Goal: Task Accomplishment & Management: Manage account settings

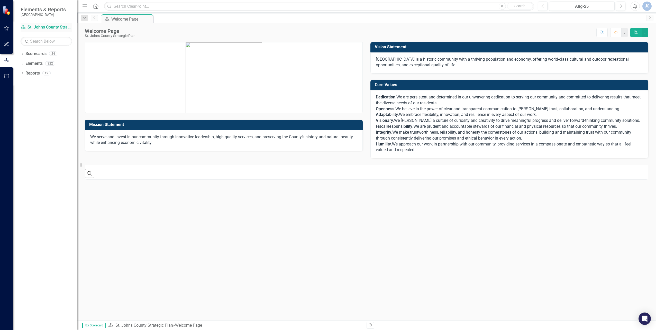
click at [40, 27] on link "Scorecard St. Johns County Strategic Plan" at bounding box center [46, 27] width 51 height 6
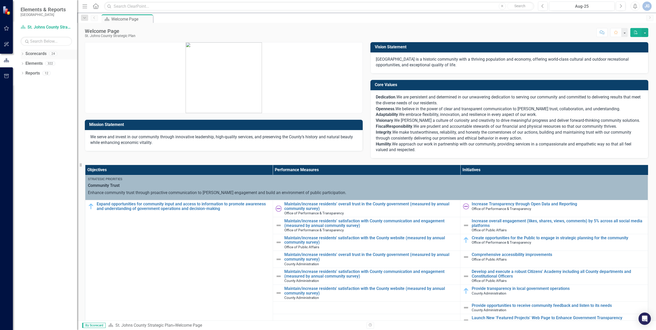
click at [22, 54] on icon "Dropdown" at bounding box center [23, 54] width 4 height 3
click at [25, 63] on icon at bounding box center [25, 63] width 1 height 3
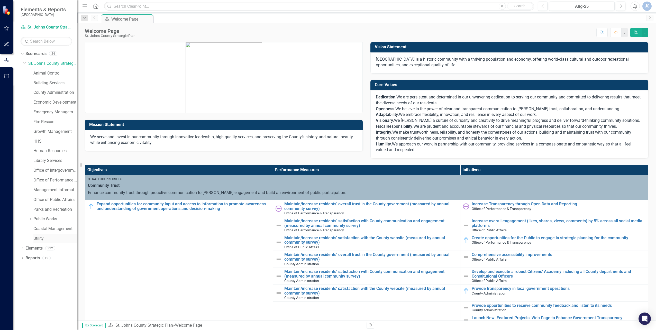
click at [42, 239] on link "Utility" at bounding box center [55, 239] width 44 height 6
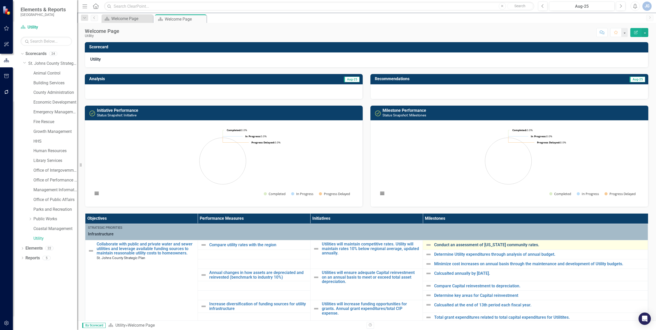
click at [450, 247] on link "Conduct an assessment of [US_STATE] community rates." at bounding box center [539, 245] width 211 height 5
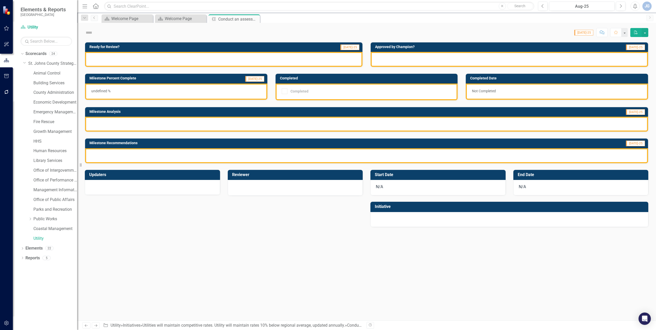
checkbox input "true"
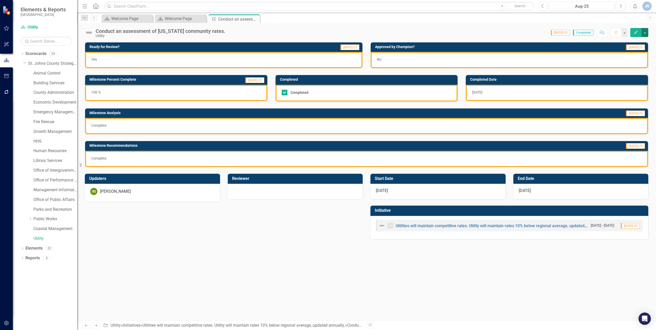
click at [645, 30] on button "button" at bounding box center [645, 32] width 7 height 9
click at [625, 32] on button "button" at bounding box center [624, 32] width 7 height 9
click at [397, 30] on div "Score: N/A [DATE]-25 Completed Comment Favorite Edit" at bounding box center [438, 32] width 420 height 9
click at [626, 34] on button "button" at bounding box center [624, 32] width 7 height 9
click at [646, 33] on button "button" at bounding box center [645, 32] width 7 height 9
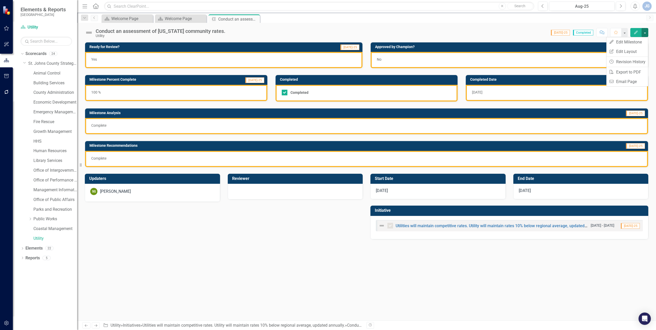
click at [467, 29] on div "Score: N/A [DATE]-25 Completed Comment Favorite Edit" at bounding box center [438, 32] width 420 height 9
click at [169, 14] on div "Dropdown Search Scorecard Welcome Page Close Scorecard Welcome Page Close Miles…" at bounding box center [366, 18] width 579 height 10
click at [171, 17] on div "Welcome Page" at bounding box center [182, 18] width 34 height 6
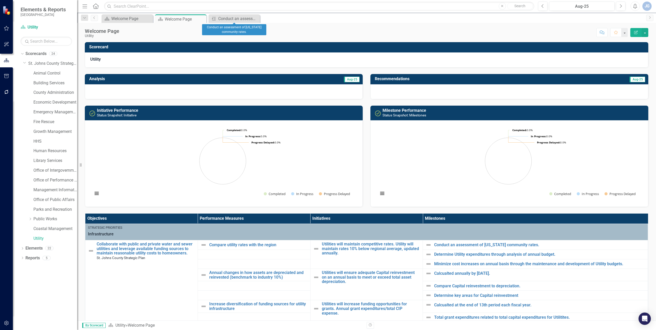
click at [0, 0] on icon "Close" at bounding box center [0, 0] width 0 height 0
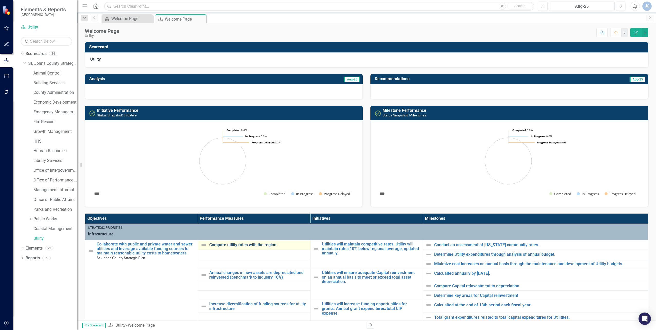
click at [253, 245] on link "Compare utility rates with the region" at bounding box center [258, 245] width 98 height 5
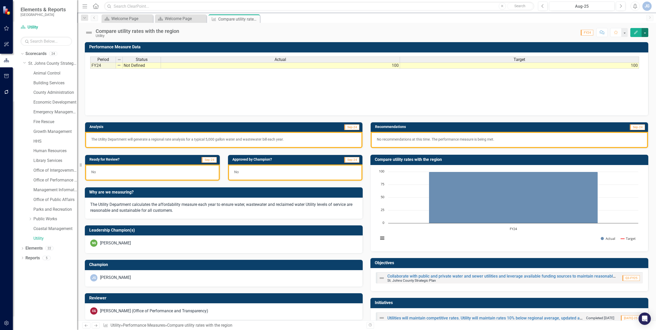
click at [645, 32] on button "button" at bounding box center [645, 32] width 7 height 9
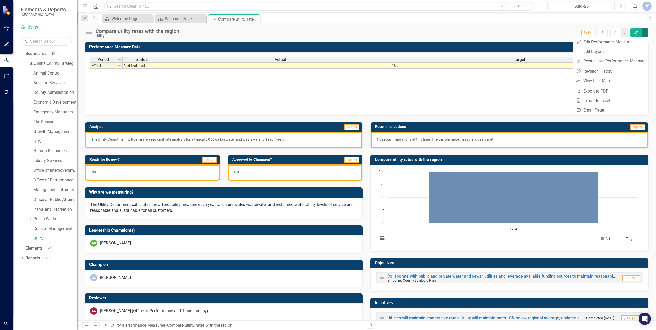
click at [424, 102] on div "Period Status Actual Target FY24 Not Defined 100 100 Period Status Actual Targe…" at bounding box center [366, 82] width 553 height 51
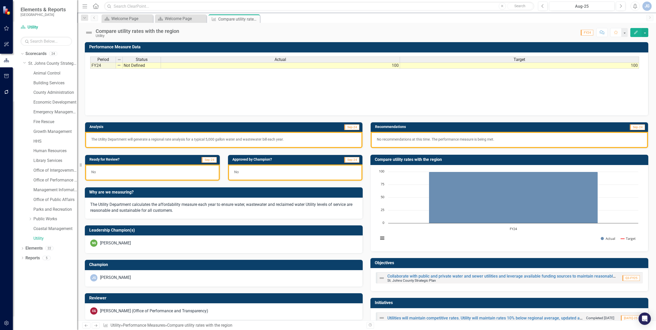
scroll to position [39, 0]
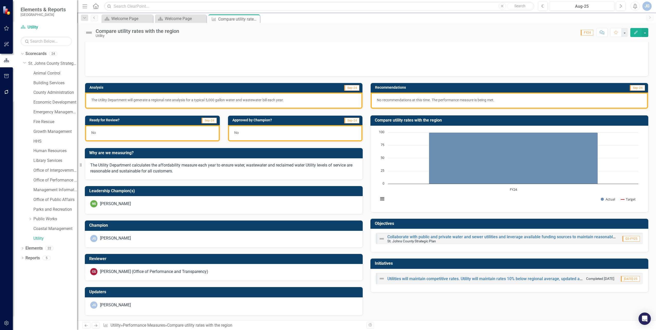
click at [349, 88] on span "Sep-24" at bounding box center [351, 88] width 15 height 6
click at [637, 90] on span "Sep-24" at bounding box center [637, 88] width 15 height 6
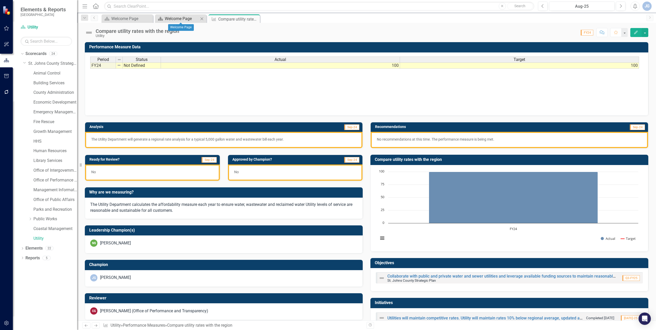
click at [173, 18] on div "Welcome Page" at bounding box center [182, 18] width 34 height 6
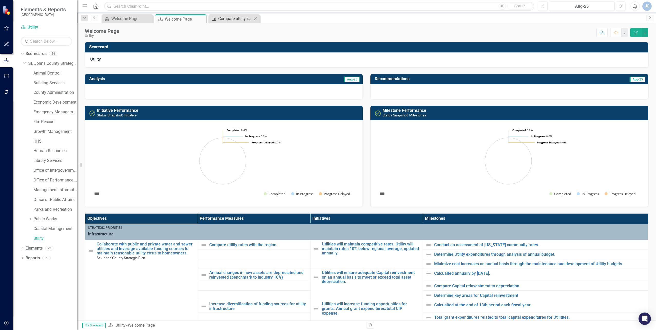
click at [232, 18] on div "Compare utility rates with the region" at bounding box center [235, 18] width 34 height 6
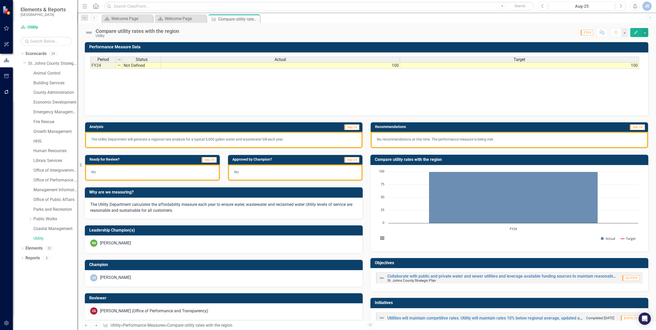
drag, startPoint x: 256, startPoint y: 18, endPoint x: 258, endPoint y: 21, distance: 3.7
click at [0, 0] on icon "Close" at bounding box center [0, 0] width 0 height 0
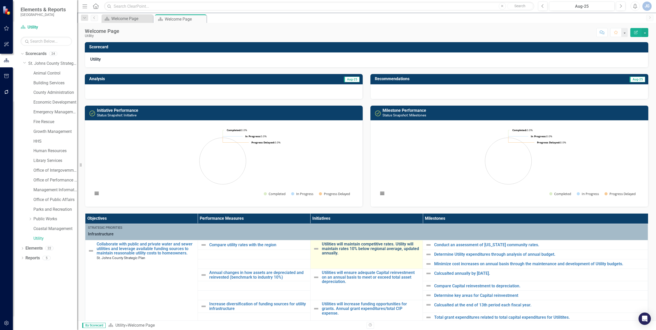
click at [366, 246] on link "Utilities will maintain competitive rates. Utility will maintain rates 10% belo…" at bounding box center [371, 249] width 98 height 14
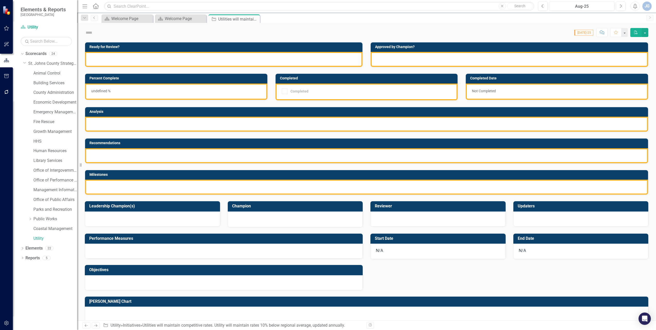
checkbox input "true"
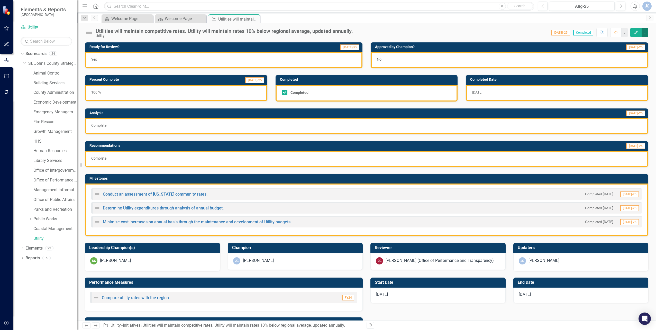
click at [645, 32] on button "button" at bounding box center [645, 32] width 7 height 9
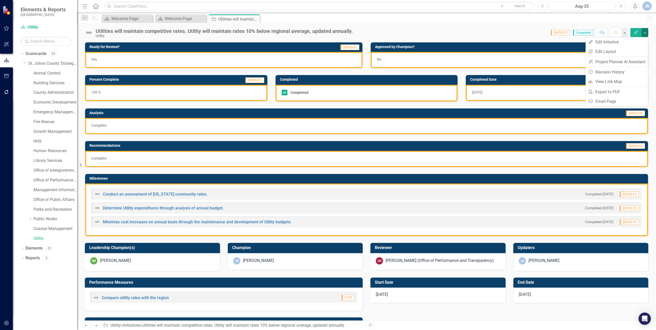
click at [331, 60] on div "Yes" at bounding box center [223, 60] width 277 height 16
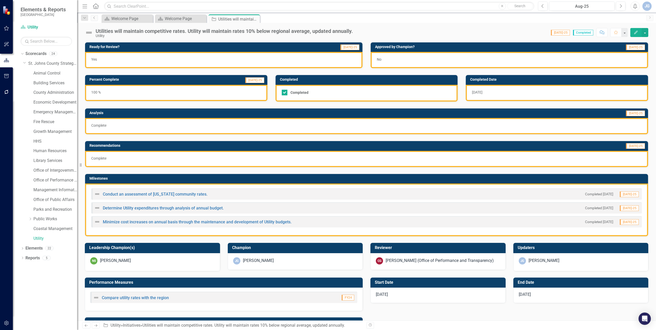
click at [331, 60] on div "Yes" at bounding box center [223, 60] width 277 height 16
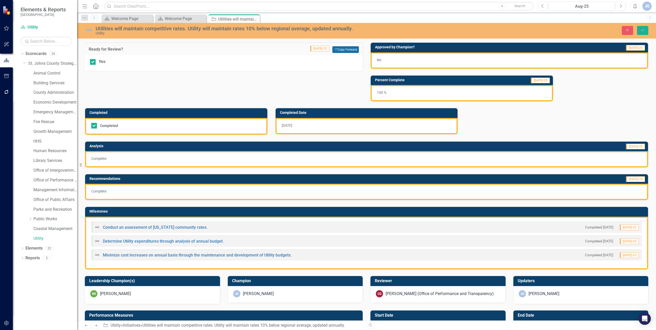
click at [349, 47] on button "Copy Forward Copy Forward" at bounding box center [345, 49] width 26 height 7
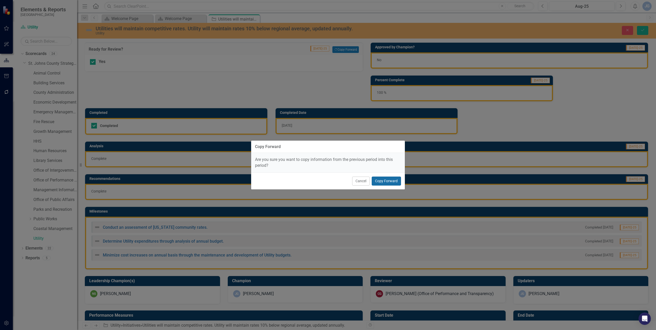
click at [379, 179] on button "Copy Forward" at bounding box center [386, 181] width 29 height 9
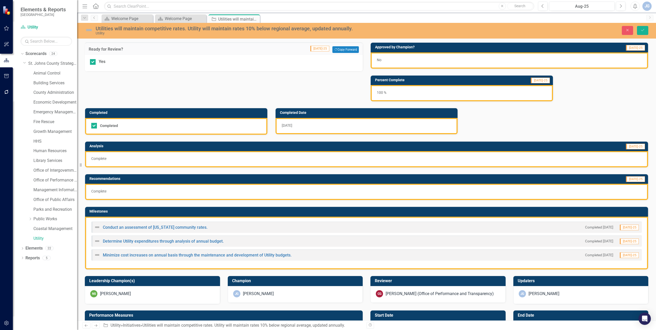
click at [635, 48] on span "[DATE]-25" at bounding box center [635, 48] width 19 height 6
click at [592, 61] on div "No" at bounding box center [509, 60] width 277 height 16
click at [516, 60] on div "No" at bounding box center [509, 60] width 277 height 16
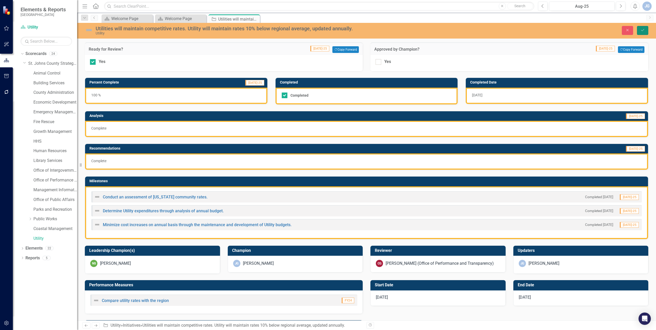
click at [642, 30] on icon "Save" at bounding box center [642, 30] width 5 height 4
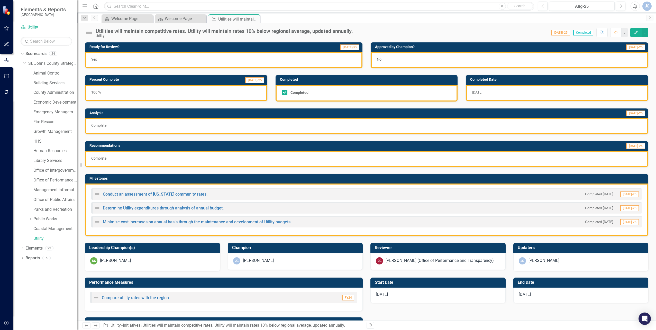
click at [413, 60] on div "No" at bounding box center [509, 60] width 277 height 16
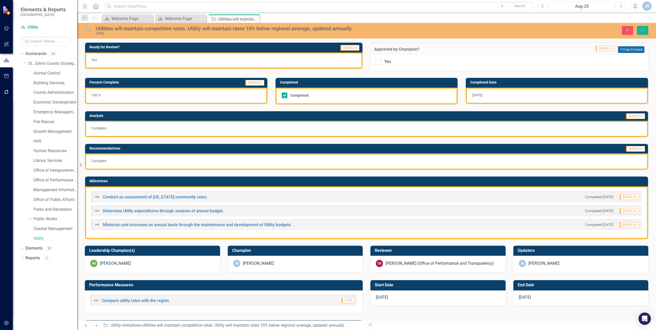
click at [626, 49] on button "Copy Forward Copy Forward" at bounding box center [631, 49] width 26 height 7
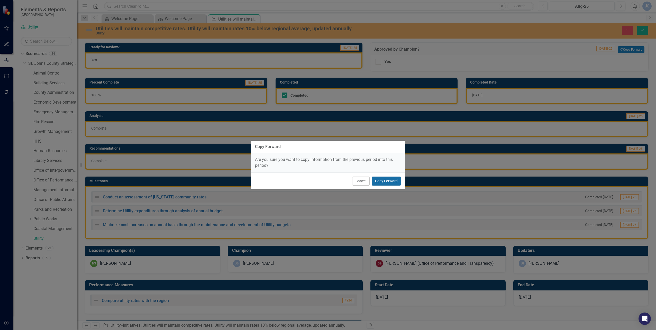
click at [391, 183] on button "Copy Forward" at bounding box center [386, 181] width 29 height 9
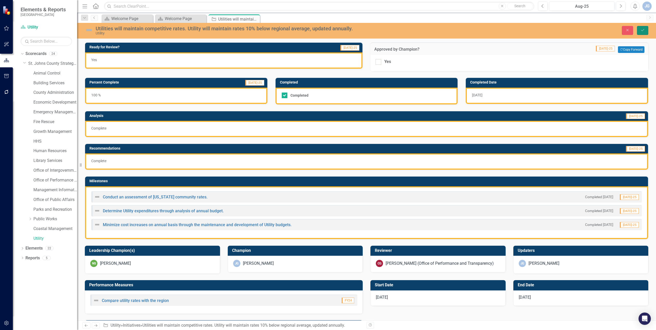
click at [643, 30] on icon "Save" at bounding box center [642, 30] width 5 height 4
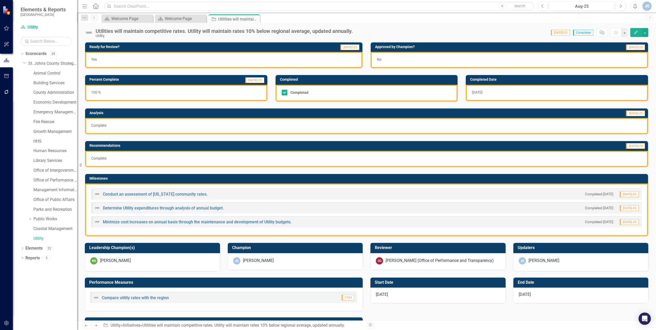
click at [150, 127] on p "Complete" at bounding box center [366, 125] width 551 height 5
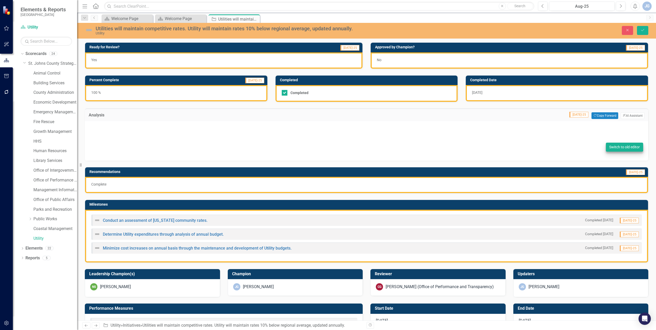
type textarea "<p>Complete</p>"
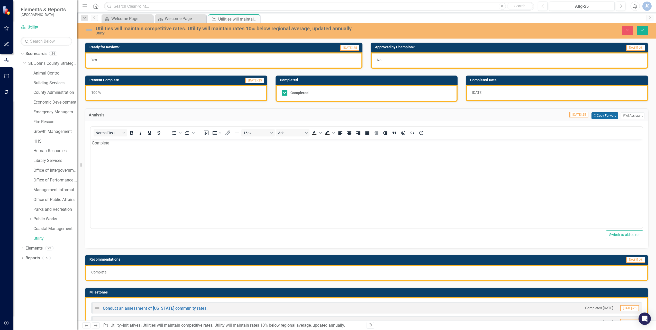
click at [603, 116] on button "Copy Forward Copy Forward" at bounding box center [604, 115] width 26 height 7
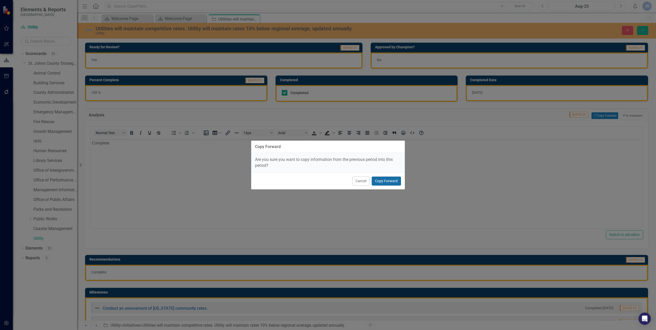
click at [384, 179] on button "Copy Forward" at bounding box center [386, 181] width 29 height 9
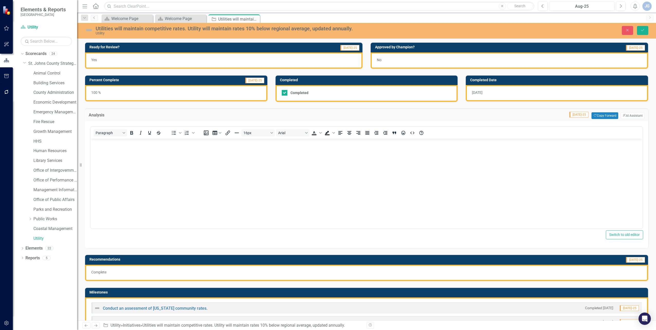
click at [177, 94] on div "100 %" at bounding box center [176, 93] width 182 height 16
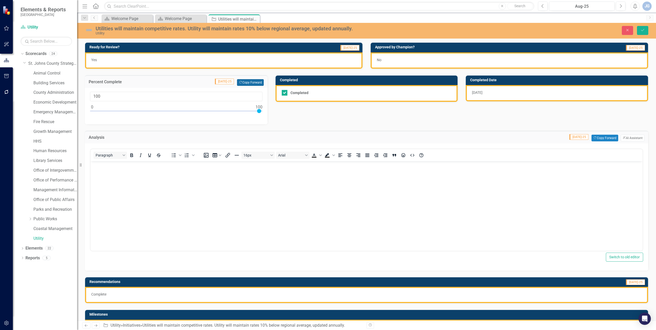
click at [250, 83] on button "Copy Forward Copy Forward" at bounding box center [250, 82] width 26 height 7
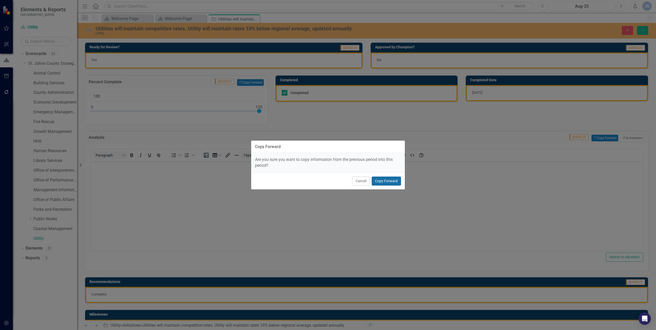
click at [384, 179] on button "Copy Forward" at bounding box center [386, 181] width 29 height 9
type input "0"
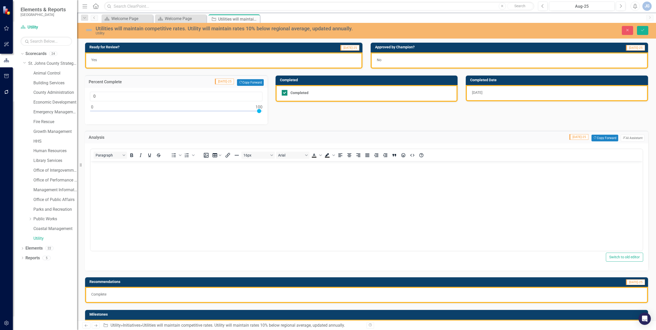
click at [334, 93] on div "Completed" at bounding box center [365, 93] width 167 height 6
click at [285, 93] on input "Completed" at bounding box center [283, 91] width 3 height 3
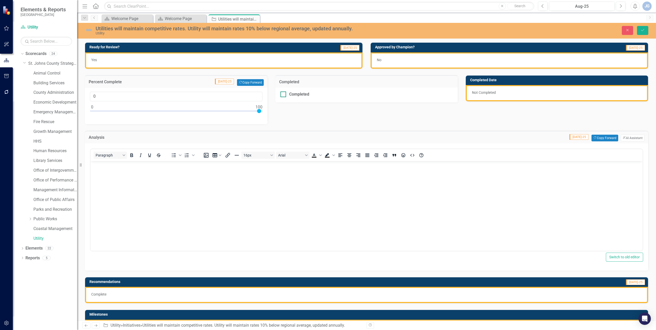
click at [334, 93] on div "Completed" at bounding box center [365, 95] width 170 height 6
click at [284, 93] on input "Completed" at bounding box center [281, 93] width 3 height 3
click at [341, 95] on div "Completed" at bounding box center [365, 95] width 170 height 6
click at [284, 95] on input "Completed" at bounding box center [281, 93] width 3 height 3
click at [341, 95] on div "Completed" at bounding box center [365, 95] width 170 height 6
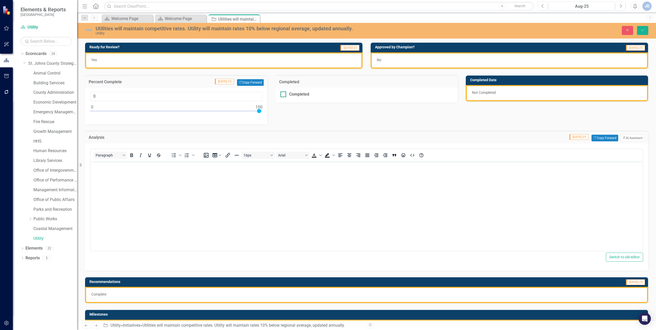
click at [284, 95] on input "Completed" at bounding box center [281, 93] width 3 height 3
click at [487, 88] on div "[DATE]" at bounding box center [557, 93] width 182 height 16
click at [489, 90] on div "[DATE]" at bounding box center [557, 93] width 182 height 16
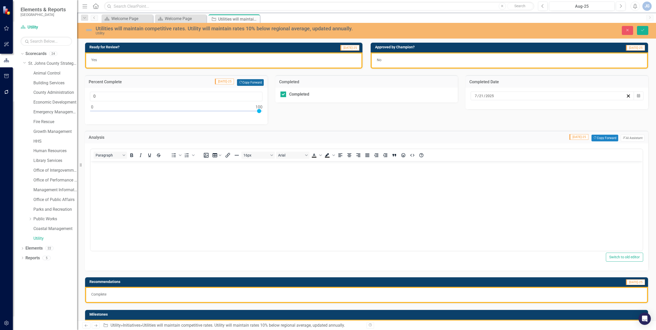
click at [258, 84] on button "Copy Forward Copy Forward" at bounding box center [250, 82] width 26 height 7
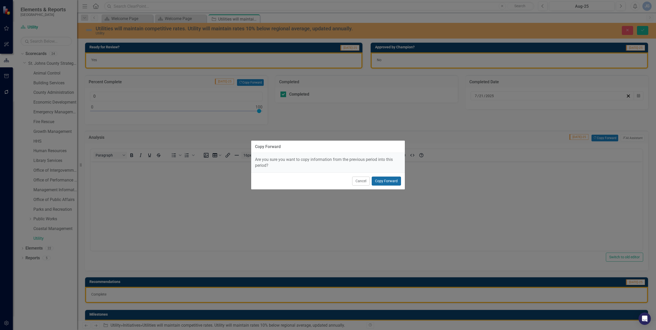
drag, startPoint x: 380, startPoint y: 179, endPoint x: 292, endPoint y: 2, distance: 197.7
click at [380, 179] on button "Copy Forward" at bounding box center [386, 181] width 29 height 9
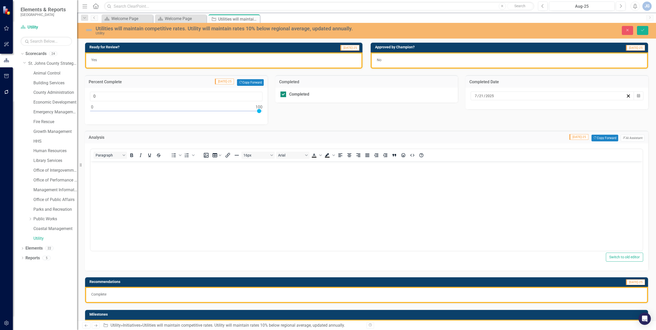
click at [414, 94] on div "Completed" at bounding box center [365, 95] width 170 height 6
click at [284, 94] on input "Completed" at bounding box center [281, 93] width 3 height 3
click at [502, 95] on div "Please mark this element completed to set the completed date." at bounding box center [557, 95] width 183 height 15
click at [389, 90] on div "Completed" at bounding box center [366, 95] width 183 height 15
click at [282, 96] on div at bounding box center [283, 95] width 6 height 6
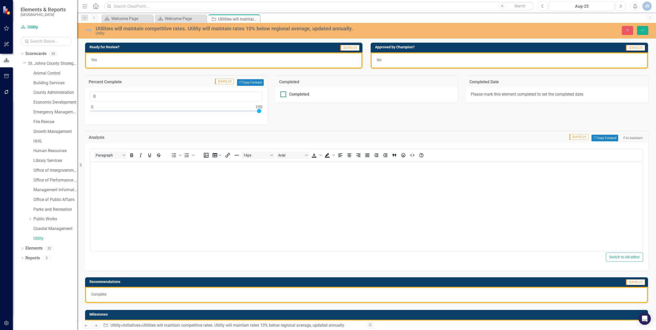
click at [282, 95] on input "Completed" at bounding box center [281, 93] width 3 height 3
checkbox input "true"
click at [542, 86] on div "Completed Date" at bounding box center [557, 81] width 183 height 13
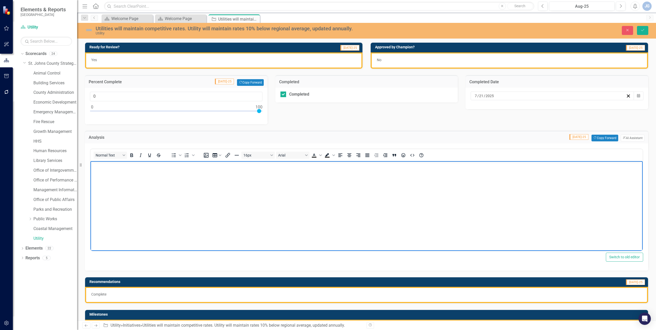
click at [355, 213] on body "Rich Text Area. Press ALT-0 for help." at bounding box center [366, 199] width 552 height 77
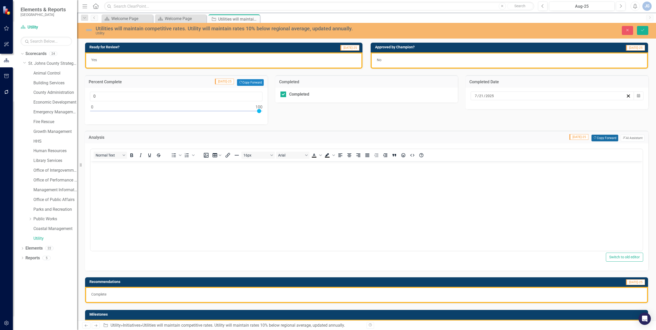
click at [598, 137] on button "Copy Forward Copy Forward" at bounding box center [604, 138] width 26 height 7
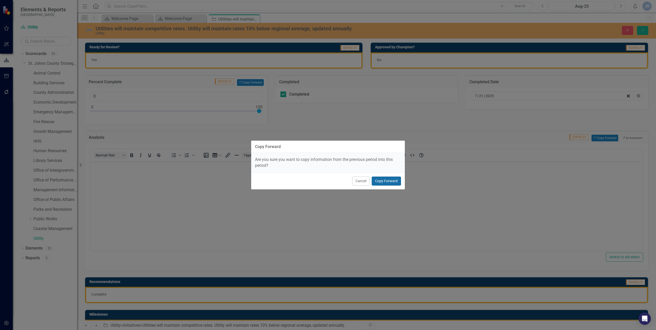
click at [395, 181] on button "Copy Forward" at bounding box center [386, 181] width 29 height 9
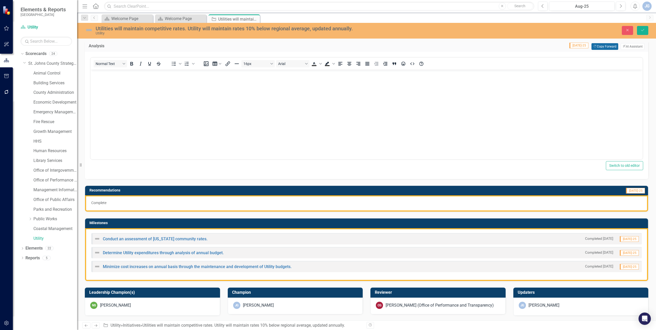
scroll to position [103, 0]
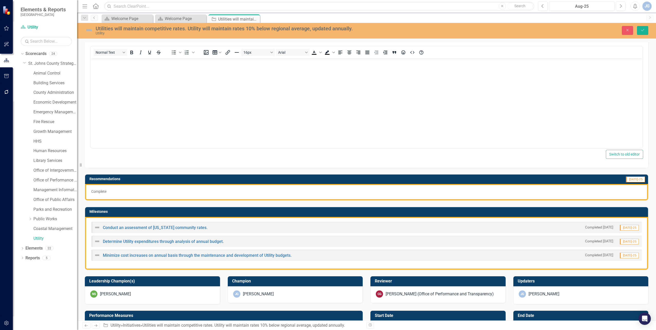
click at [523, 190] on p "Complete" at bounding box center [366, 191] width 551 height 5
click at [290, 191] on p "Complete" at bounding box center [366, 191] width 551 height 5
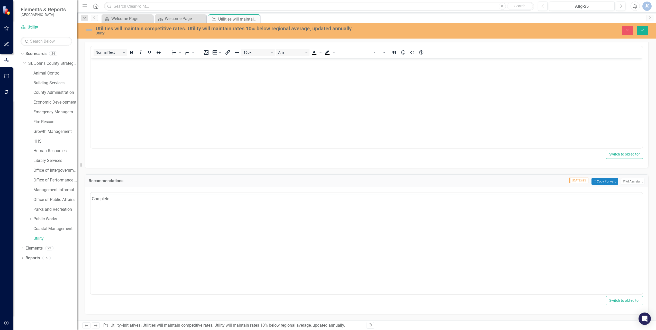
scroll to position [0, 0]
click at [595, 180] on button "Copy Forward Copy Forward" at bounding box center [604, 181] width 26 height 7
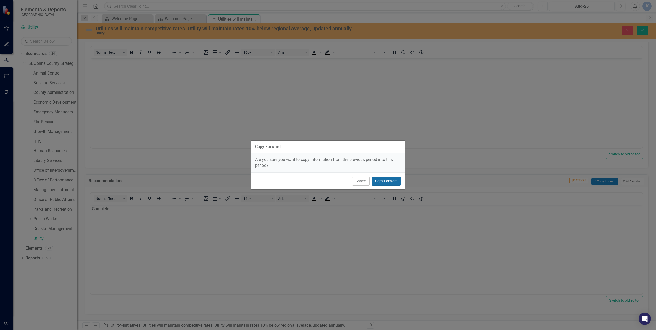
click at [384, 183] on button "Copy Forward" at bounding box center [386, 181] width 29 height 9
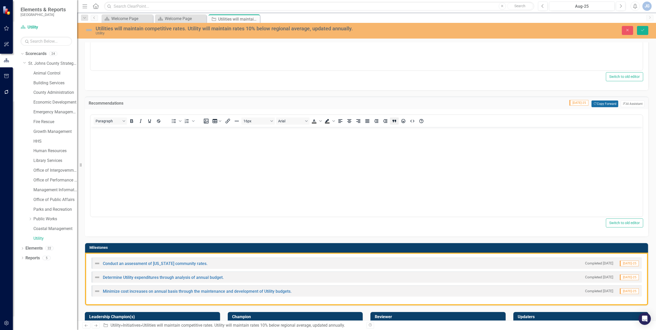
scroll to position [257, 0]
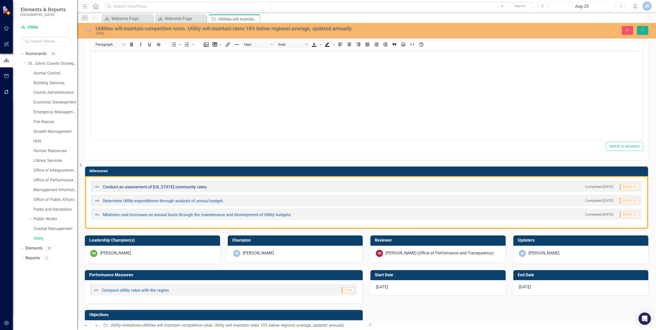
click at [172, 187] on link "Conduct an assessment of [US_STATE] community rates." at bounding box center [155, 187] width 105 height 5
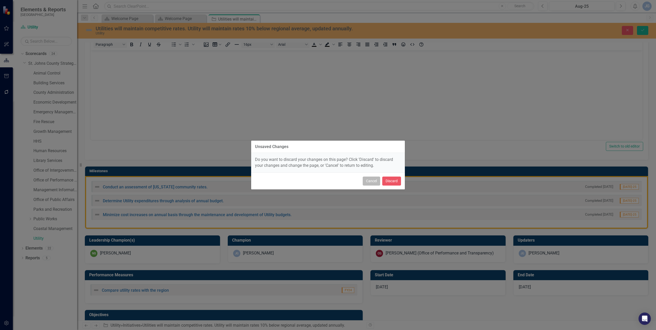
click at [368, 180] on button "Cancel" at bounding box center [371, 181] width 17 height 9
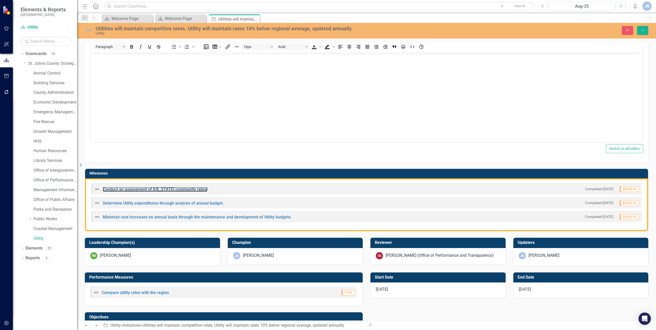
scroll to position [181, 0]
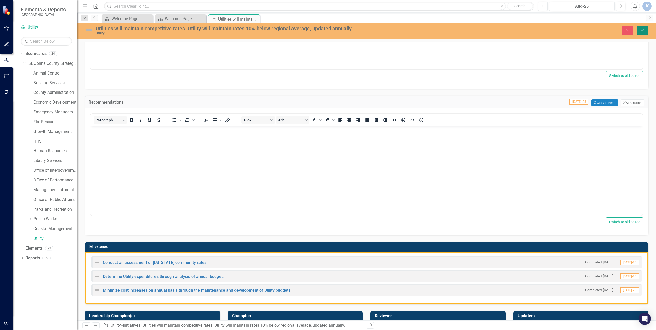
click at [640, 27] on button "Save" at bounding box center [642, 30] width 11 height 9
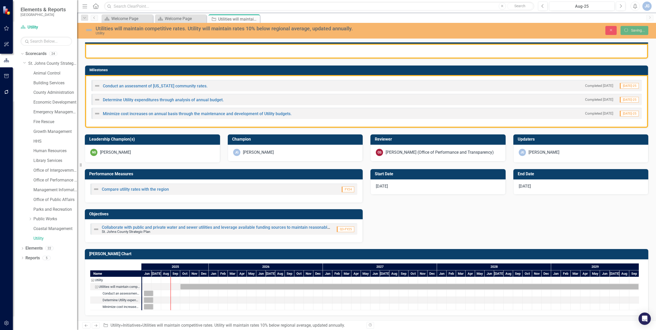
scroll to position [110, 0]
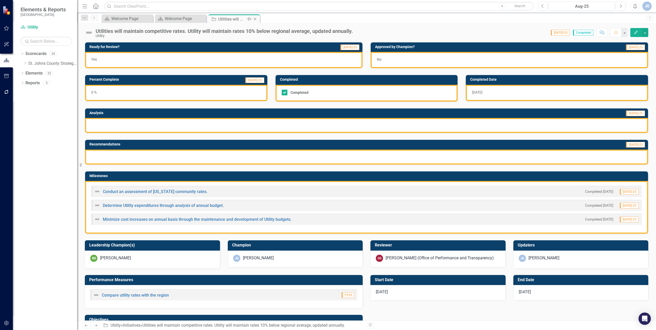
click at [255, 19] on icon "Close" at bounding box center [254, 19] width 5 height 4
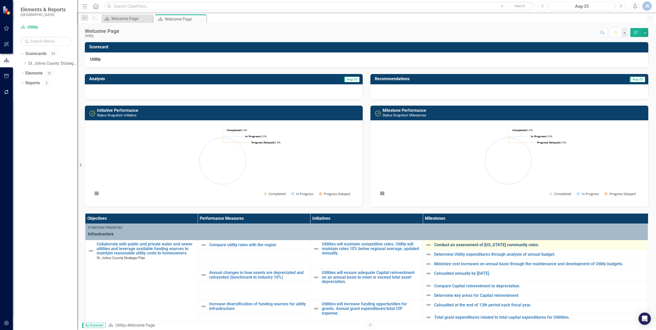
click at [457, 243] on link "Conduct an assessment of [US_STATE] community rates." at bounding box center [539, 245] width 211 height 5
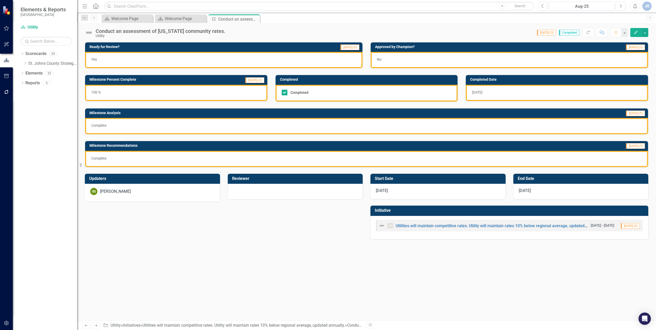
click at [253, 58] on div "Yes" at bounding box center [223, 60] width 277 height 16
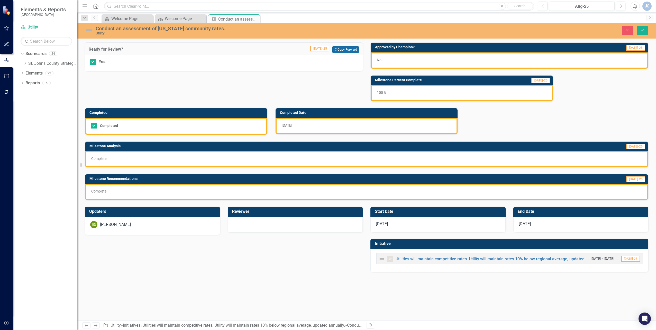
click at [344, 50] on button "Copy Forward Copy Forward" at bounding box center [345, 49] width 26 height 7
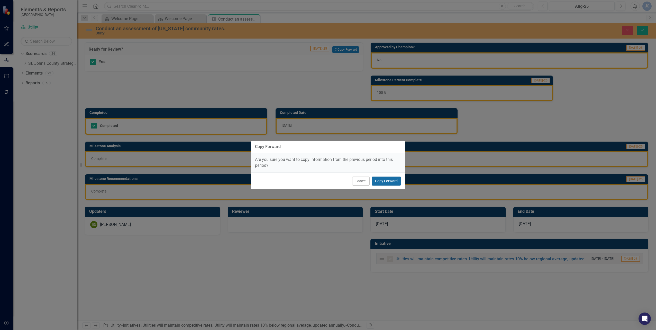
click at [393, 185] on button "Copy Forward" at bounding box center [386, 181] width 29 height 9
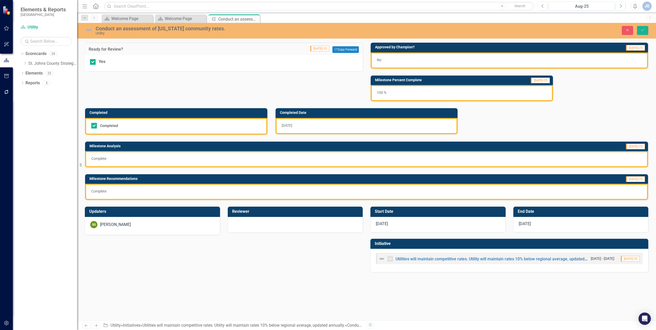
click at [394, 182] on td "Milestone Recommendations" at bounding box center [286, 180] width 395 height 8
click at [428, 61] on div "No" at bounding box center [509, 60] width 277 height 16
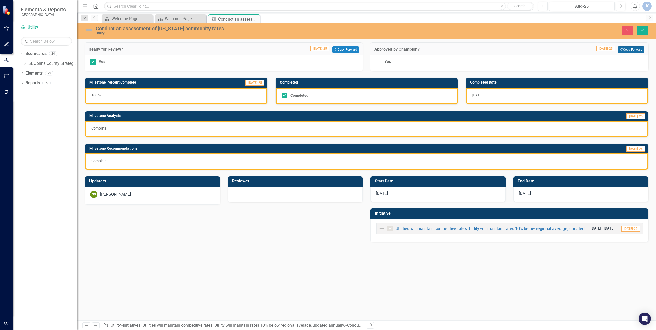
click at [629, 48] on button "Copy Forward Copy Forward" at bounding box center [631, 49] width 26 height 7
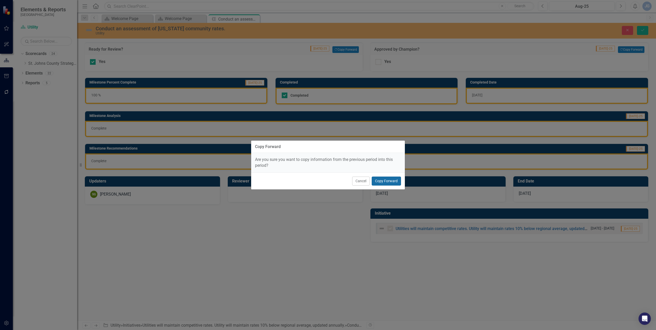
click at [383, 180] on button "Copy Forward" at bounding box center [386, 181] width 29 height 9
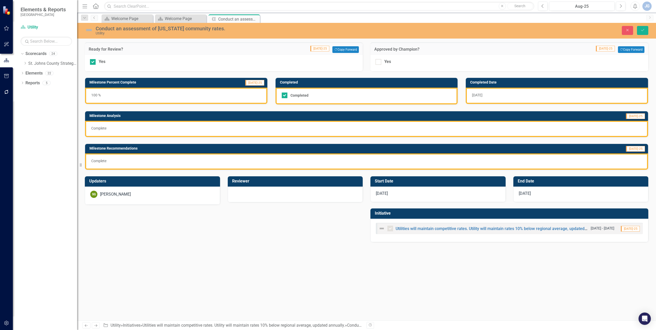
click at [181, 96] on div "100 %" at bounding box center [176, 96] width 182 height 16
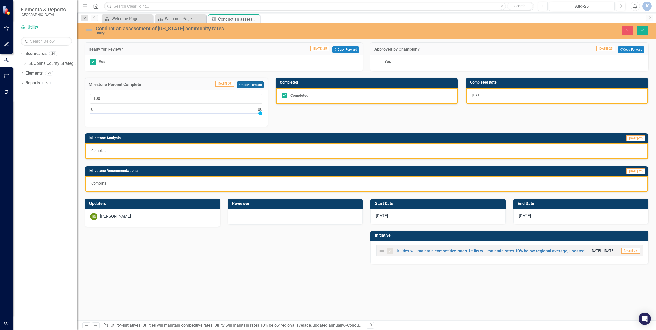
click at [257, 87] on button "Copy Forward Copy Forward" at bounding box center [250, 84] width 26 height 7
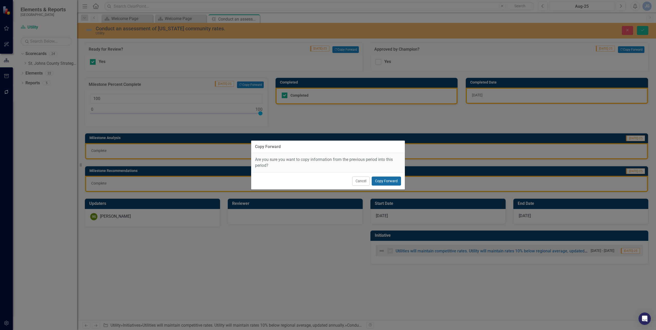
drag, startPoint x: 398, startPoint y: 183, endPoint x: 395, endPoint y: 181, distance: 3.1
click at [397, 182] on button "Copy Forward" at bounding box center [386, 181] width 29 height 9
type input "0"
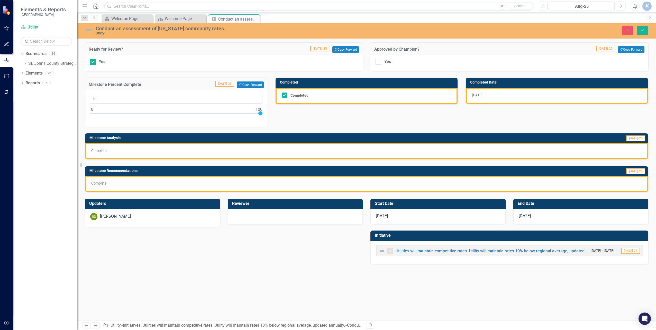
click at [372, 99] on div "Completed" at bounding box center [367, 96] width 182 height 17
click at [501, 97] on div "[DATE]" at bounding box center [557, 96] width 182 height 16
click at [285, 156] on div "Complete" at bounding box center [366, 151] width 563 height 16
click at [280, 150] on p "Complete" at bounding box center [366, 150] width 551 height 5
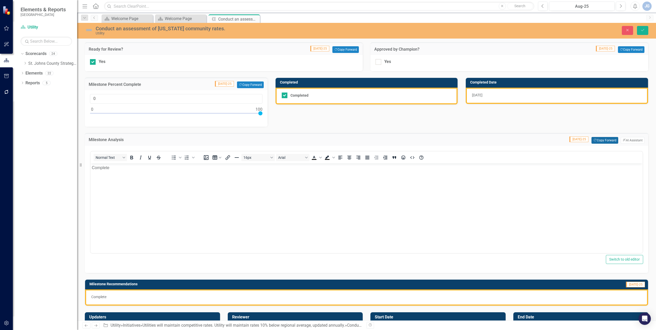
click at [596, 139] on button "Copy Forward Copy Forward" at bounding box center [604, 140] width 26 height 7
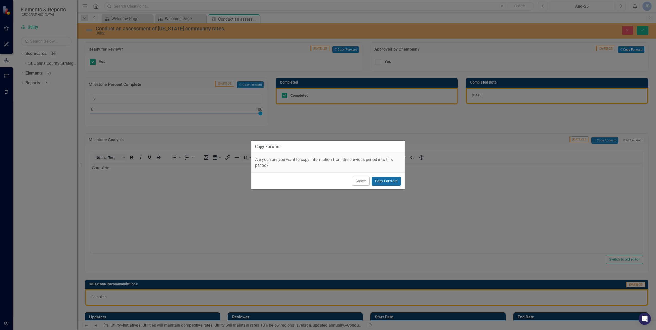
click at [387, 180] on button "Copy Forward" at bounding box center [386, 181] width 29 height 9
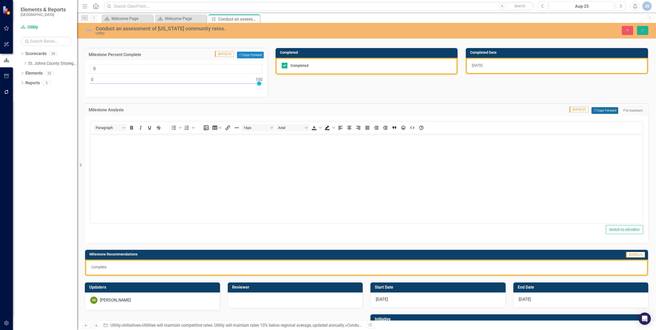
scroll to position [62, 0]
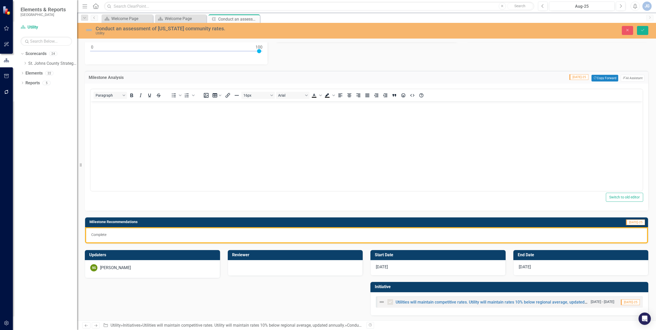
click at [186, 236] on p "Complete" at bounding box center [366, 234] width 551 height 5
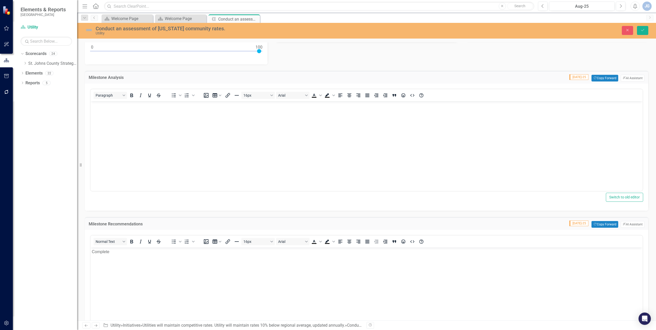
scroll to position [0, 0]
click at [604, 223] on button "Copy Forward Copy Forward" at bounding box center [604, 224] width 26 height 7
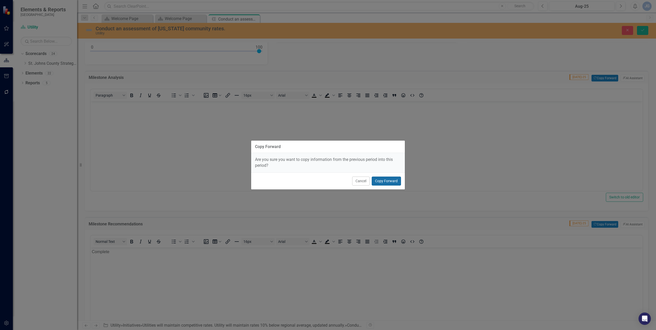
click at [395, 179] on button "Copy Forward" at bounding box center [386, 181] width 29 height 9
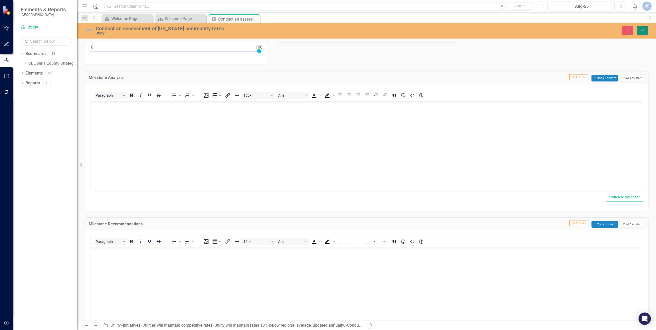
click at [641, 29] on icon "Save" at bounding box center [642, 30] width 5 height 4
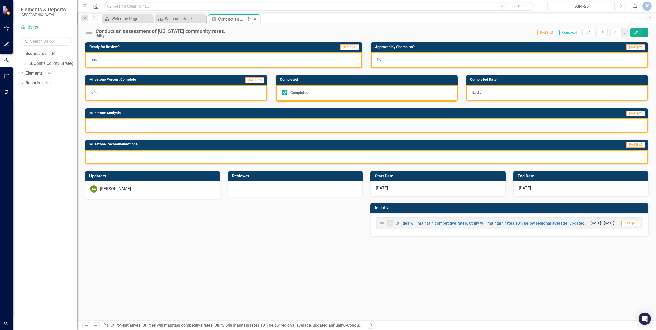
click at [255, 20] on icon "Close" at bounding box center [254, 19] width 5 height 4
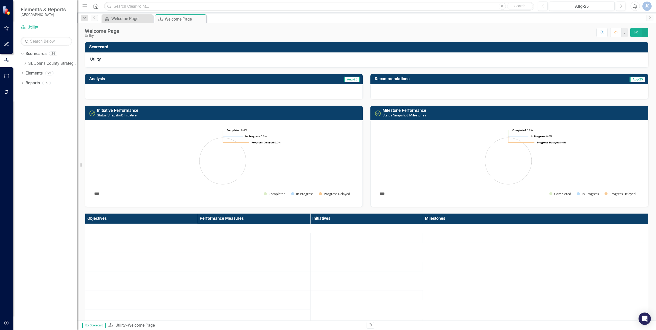
scroll to position [60, 0]
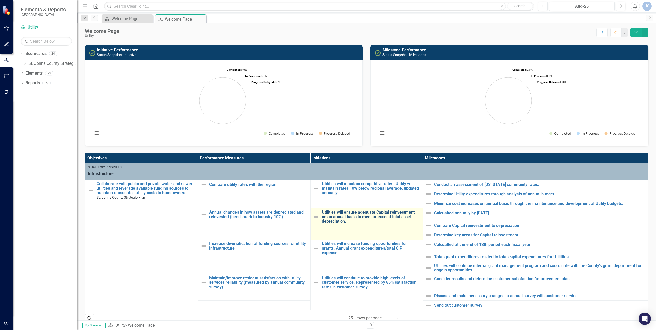
click at [339, 214] on link "Utilities will ensure adequate Capital reinvestment on an annual basis to meet …" at bounding box center [371, 217] width 98 height 14
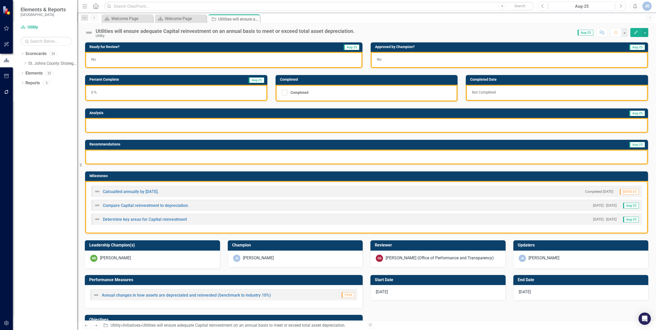
click at [263, 57] on div "No" at bounding box center [223, 60] width 277 height 16
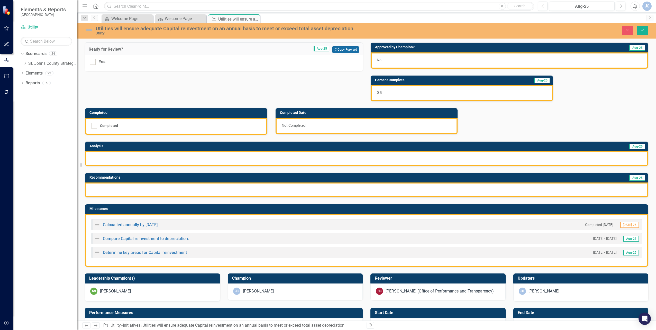
click at [351, 49] on button "Copy Forward Copy Forward" at bounding box center [345, 49] width 26 height 7
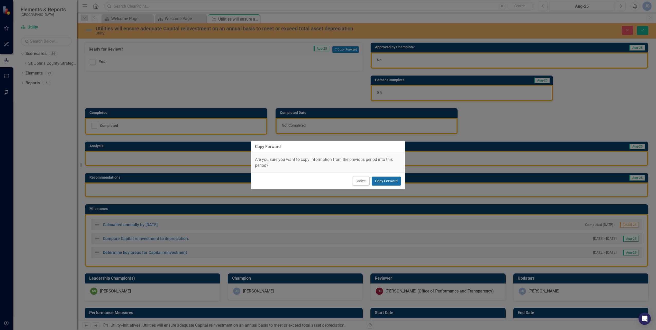
click at [394, 180] on button "Copy Forward" at bounding box center [386, 181] width 29 height 9
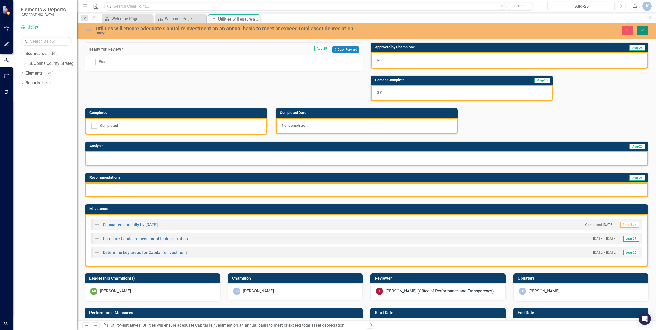
click at [647, 30] on button "Save" at bounding box center [642, 30] width 11 height 9
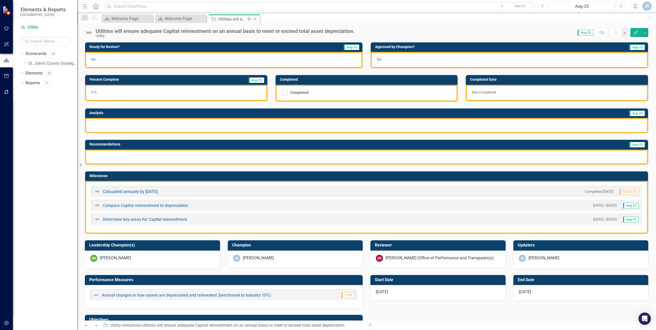
click at [256, 20] on icon "Close" at bounding box center [254, 19] width 5 height 4
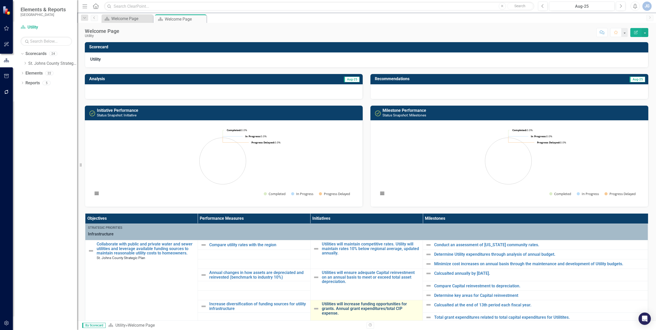
click at [357, 306] on link "Utilities will increase funding opportunities for grants. Annual grant expendit…" at bounding box center [371, 309] width 98 height 14
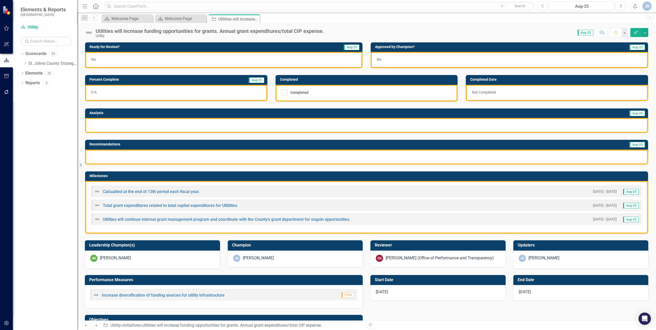
click at [348, 57] on div "No" at bounding box center [223, 60] width 277 height 16
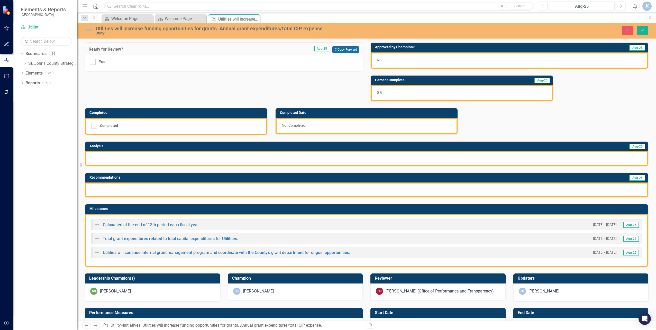
click at [352, 47] on button "Copy Forward Copy Forward" at bounding box center [345, 49] width 26 height 7
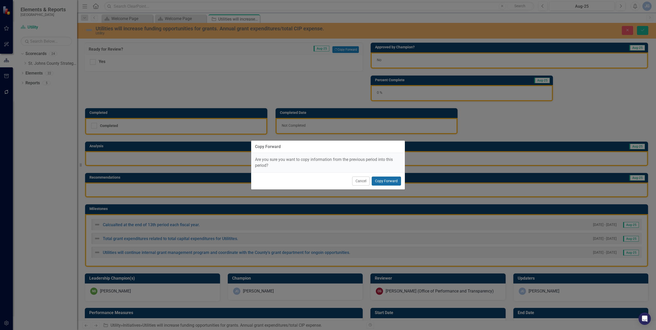
click at [393, 180] on button "Copy Forward" at bounding box center [386, 181] width 29 height 9
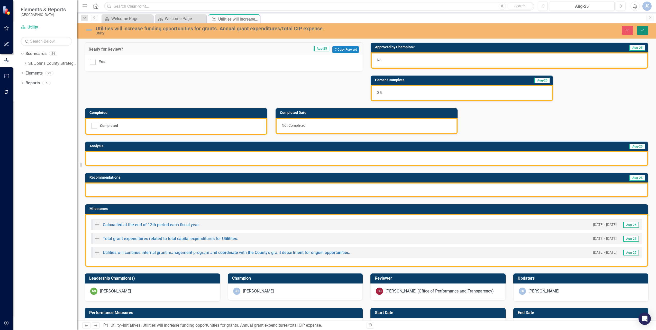
click at [646, 31] on button "Save" at bounding box center [642, 30] width 11 height 9
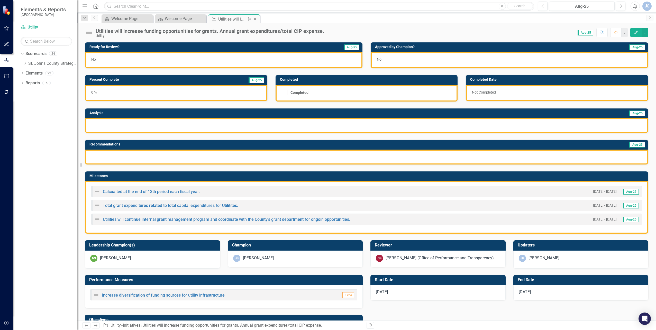
click at [254, 19] on icon "Close" at bounding box center [254, 19] width 5 height 4
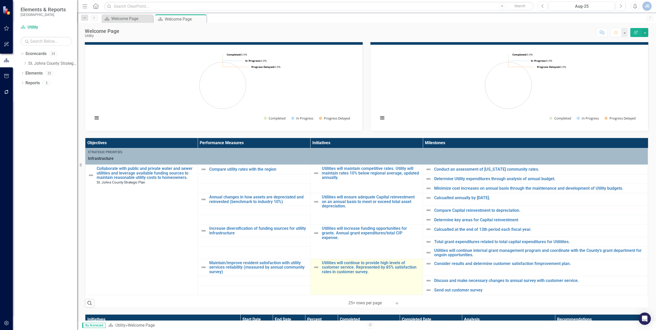
scroll to position [77, 0]
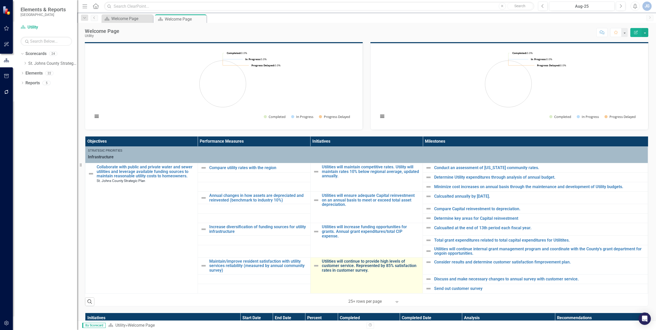
click at [351, 271] on link "Utilities will continue to provide high levels of customer service. Represented…" at bounding box center [371, 266] width 98 height 14
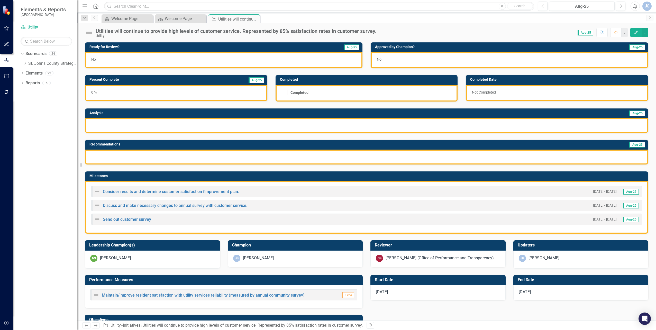
click at [313, 59] on div "No" at bounding box center [223, 60] width 277 height 16
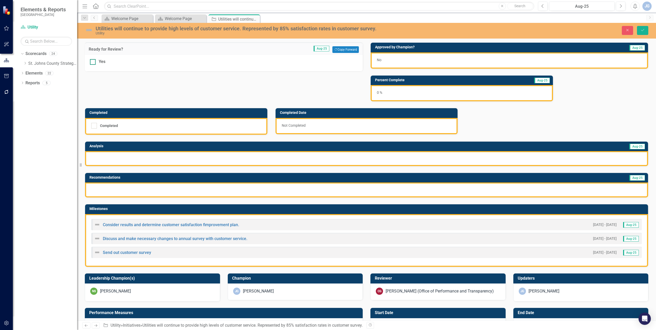
click at [90, 61] on input "Yes" at bounding box center [91, 60] width 3 height 3
checkbox input "true"
click at [641, 30] on icon "Save" at bounding box center [642, 30] width 5 height 4
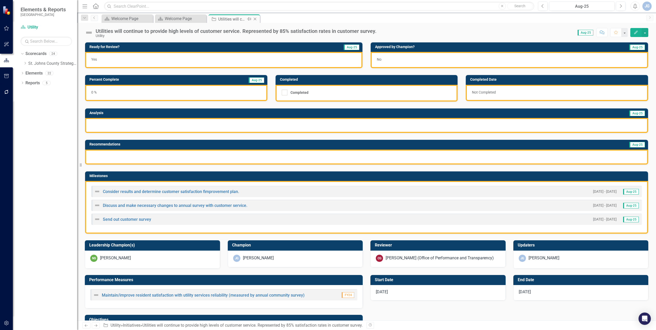
click at [255, 20] on icon "Close" at bounding box center [254, 19] width 5 height 4
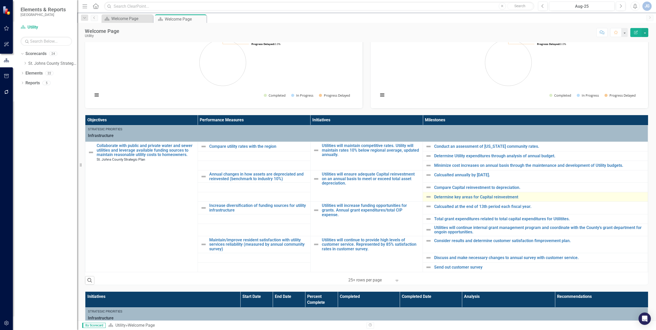
scroll to position [63, 0]
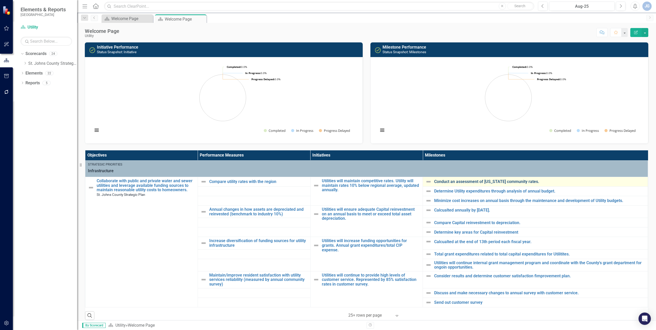
click at [446, 180] on link "Conduct an assessment of [US_STATE] community rates." at bounding box center [539, 181] width 211 height 5
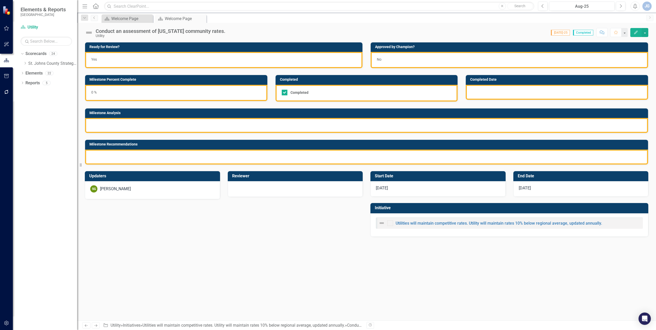
checkbox input "true"
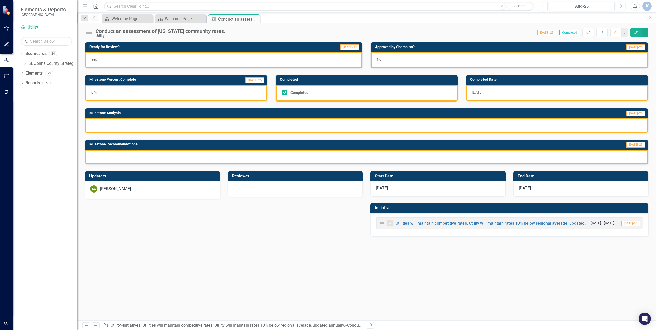
click at [348, 61] on div "Yes" at bounding box center [223, 60] width 277 height 16
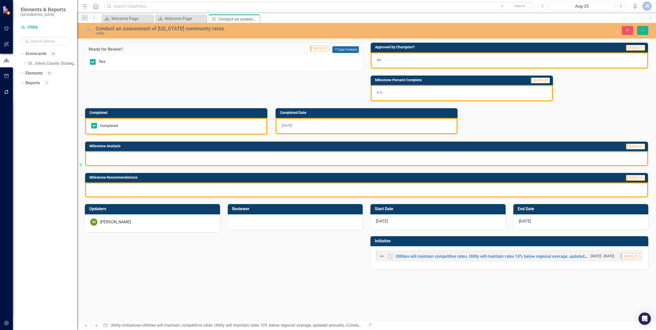
click at [351, 47] on button "Copy Forward Copy Forward" at bounding box center [345, 49] width 26 height 7
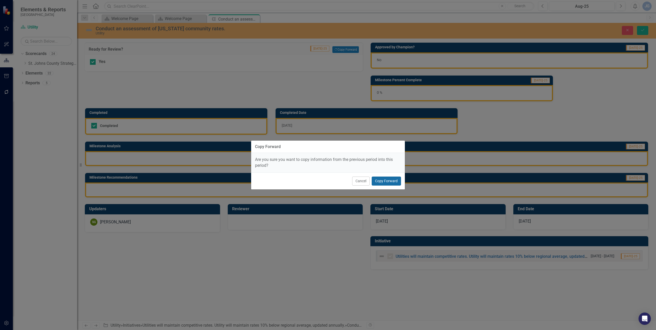
click at [390, 184] on button "Copy Forward" at bounding box center [386, 181] width 29 height 9
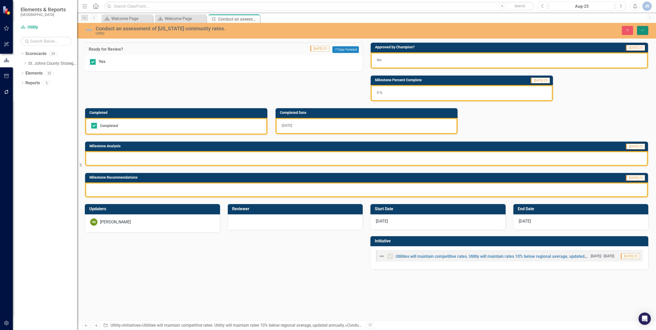
click at [644, 32] on icon "Save" at bounding box center [642, 30] width 5 height 4
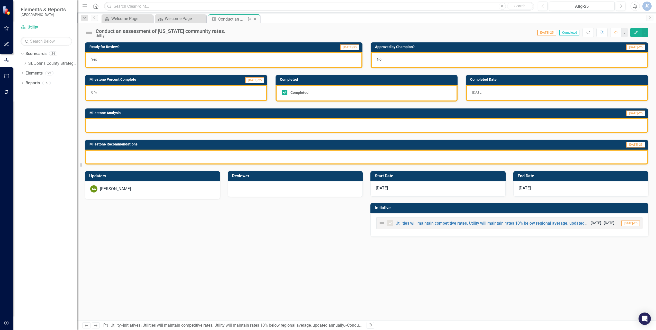
click at [254, 20] on icon "Close" at bounding box center [254, 19] width 5 height 4
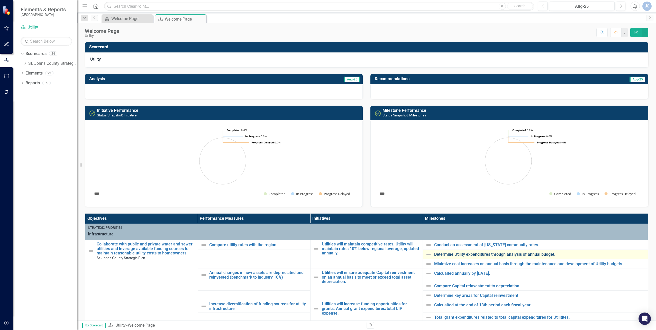
click at [452, 255] on link "Determine Utility expenditures through analysis of annual budget." at bounding box center [539, 254] width 211 height 5
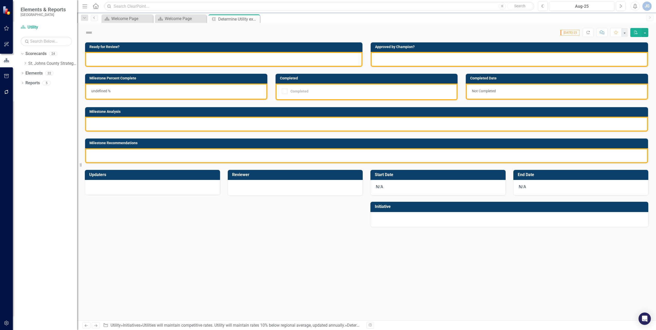
checkbox input "true"
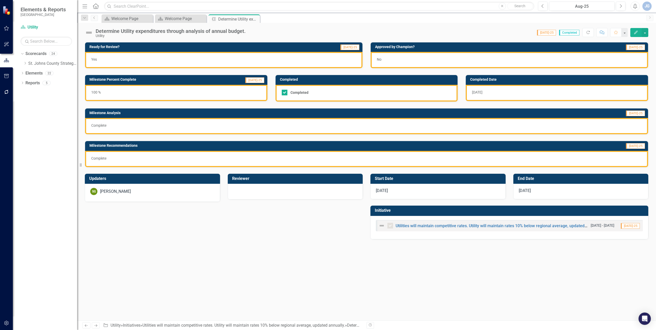
click at [317, 60] on div "Yes" at bounding box center [223, 60] width 277 height 16
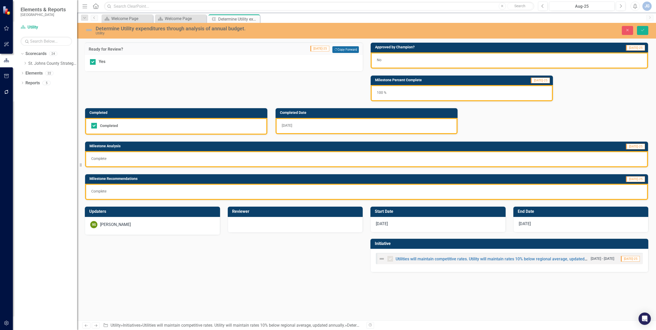
click at [344, 50] on button "Copy Forward Copy Forward" at bounding box center [345, 49] width 26 height 7
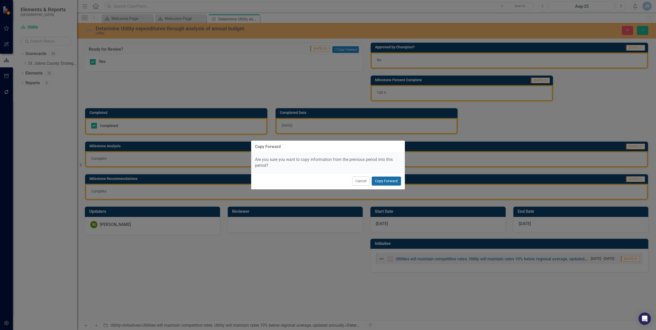
click at [389, 179] on button "Copy Forward" at bounding box center [386, 181] width 29 height 9
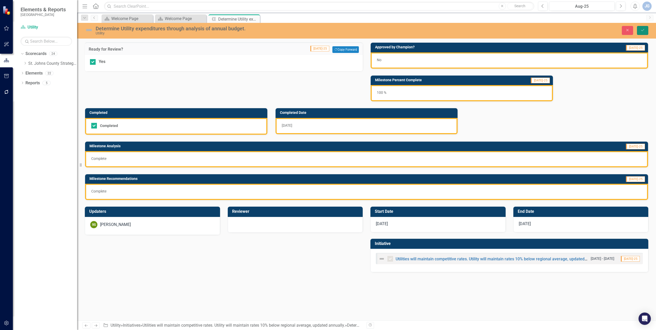
click at [642, 31] on icon "Save" at bounding box center [642, 30] width 5 height 4
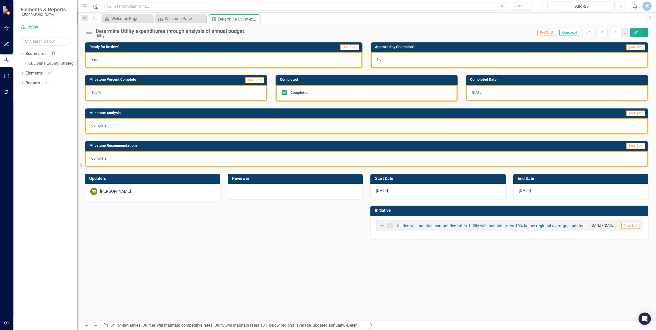
drag, startPoint x: 258, startPoint y: 21, endPoint x: 255, endPoint y: 21, distance: 3.1
click at [0, 0] on div "Close" at bounding box center [0, 0] width 0 height 0
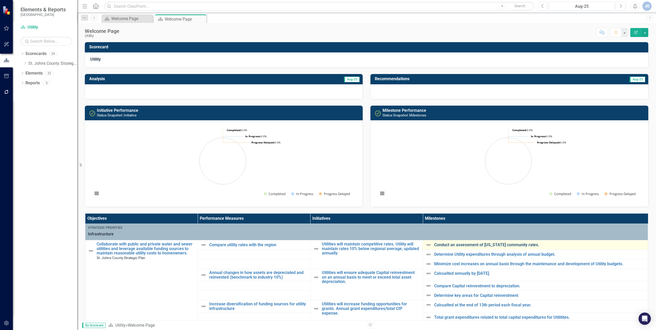
click at [470, 243] on link "Conduct an assessment of [US_STATE] community rates." at bounding box center [539, 245] width 211 height 5
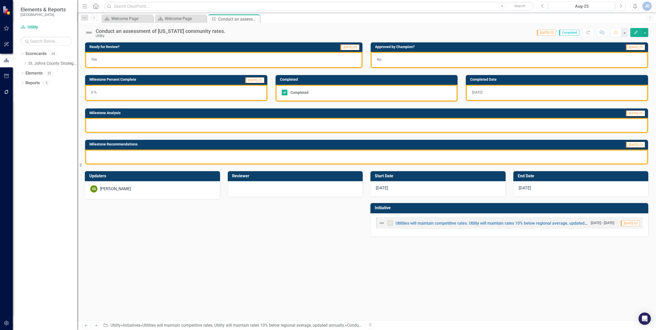
click at [532, 156] on div at bounding box center [366, 157] width 563 height 15
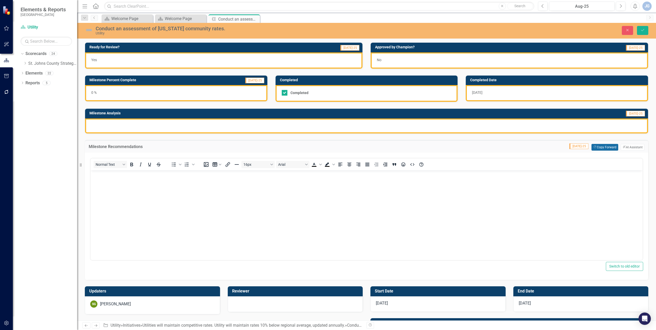
click at [592, 149] on button "Copy Forward Copy Forward" at bounding box center [604, 147] width 26 height 7
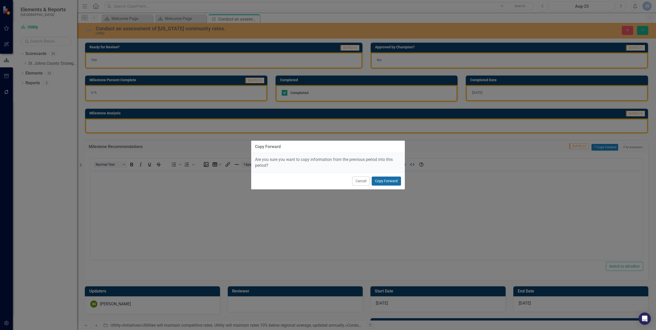
click at [393, 183] on button "Copy Forward" at bounding box center [386, 181] width 29 height 9
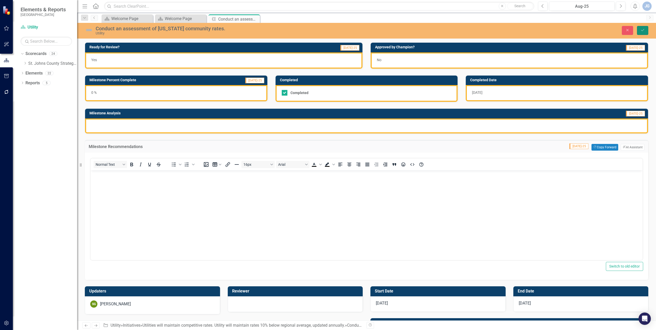
click at [646, 27] on button "Save" at bounding box center [642, 30] width 11 height 9
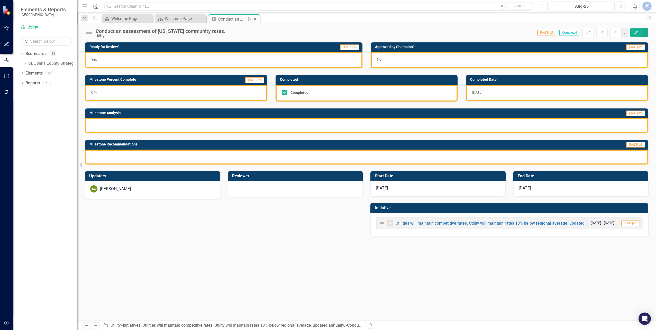
click at [256, 20] on icon "Close" at bounding box center [254, 19] width 5 height 4
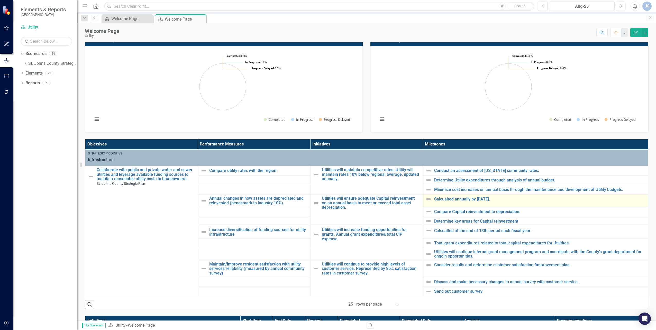
scroll to position [77, 0]
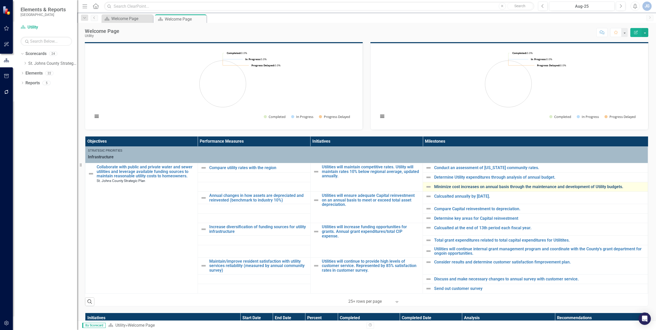
click at [449, 189] on link "Minimize cost increases on annual basis through the maintenance and development…" at bounding box center [539, 187] width 211 height 5
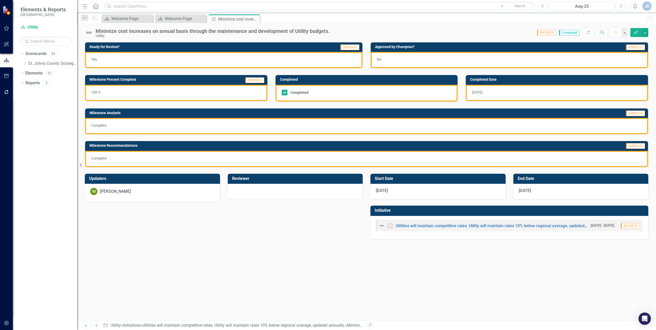
click at [325, 62] on div "Yes" at bounding box center [223, 60] width 277 height 16
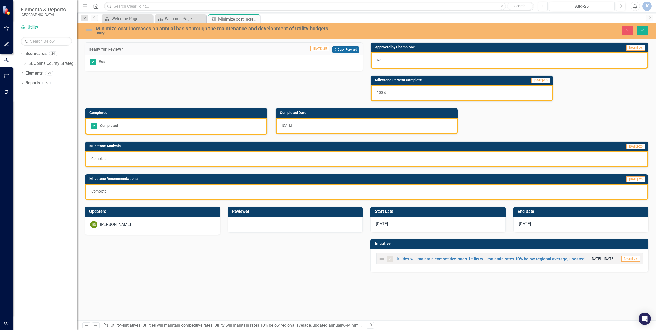
click at [351, 49] on button "Copy Forward Copy Forward" at bounding box center [345, 49] width 26 height 7
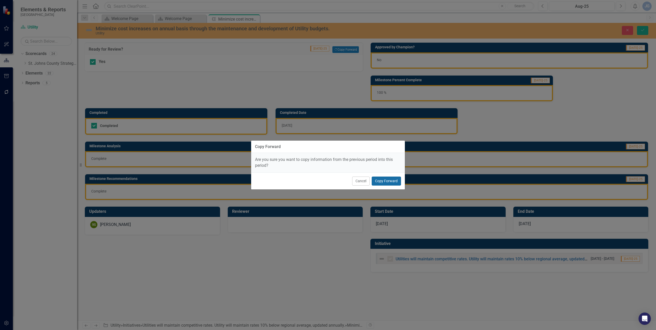
drag, startPoint x: 394, startPoint y: 184, endPoint x: 392, endPoint y: 180, distance: 3.4
click at [393, 182] on button "Copy Forward" at bounding box center [386, 181] width 29 height 9
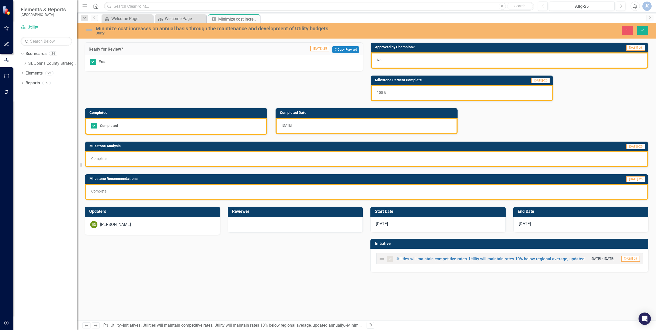
click at [392, 180] on h3 "Milestone Recommendations" at bounding box center [286, 179] width 395 height 4
click at [343, 50] on button "Copy Forward Copy Forward" at bounding box center [345, 49] width 26 height 7
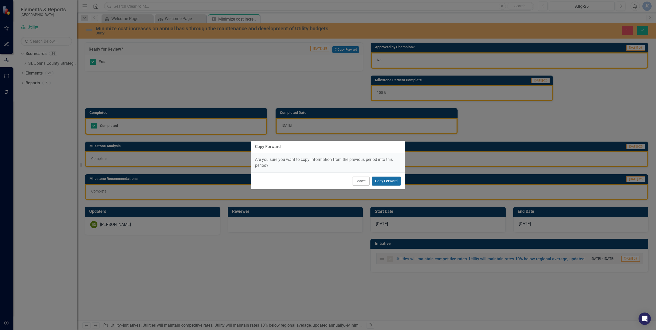
click at [388, 182] on button "Copy Forward" at bounding box center [386, 181] width 29 height 9
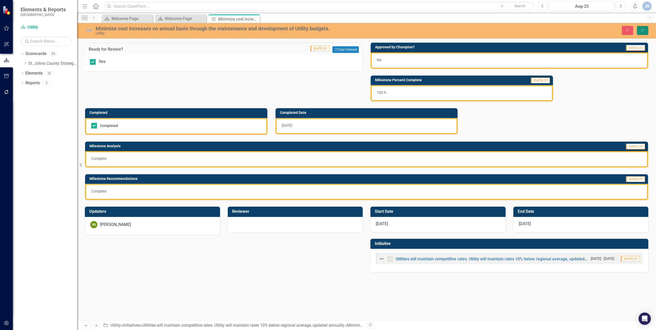
click at [643, 31] on icon "Save" at bounding box center [642, 30] width 5 height 4
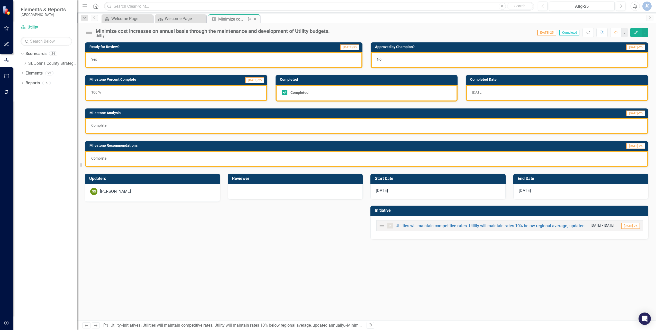
click at [236, 21] on div "Minimize cost increases on annual basis through the maintenance and development…" at bounding box center [232, 19] width 28 height 6
click at [257, 19] on icon "Close" at bounding box center [254, 19] width 5 height 4
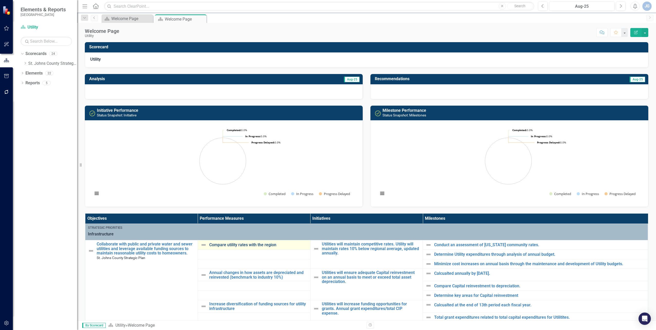
click at [252, 245] on link "Compare utility rates with the region" at bounding box center [258, 245] width 98 height 5
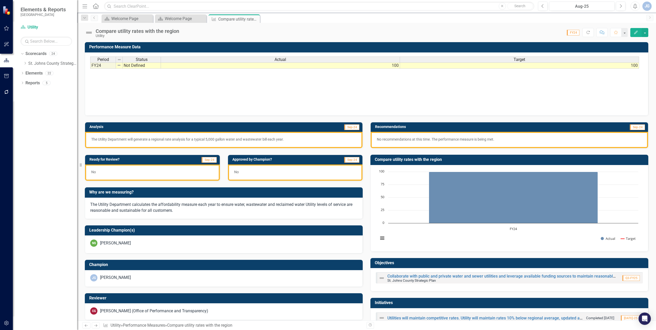
drag, startPoint x: 276, startPoint y: 137, endPoint x: 278, endPoint y: 143, distance: 6.9
click at [276, 137] on p "The Utility Department will generate a regional rate analysis for a typical 5,0…" at bounding box center [223, 139] width 265 height 5
click at [288, 143] on div "The Utility Department will generate a regional rate analysis for a typical 5,0…" at bounding box center [223, 140] width 277 height 16
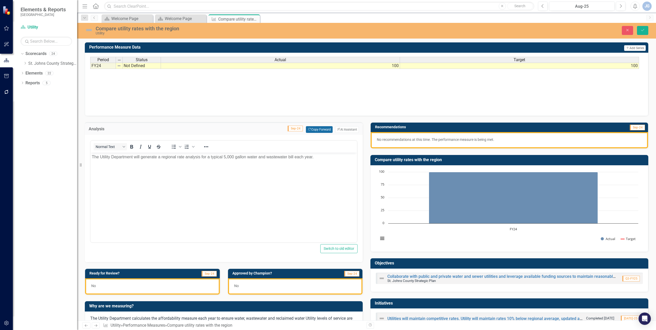
click at [314, 131] on button "Copy Forward Copy Forward" at bounding box center [319, 129] width 26 height 7
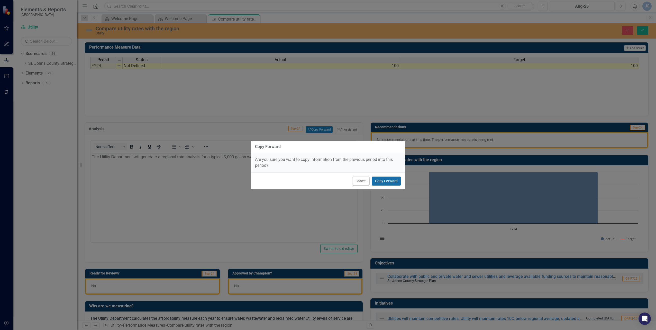
click at [390, 181] on button "Copy Forward" at bounding box center [386, 181] width 29 height 9
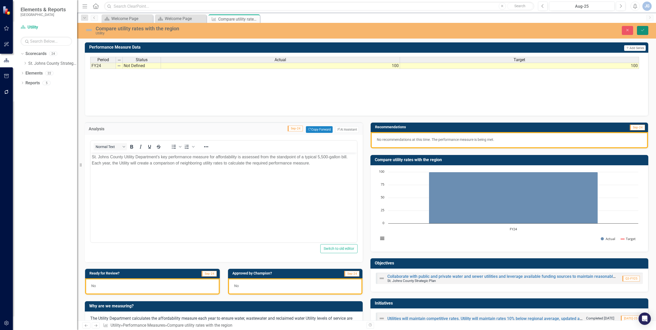
click at [642, 29] on icon "Save" at bounding box center [642, 30] width 5 height 4
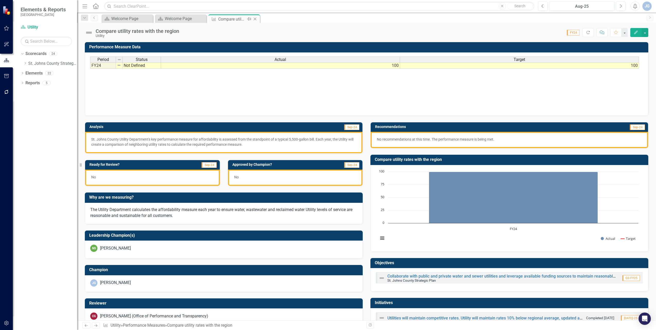
click at [255, 19] on icon "Close" at bounding box center [254, 19] width 5 height 4
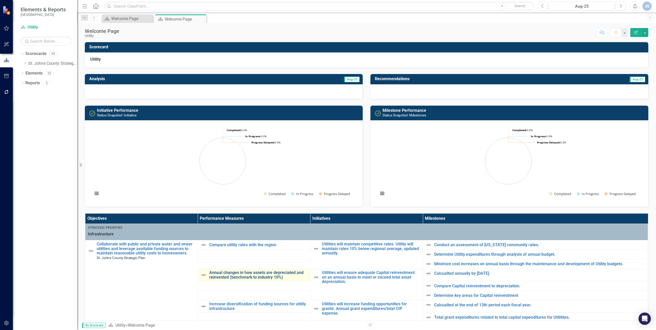
click at [239, 275] on link "Annual changes in how assets are depreciated and reinvested (benchmark to indus…" at bounding box center [258, 274] width 98 height 9
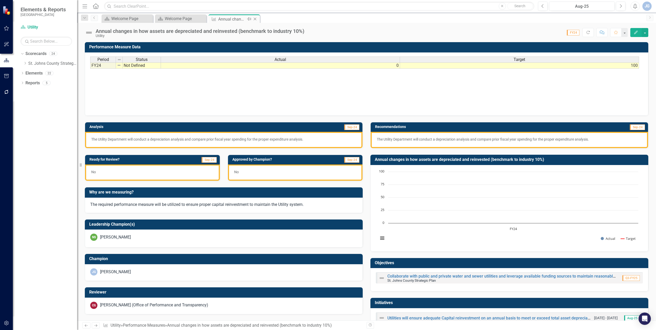
click at [255, 17] on icon "Close" at bounding box center [254, 19] width 5 height 4
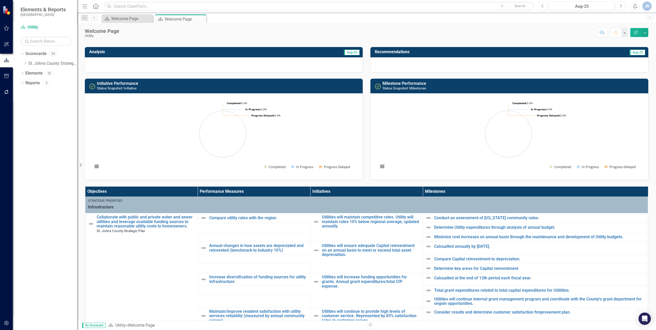
scroll to position [51, 0]
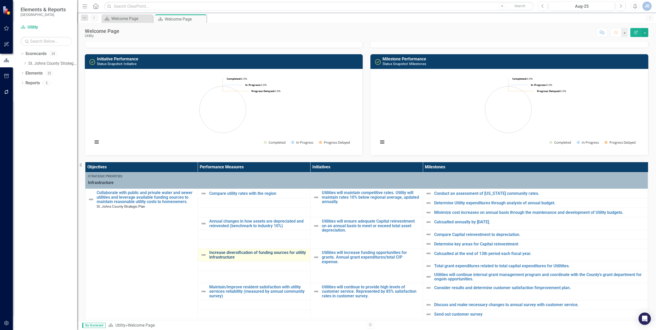
click at [260, 255] on link "Increase diversification of funding sources for utility infrastructure" at bounding box center [258, 254] width 98 height 9
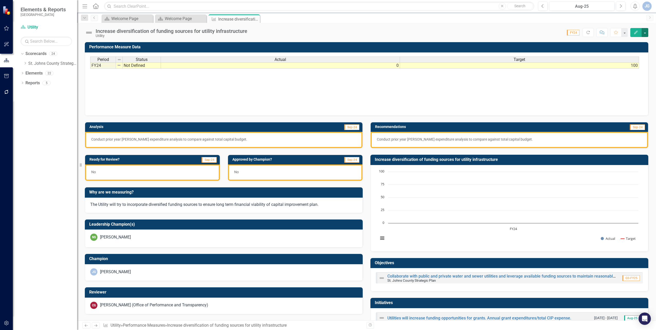
click at [644, 32] on button "button" at bounding box center [645, 32] width 7 height 9
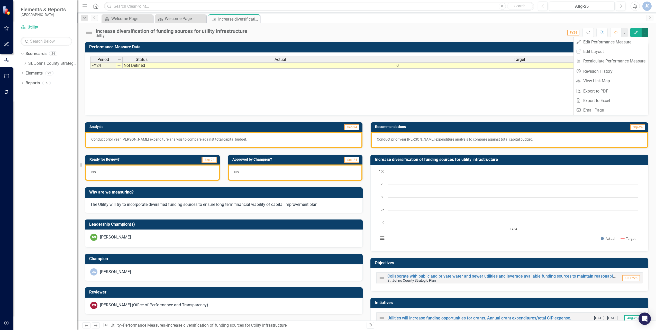
click at [426, 87] on div "Period Status Actual Target FY24 Not Defined 0 100 Period Status Actual Target …" at bounding box center [366, 82] width 553 height 51
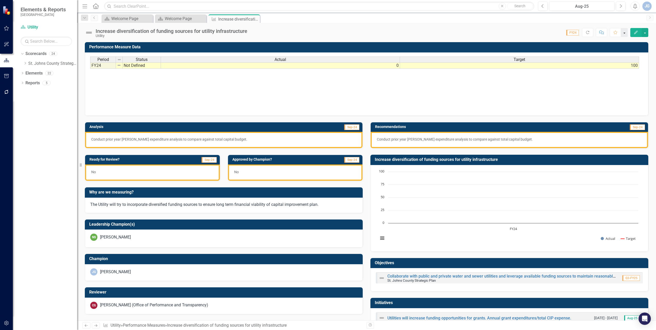
click at [626, 32] on button "button" at bounding box center [624, 32] width 7 height 9
click at [491, 16] on div "Scorecard Welcome Page Close Scorecard Welcome Page Close Performance Measure I…" at bounding box center [372, 18] width 543 height 8
click at [587, 33] on icon "button" at bounding box center [588, 32] width 3 height 3
click at [255, 19] on icon "Close" at bounding box center [254, 19] width 5 height 4
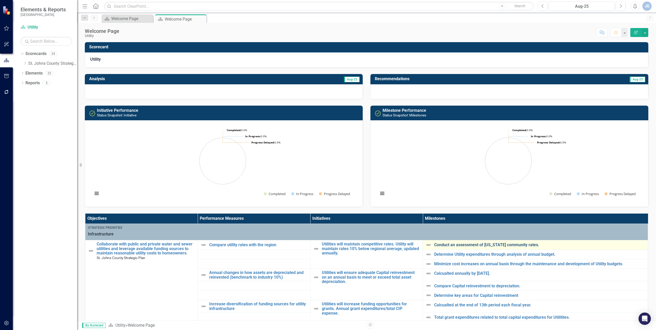
click at [463, 246] on link "Conduct an assessment of [US_STATE] community rates." at bounding box center [539, 245] width 211 height 5
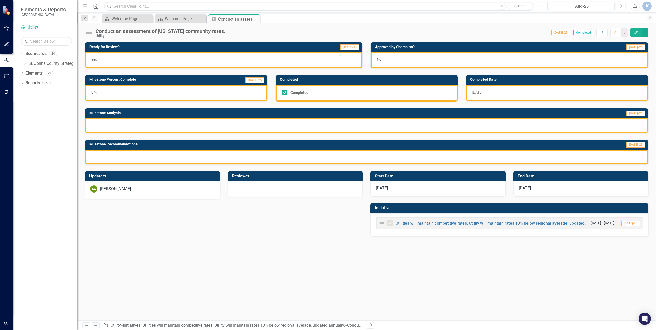
click at [212, 90] on div "0 %" at bounding box center [176, 93] width 182 height 16
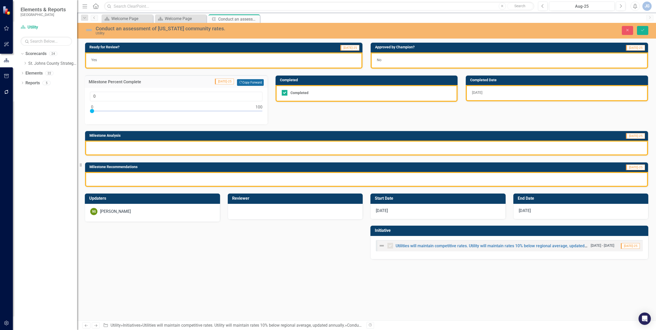
click at [244, 83] on button "Copy Forward Copy Forward" at bounding box center [250, 82] width 26 height 7
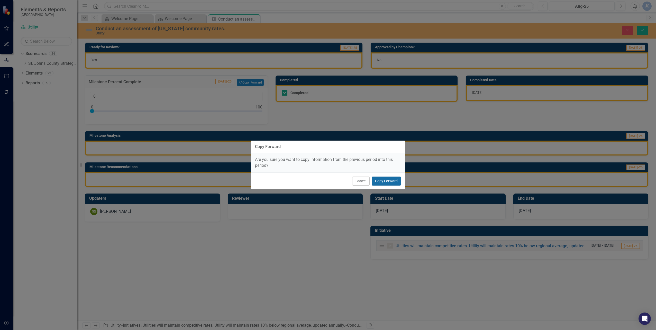
click at [378, 179] on button "Copy Forward" at bounding box center [386, 181] width 29 height 9
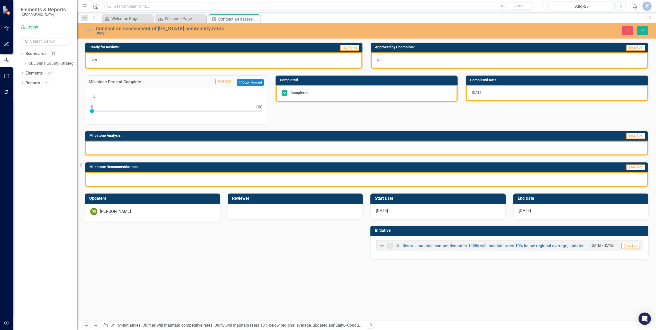
click at [494, 91] on div "[DATE]" at bounding box center [557, 93] width 182 height 16
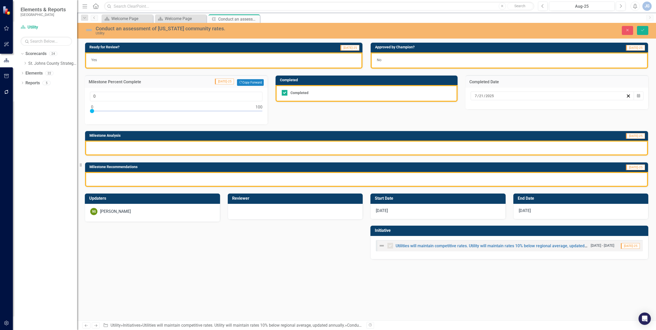
click at [494, 152] on div at bounding box center [366, 148] width 563 height 15
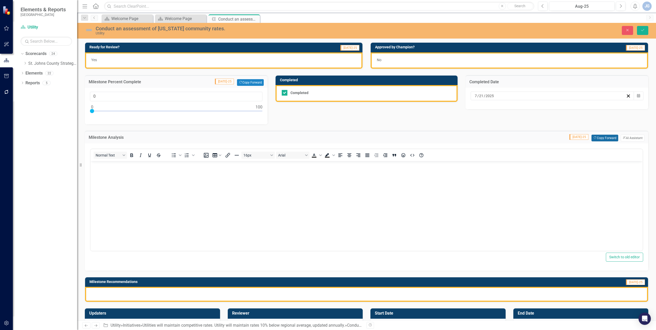
click at [599, 136] on button "Copy Forward Copy Forward" at bounding box center [604, 138] width 26 height 7
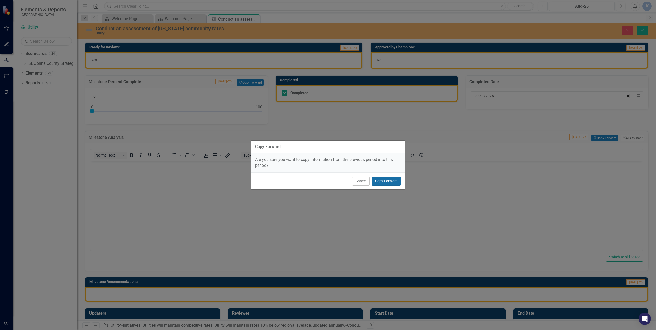
drag, startPoint x: 384, startPoint y: 181, endPoint x: 294, endPoint y: 20, distance: 184.8
click at [384, 181] on button "Copy Forward" at bounding box center [386, 181] width 29 height 9
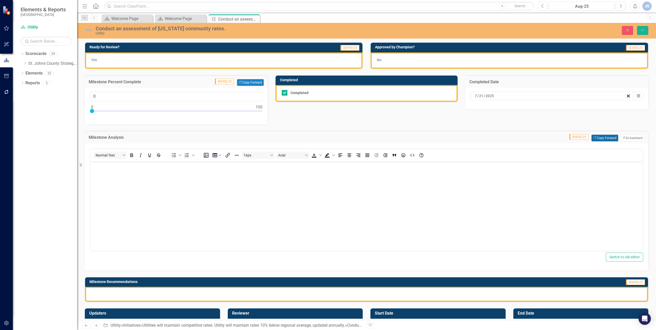
scroll to position [59, 0]
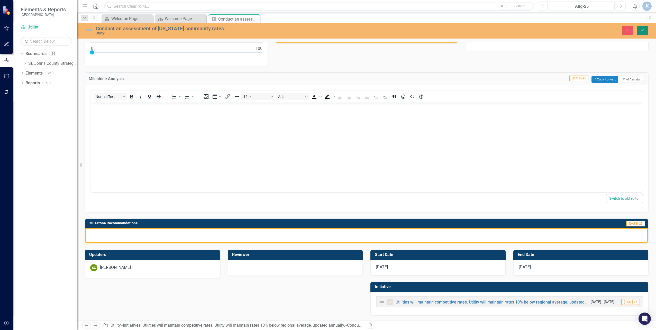
click at [640, 29] on button "Save" at bounding box center [642, 30] width 11 height 9
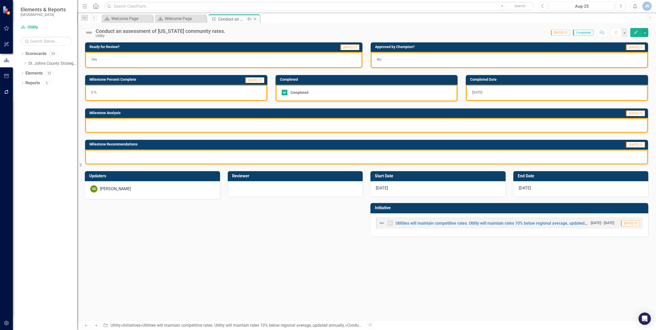
click at [255, 19] on icon "Close" at bounding box center [254, 19] width 5 height 4
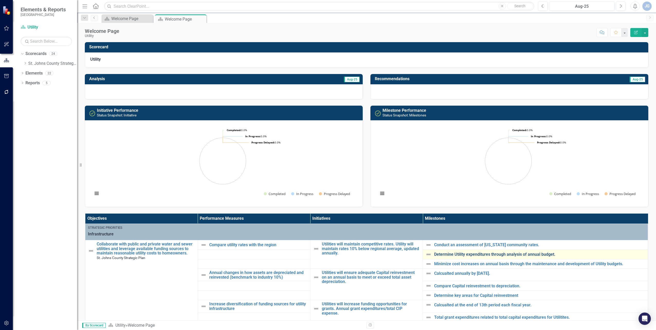
click at [476, 254] on link "Determine Utility expenditures through analysis of annual budget." at bounding box center [539, 254] width 211 height 5
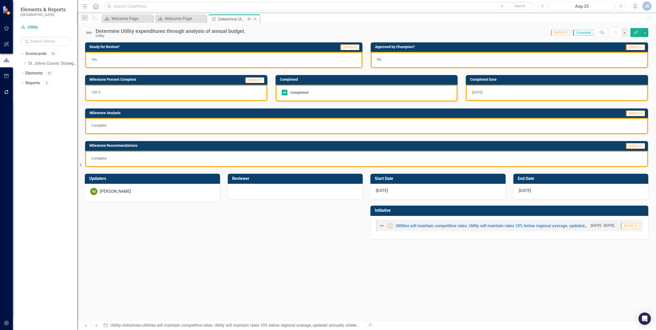
click at [256, 20] on icon "Close" at bounding box center [254, 19] width 5 height 4
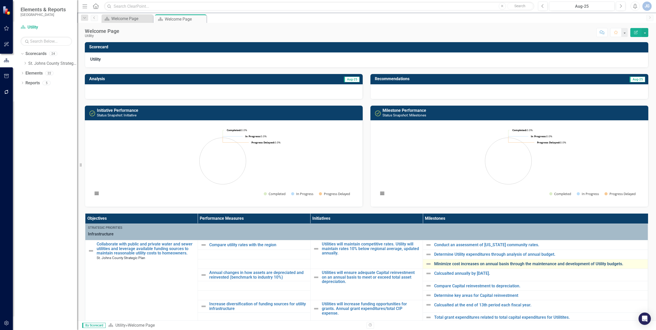
click at [489, 264] on link "Minimize cost increases on annual basis through the maintenance and development…" at bounding box center [539, 264] width 211 height 5
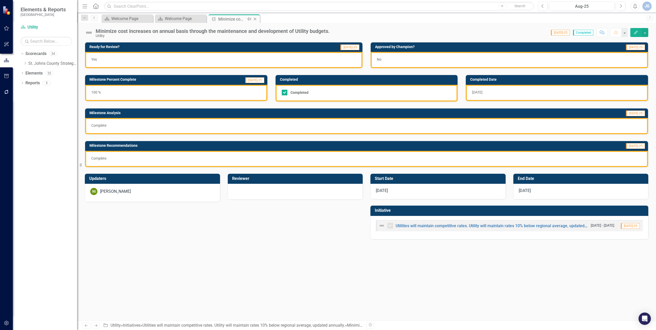
click at [256, 19] on icon "Close" at bounding box center [254, 19] width 5 height 4
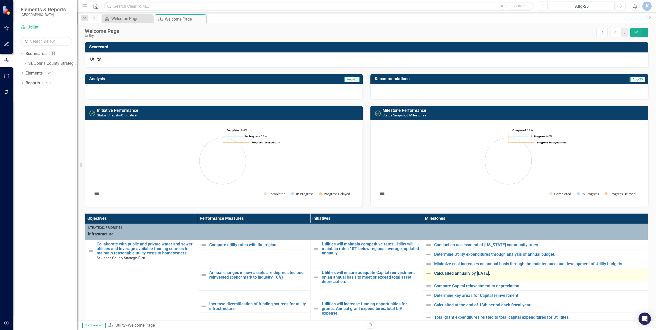
click at [477, 273] on link "Calcualted annually by [DATE]." at bounding box center [539, 273] width 211 height 5
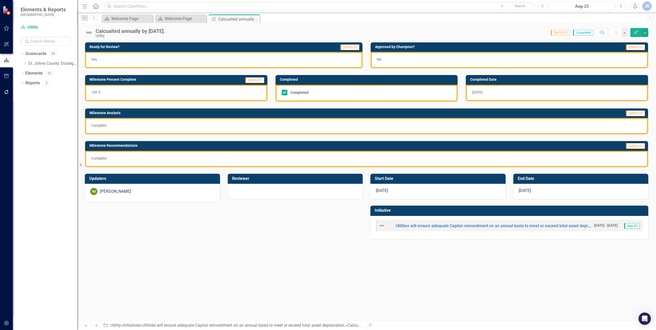
click at [257, 56] on div "Yes" at bounding box center [223, 60] width 277 height 16
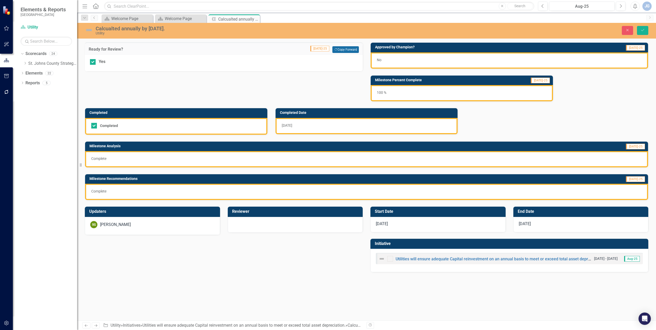
click at [340, 47] on button "Copy Forward Copy Forward" at bounding box center [345, 49] width 26 height 7
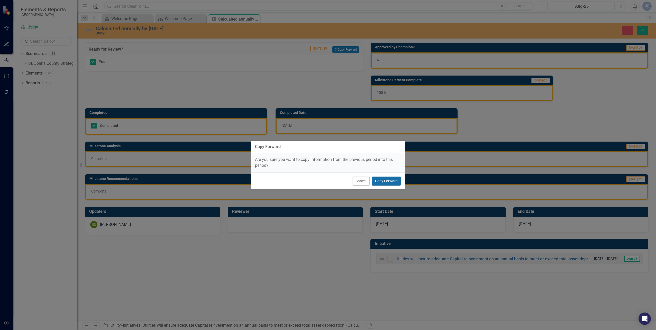
click at [384, 183] on button "Copy Forward" at bounding box center [386, 181] width 29 height 9
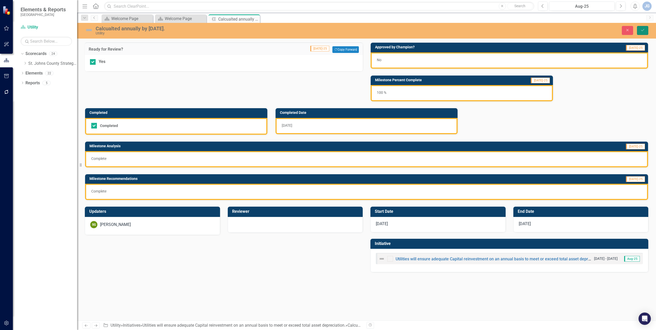
click at [644, 28] on button "Save" at bounding box center [642, 30] width 11 height 9
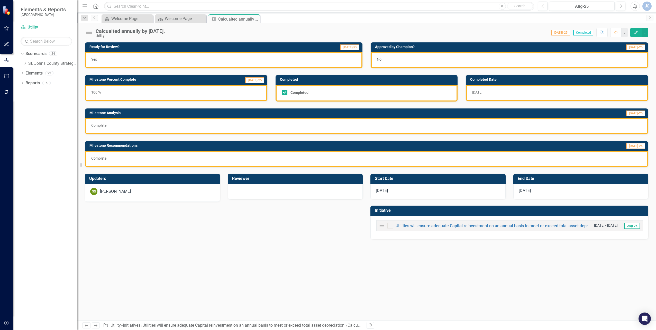
click at [291, 127] on p "Complete" at bounding box center [366, 125] width 551 height 5
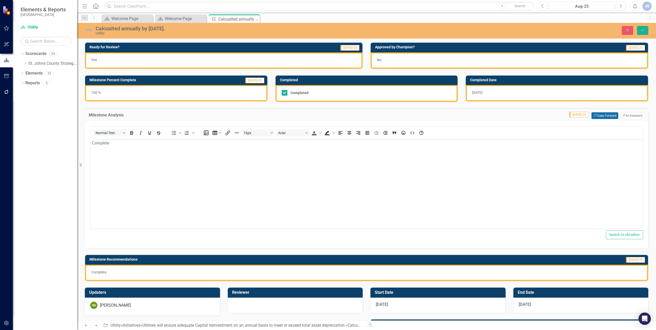
click at [595, 117] on button "Copy Forward Copy Forward" at bounding box center [604, 115] width 26 height 7
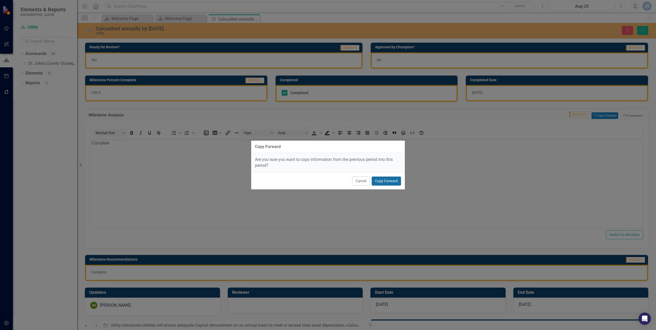
click at [394, 179] on button "Copy Forward" at bounding box center [386, 181] width 29 height 9
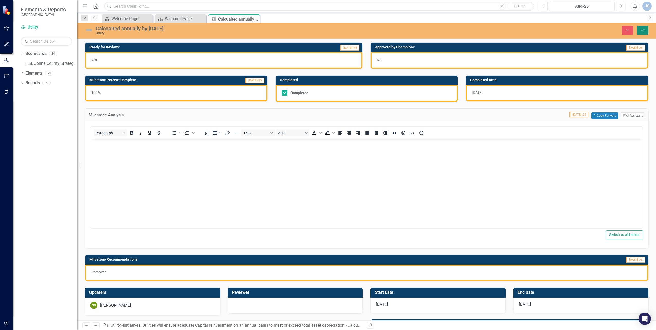
click at [641, 31] on icon "Save" at bounding box center [642, 30] width 5 height 4
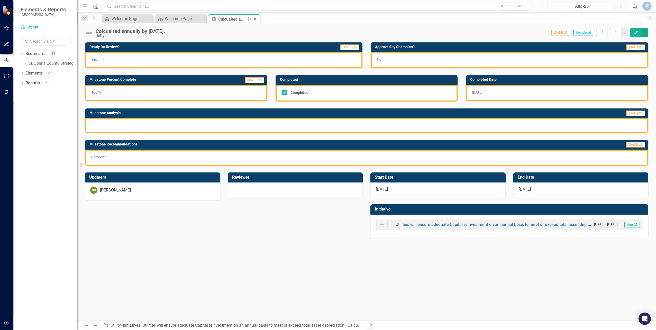
click at [256, 20] on icon at bounding box center [255, 19] width 3 height 3
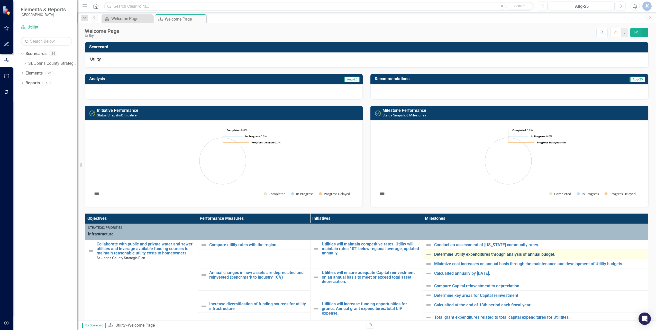
scroll to position [26, 0]
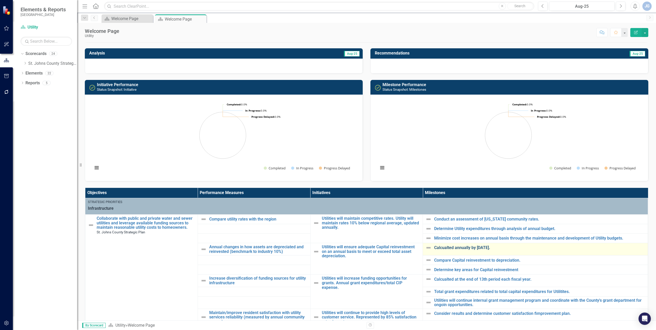
click at [470, 249] on link "Calcualted annually by [DATE]." at bounding box center [539, 247] width 211 height 5
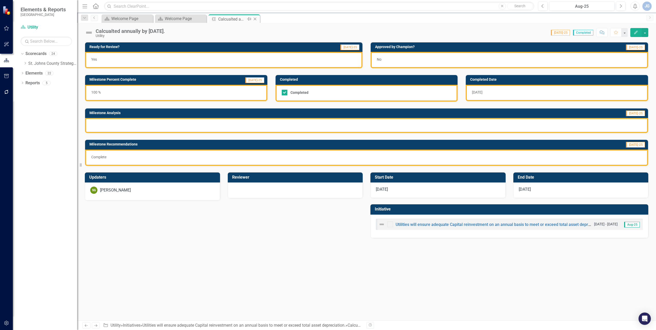
click at [254, 19] on icon "Close" at bounding box center [254, 19] width 5 height 4
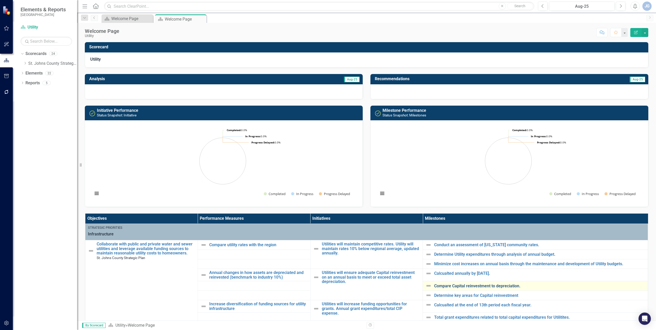
click at [455, 288] on link "Compare Capital reinvestment to depreciation." at bounding box center [539, 286] width 211 height 5
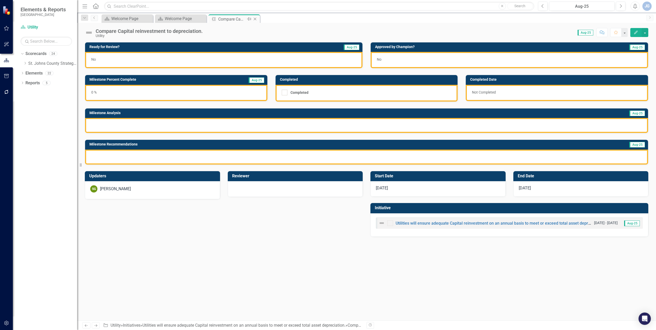
click at [256, 20] on icon "Close" at bounding box center [254, 19] width 5 height 4
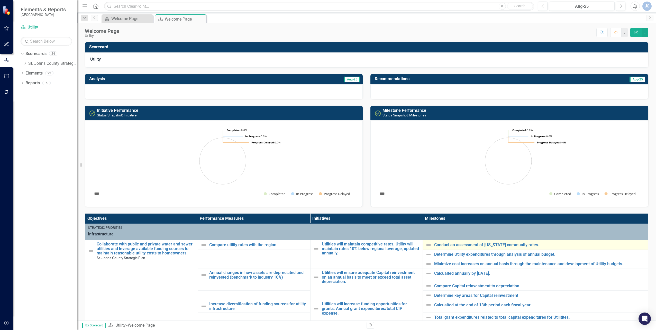
scroll to position [26, 0]
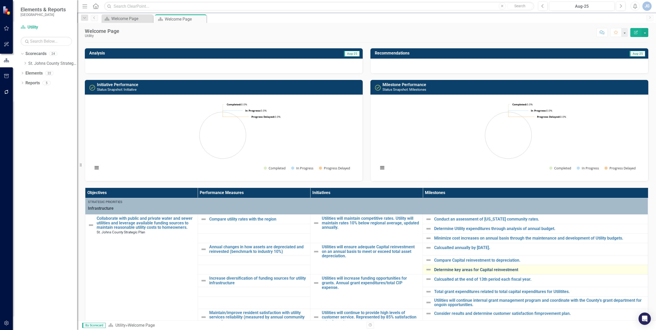
click at [460, 270] on link "Determine key areas for Capital reinvestment" at bounding box center [539, 270] width 211 height 5
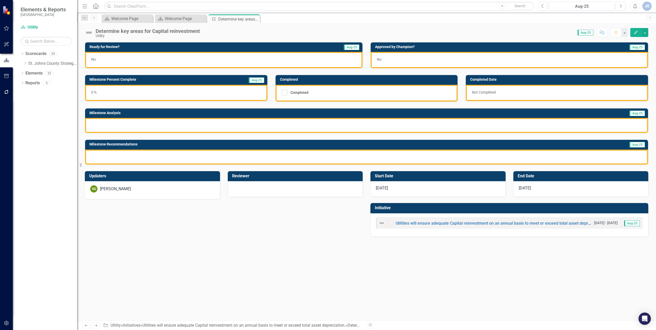
click at [311, 58] on div "No" at bounding box center [223, 60] width 277 height 16
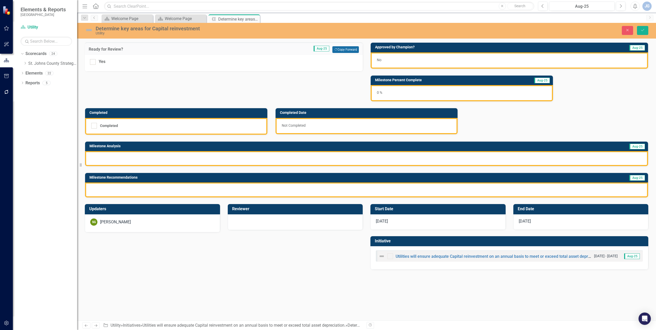
click at [343, 50] on button "Copy Forward Copy Forward" at bounding box center [345, 49] width 26 height 7
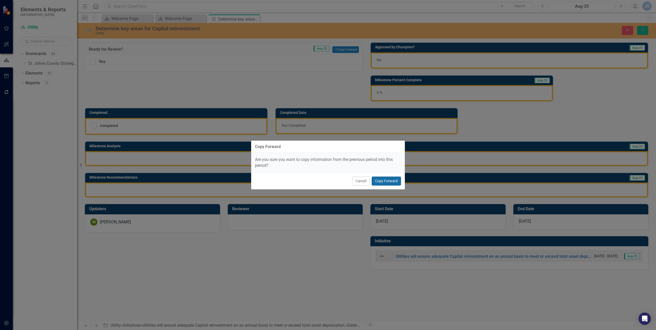
click at [392, 181] on button "Copy Forward" at bounding box center [386, 181] width 29 height 9
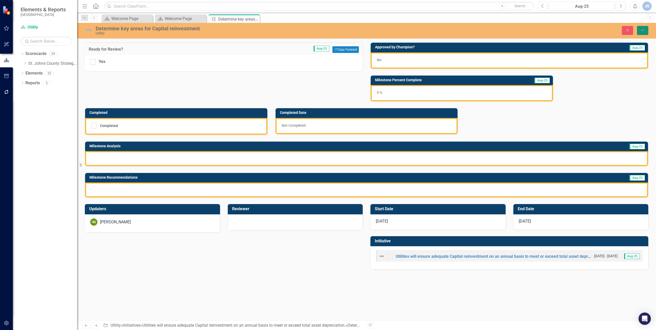
click at [644, 31] on icon "Save" at bounding box center [642, 30] width 5 height 4
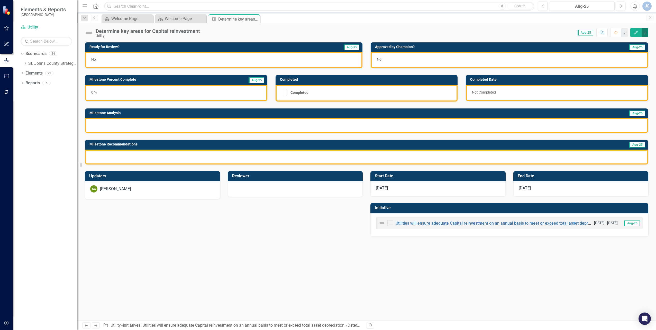
click at [645, 33] on button "button" at bounding box center [645, 32] width 7 height 9
click at [558, 37] on div "Determine key areas for Capital reinvestment Utility Score: N/A Aug-25 Complete…" at bounding box center [366, 30] width 579 height 15
click at [593, 60] on div "No" at bounding box center [509, 60] width 277 height 16
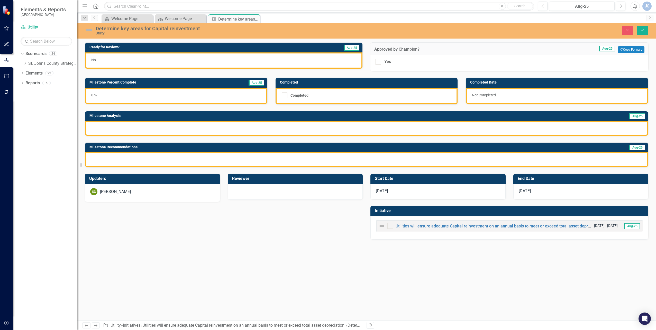
click at [593, 60] on div "Yes" at bounding box center [510, 62] width 268 height 6
click at [379, 60] on input "Yes" at bounding box center [377, 60] width 3 height 3
click at [625, 49] on button "Copy Forward Copy Forward" at bounding box center [631, 49] width 26 height 7
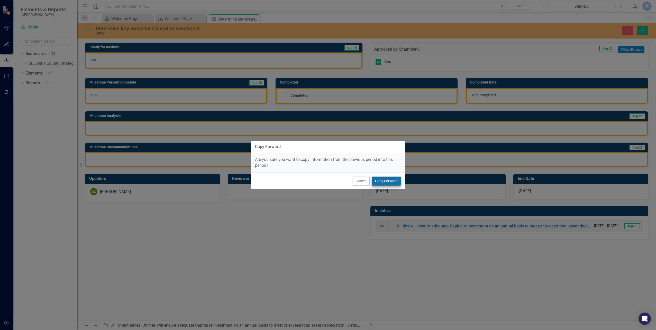
drag, startPoint x: 408, startPoint y: 181, endPoint x: 397, endPoint y: 183, distance: 11.1
click at [405, 182] on div "Copy Forward Are you sure you want to copy information from the previous period…" at bounding box center [328, 165] width 656 height 330
click at [394, 183] on button "Copy Forward" at bounding box center [386, 181] width 29 height 9
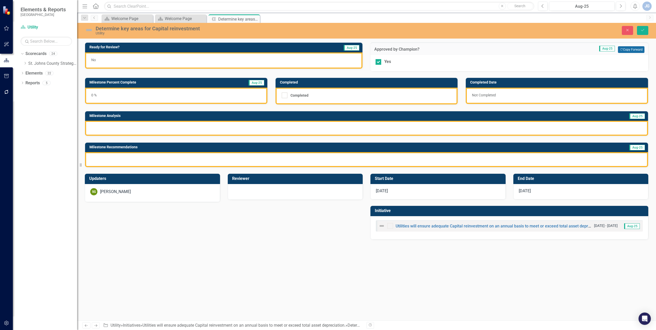
checkbox input "false"
click at [645, 31] on button "Save" at bounding box center [642, 30] width 11 height 9
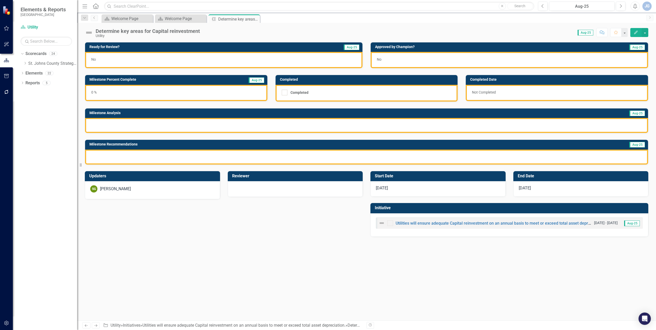
click at [229, 92] on div "0 %" at bounding box center [176, 93] width 182 height 16
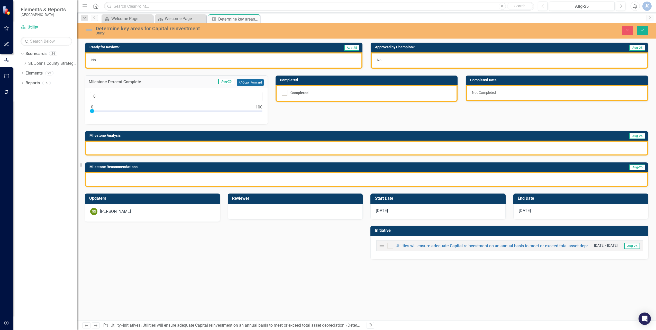
click at [257, 81] on button "Copy Forward Copy Forward" at bounding box center [250, 82] width 26 height 7
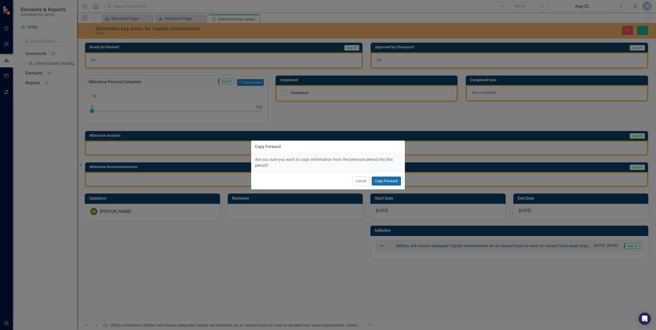
click at [383, 184] on button "Copy Forward" at bounding box center [386, 181] width 29 height 9
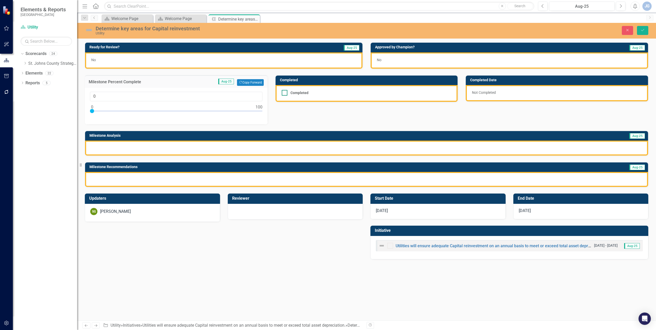
click at [435, 92] on div "Completed" at bounding box center [365, 93] width 167 height 6
click at [285, 92] on input "Completed" at bounding box center [283, 91] width 3 height 3
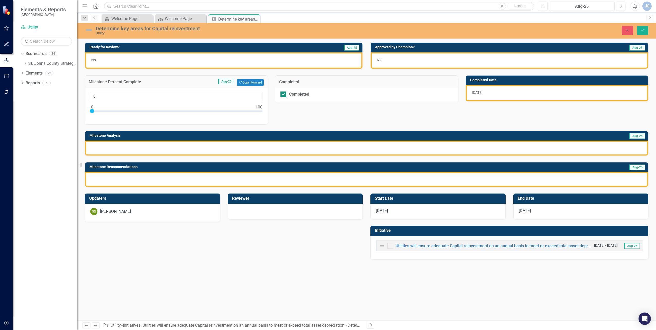
click at [435, 92] on div "Completed" at bounding box center [365, 95] width 170 height 6
click at [284, 92] on input "Completed" at bounding box center [281, 93] width 3 height 3
checkbox input "false"
click at [515, 95] on div "Not Completed" at bounding box center [557, 93] width 182 height 16
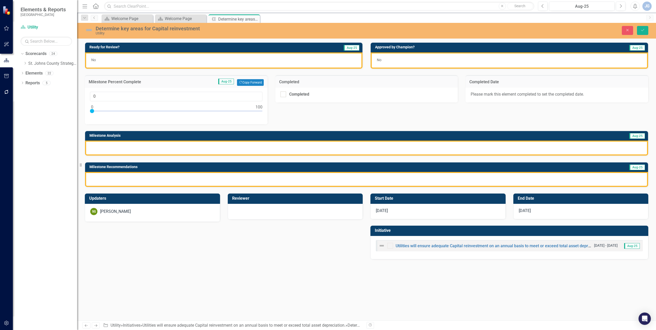
click at [329, 148] on div at bounding box center [366, 148] width 563 height 15
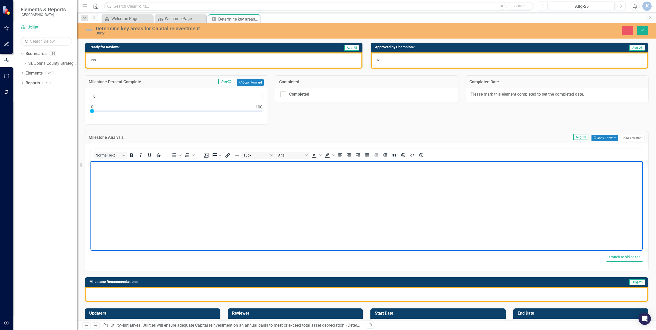
click at [274, 201] on body "Rich Text Area. Press ALT-0 for help." at bounding box center [366, 199] width 552 height 77
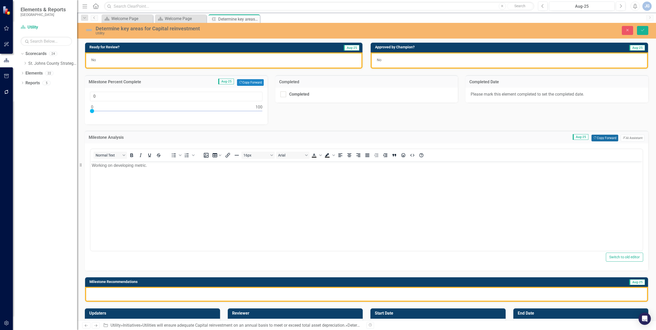
click at [600, 138] on button "Copy Forward Copy Forward" at bounding box center [604, 138] width 26 height 7
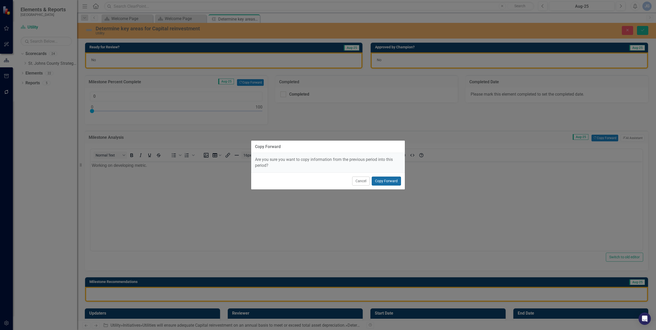
click at [381, 181] on button "Copy Forward" at bounding box center [386, 181] width 29 height 9
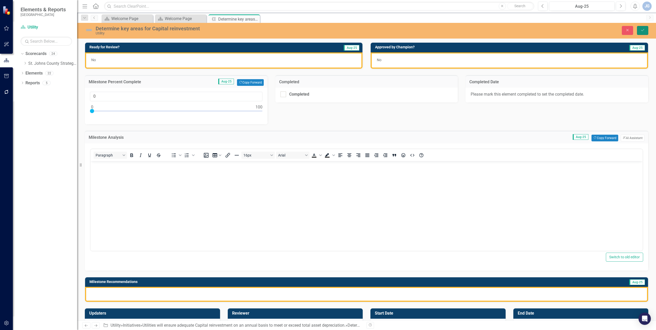
click at [643, 31] on icon "Save" at bounding box center [642, 30] width 5 height 4
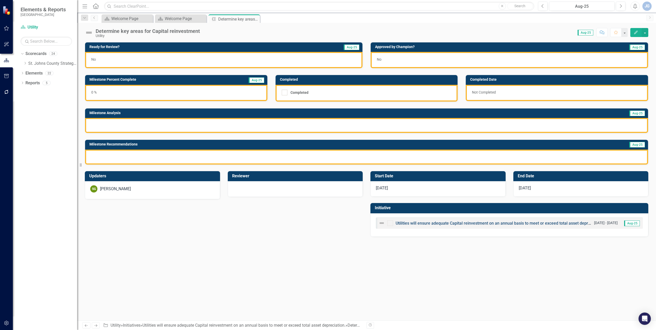
click at [499, 225] on link "Utilities will ensure adequate Capital reinvestment on an annual basis to meet …" at bounding box center [500, 223] width 208 height 5
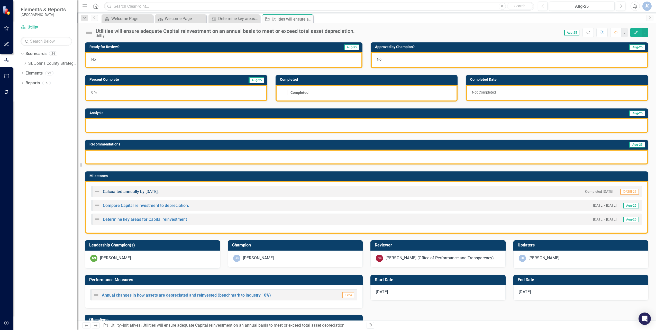
click at [134, 191] on link "Calcualted annually by [DATE]." at bounding box center [131, 191] width 56 height 5
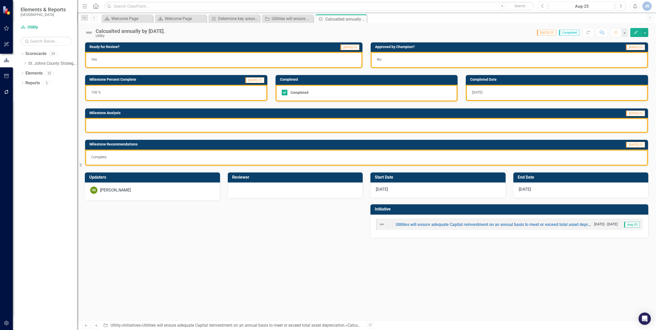
click at [434, 156] on p "Complete" at bounding box center [366, 156] width 551 height 5
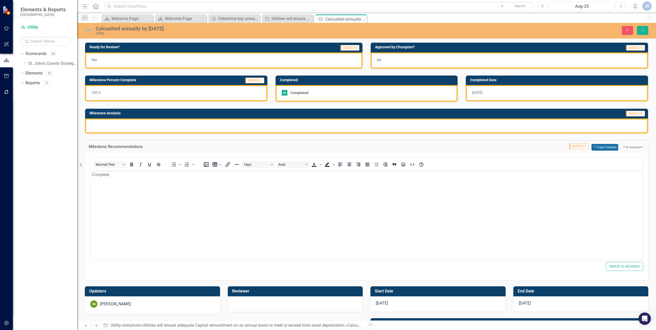
click at [597, 146] on button "Copy Forward Copy Forward" at bounding box center [604, 147] width 26 height 7
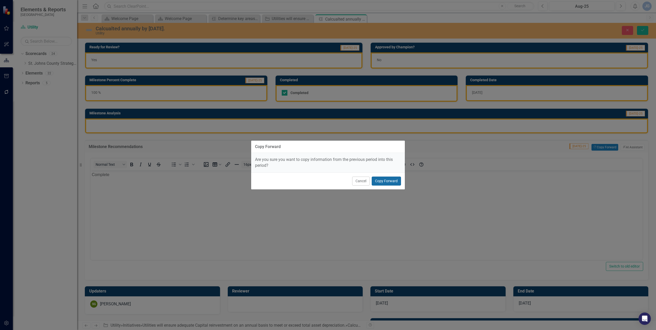
click at [383, 180] on button "Copy Forward" at bounding box center [386, 181] width 29 height 9
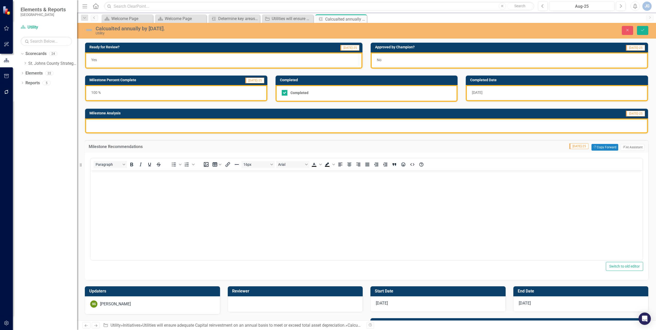
click at [222, 91] on div "100 %" at bounding box center [176, 93] width 182 height 16
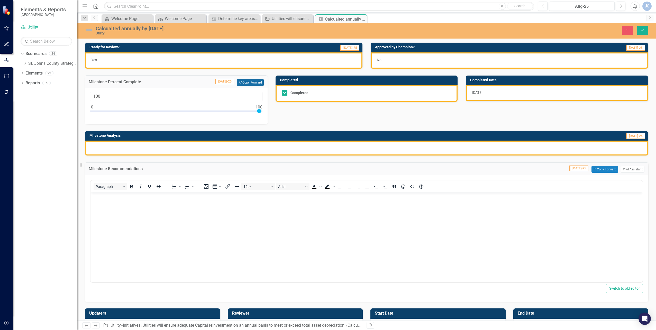
click at [255, 84] on button "Copy Forward Copy Forward" at bounding box center [250, 82] width 26 height 7
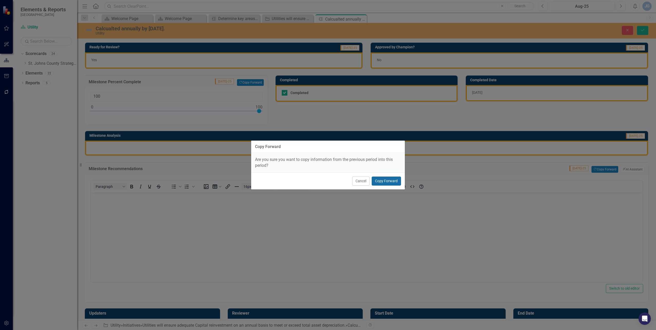
click at [388, 180] on button "Copy Forward" at bounding box center [386, 181] width 29 height 9
type input "0"
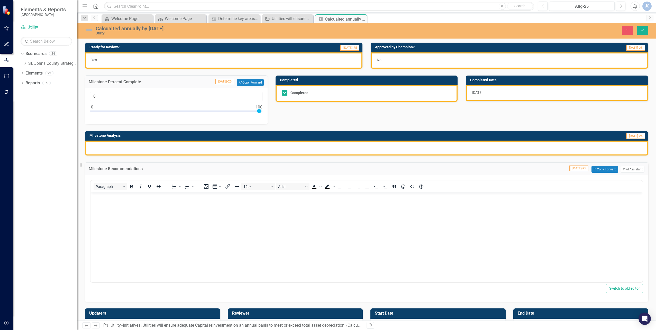
click at [492, 98] on div "[DATE]" at bounding box center [557, 93] width 182 height 16
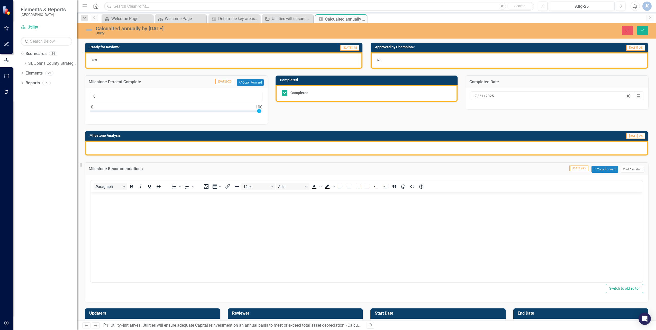
click at [402, 61] on div "No" at bounding box center [509, 60] width 277 height 16
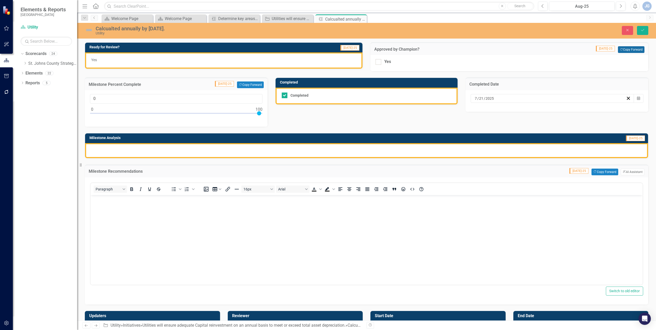
click at [634, 51] on button "Copy Forward Copy Forward" at bounding box center [631, 49] width 26 height 7
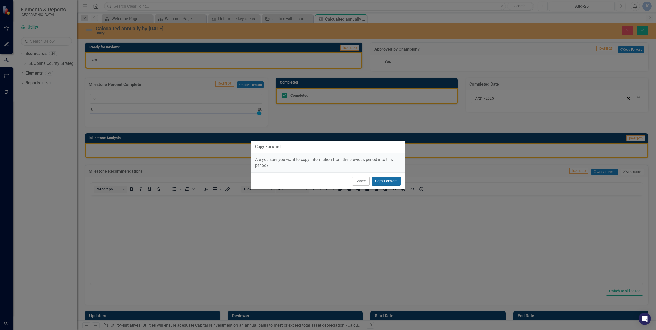
click at [385, 181] on button "Copy Forward" at bounding box center [386, 181] width 29 height 9
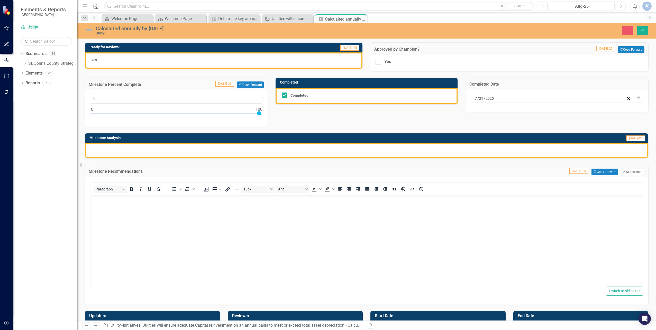
click at [305, 61] on div "Yes" at bounding box center [223, 60] width 277 height 16
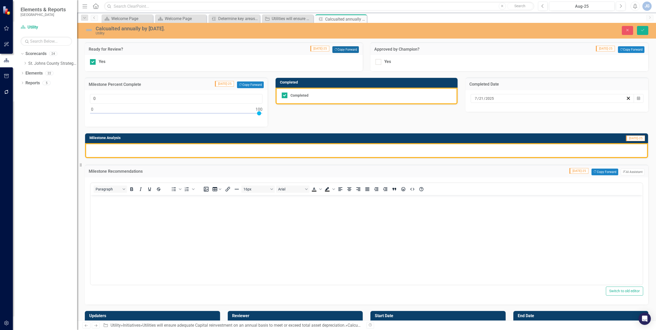
click at [342, 49] on button "Copy Forward Copy Forward" at bounding box center [345, 49] width 26 height 7
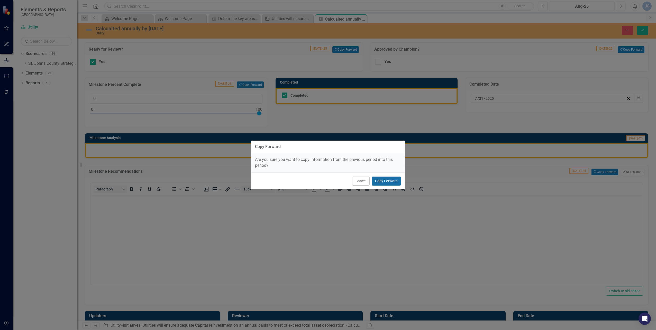
click at [397, 184] on button "Copy Forward" at bounding box center [386, 181] width 29 height 9
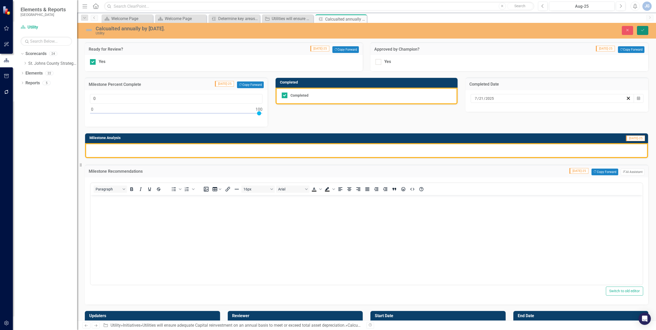
click at [643, 31] on icon "Save" at bounding box center [642, 30] width 5 height 4
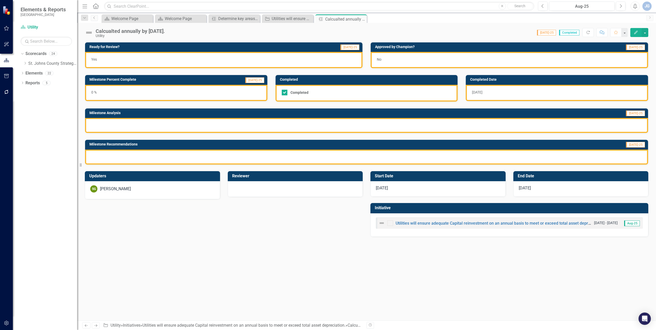
click at [0, 0] on icon "Close" at bounding box center [0, 0] width 0 height 0
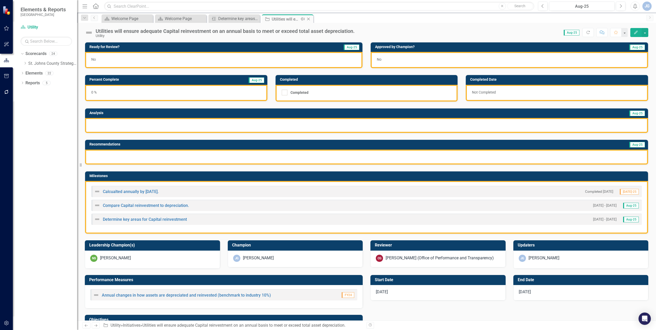
click at [309, 20] on icon at bounding box center [308, 19] width 3 height 3
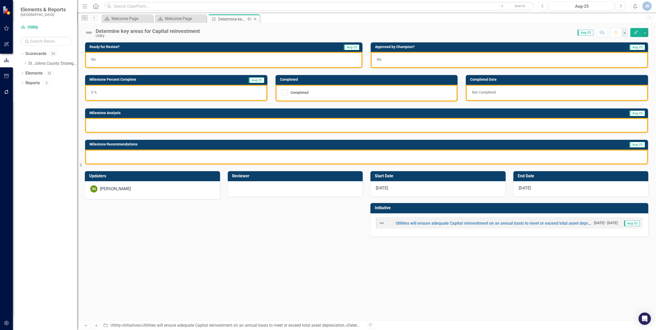
click at [254, 19] on icon "Close" at bounding box center [254, 19] width 5 height 4
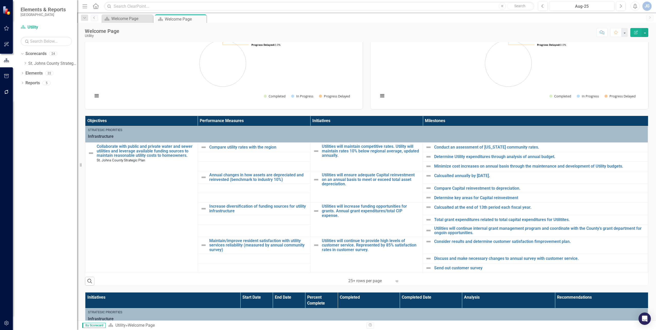
scroll to position [129, 0]
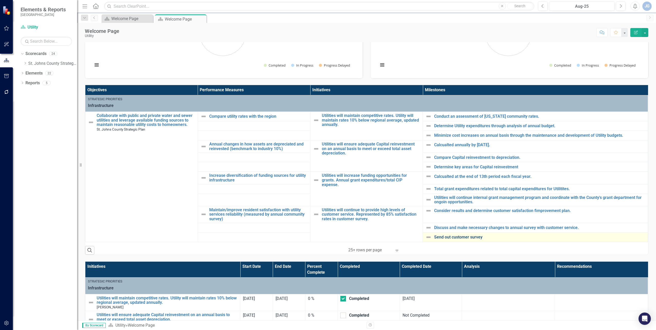
click at [456, 238] on link "Send out customer survey" at bounding box center [539, 237] width 211 height 5
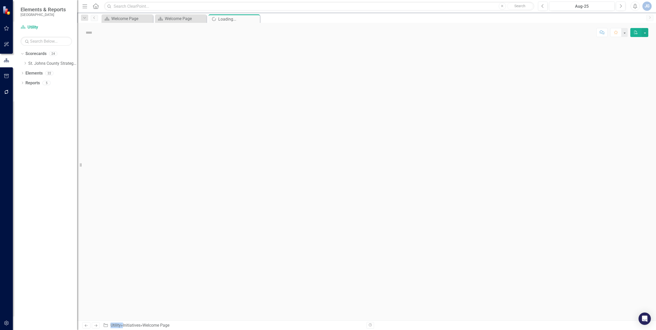
click at [456, 238] on div at bounding box center [366, 181] width 579 height 278
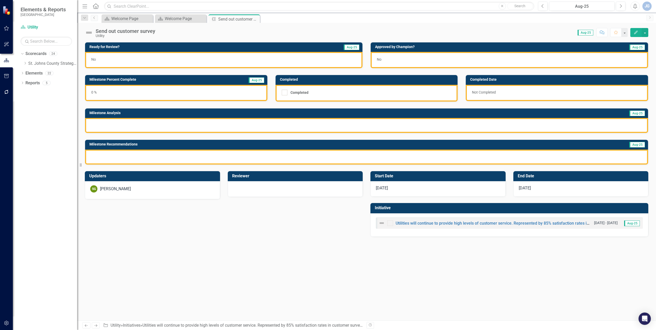
click at [242, 126] on div at bounding box center [366, 125] width 563 height 15
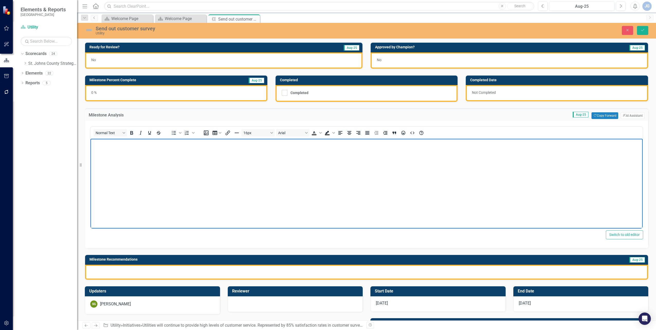
click at [217, 171] on body "Rich Text Area. Press ALT-0 for help." at bounding box center [366, 177] width 552 height 77
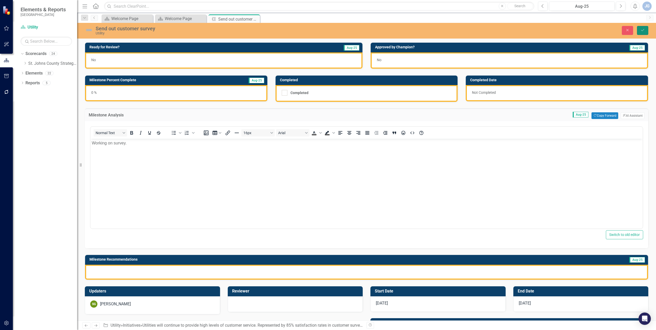
click at [642, 30] on icon "Save" at bounding box center [642, 30] width 5 height 4
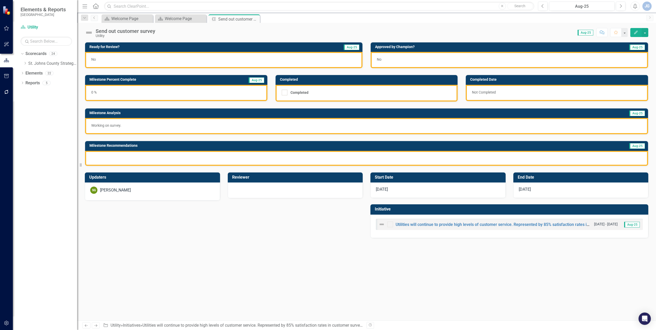
click at [131, 124] on p "Working on survey." at bounding box center [366, 125] width 551 height 5
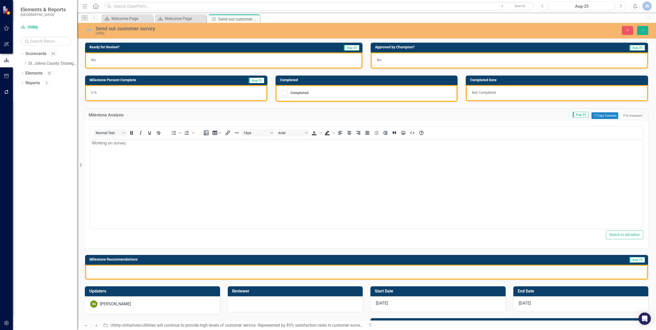
click at [126, 123] on div "<p>Working on survey.&nbsp;</p> Normal Text To open the popup, press Shift+Ente…" at bounding box center [366, 184] width 563 height 127
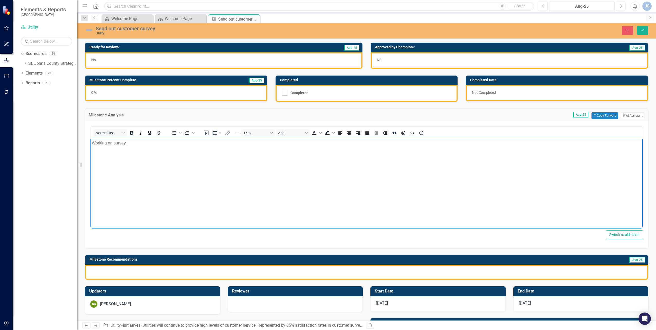
drag, startPoint x: 140, startPoint y: 148, endPoint x: 59, endPoint y: 133, distance: 82.8
click at [90, 139] on html "Working on survey." at bounding box center [366, 177] width 552 height 77
copy p "Working on survey."
click at [168, 270] on div at bounding box center [366, 272] width 563 height 15
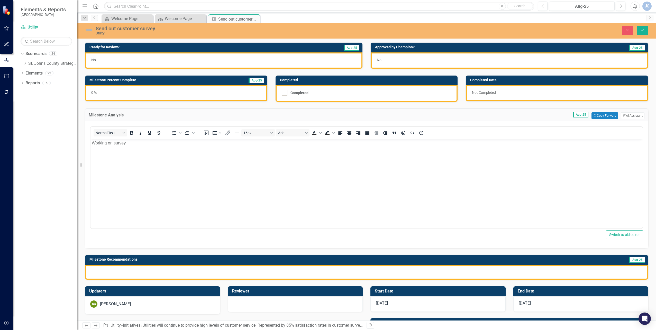
click at [168, 270] on div at bounding box center [366, 272] width 563 height 15
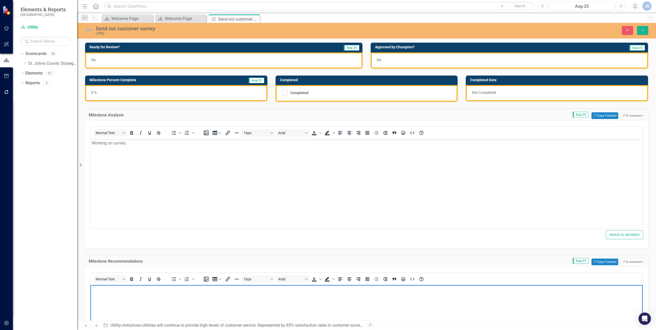
click at [174, 293] on body "Rich Text Area. Press ALT-0 for help." at bounding box center [366, 323] width 552 height 77
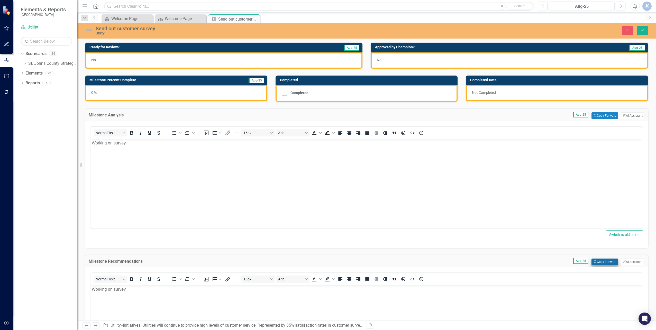
click at [608, 264] on button "Copy Forward Copy Forward" at bounding box center [604, 262] width 26 height 7
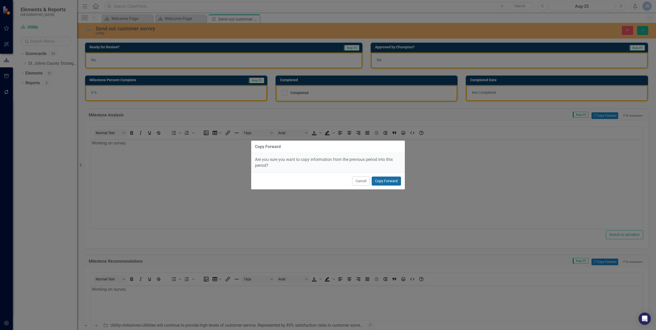
click at [388, 180] on button "Copy Forward" at bounding box center [386, 181] width 29 height 9
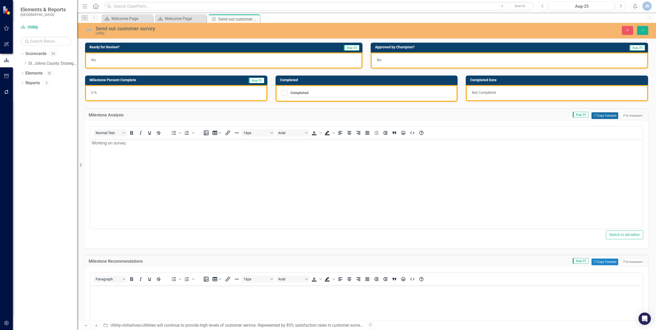
click at [596, 113] on button "Copy Forward Copy Forward" at bounding box center [604, 115] width 26 height 7
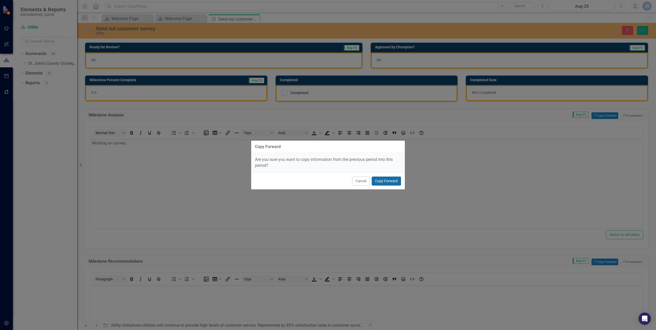
click at [380, 180] on button "Copy Forward" at bounding box center [386, 181] width 29 height 9
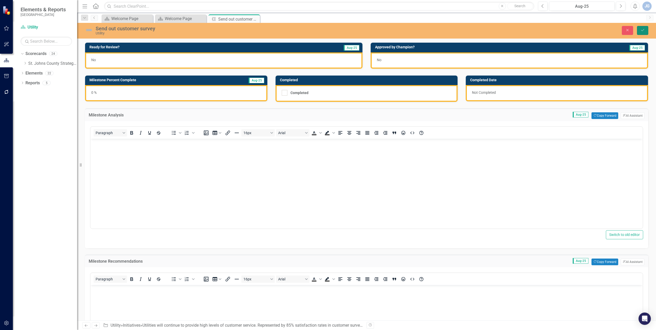
click at [645, 30] on button "Save" at bounding box center [642, 30] width 11 height 9
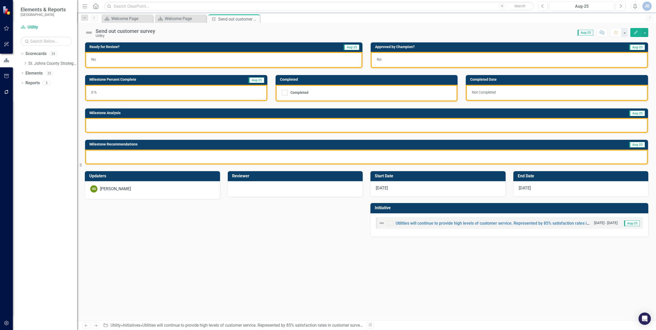
click at [153, 159] on div at bounding box center [366, 157] width 563 height 15
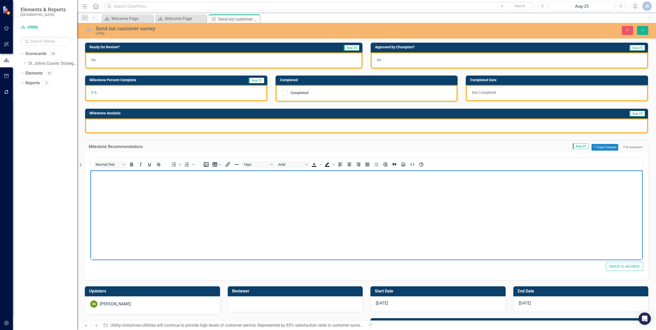
click at [171, 196] on body "Rich Text Area. Press ALT-0 for help." at bounding box center [366, 208] width 552 height 77
drag, startPoint x: 90, startPoint y: 167, endPoint x: 44, endPoint y: 158, distance: 46.9
click at [90, 170] on html "Working on survey." at bounding box center [366, 208] width 552 height 77
copy p "Working on survey."
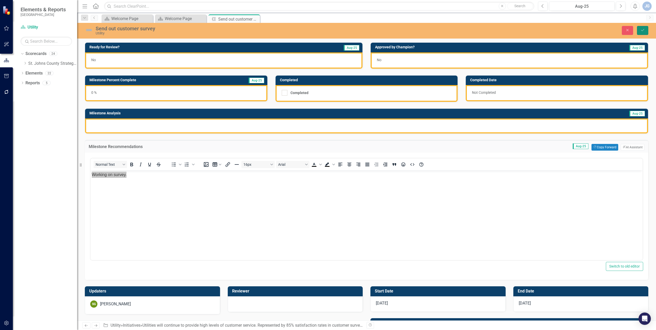
drag, startPoint x: 641, startPoint y: 31, endPoint x: 629, endPoint y: 33, distance: 12.0
click at [641, 31] on icon "Save" at bounding box center [642, 30] width 5 height 4
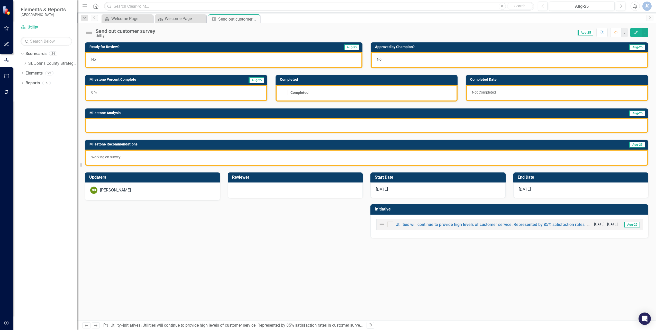
click at [198, 125] on div at bounding box center [366, 125] width 563 height 15
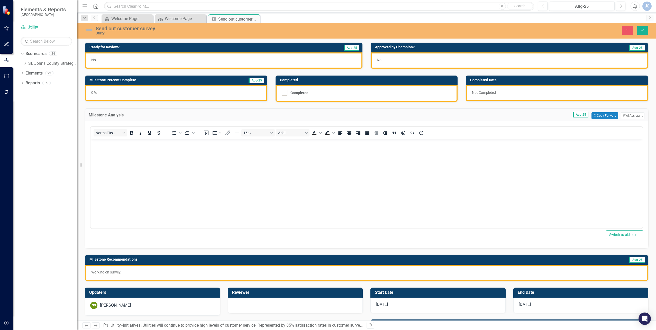
click at [310, 171] on body "Rich Text Area. Press ALT-0 for help." at bounding box center [366, 177] width 552 height 77
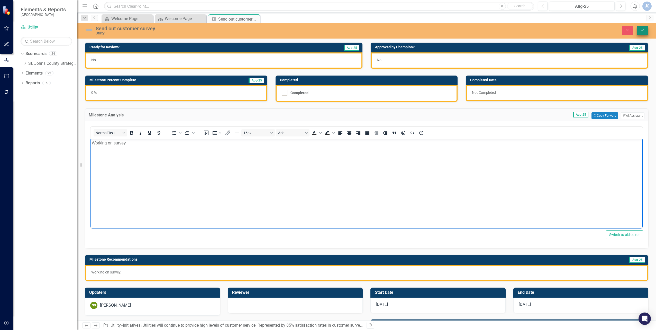
click at [644, 30] on icon "Save" at bounding box center [642, 30] width 5 height 4
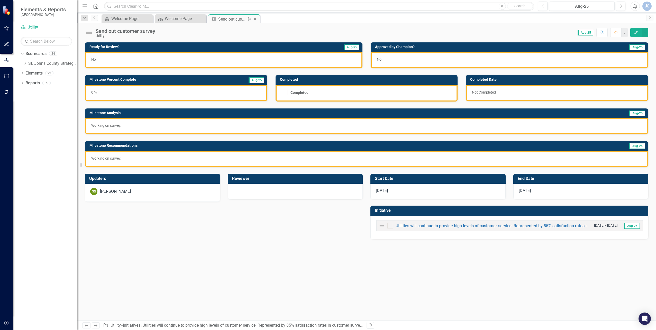
click at [255, 18] on icon "Close" at bounding box center [254, 19] width 5 height 4
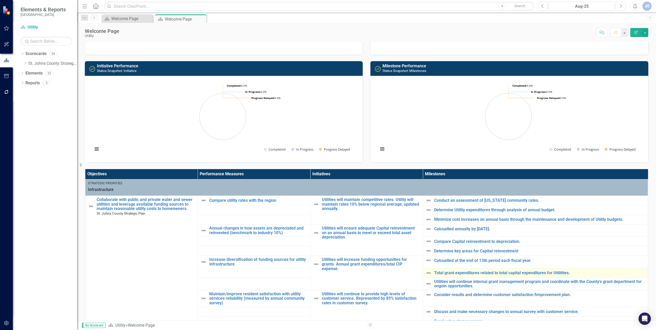
scroll to position [103, 0]
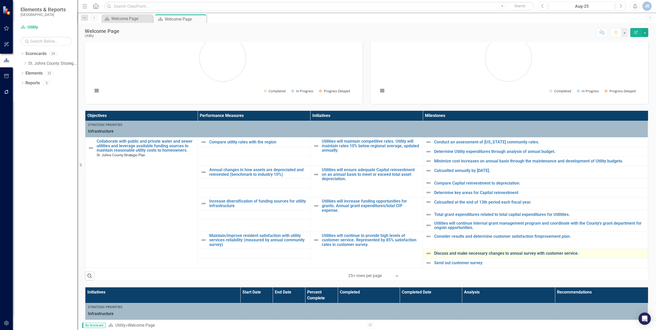
click at [457, 255] on link "Discuss and make necessary changes to annual survey with customer service." at bounding box center [539, 253] width 211 height 5
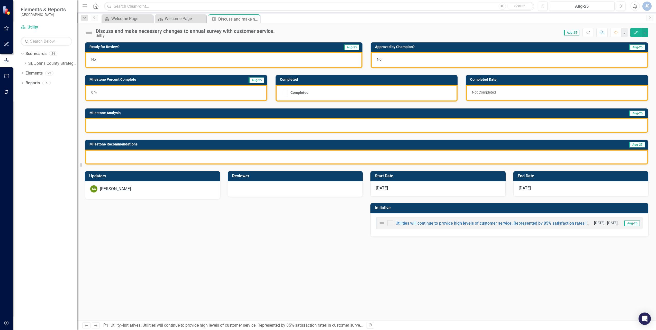
click at [133, 127] on div at bounding box center [366, 125] width 563 height 15
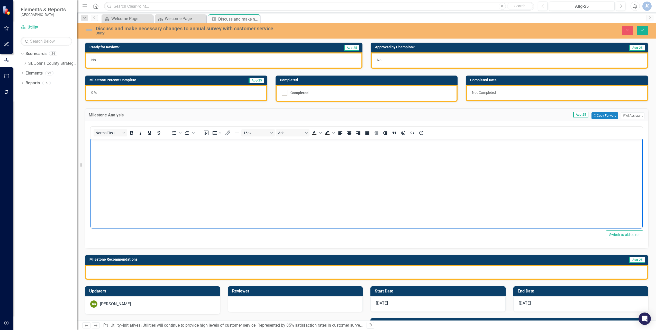
click at [148, 167] on body "Rich Text Area. Press ALT-0 for help." at bounding box center [366, 177] width 552 height 77
click at [176, 275] on div at bounding box center [366, 272] width 563 height 15
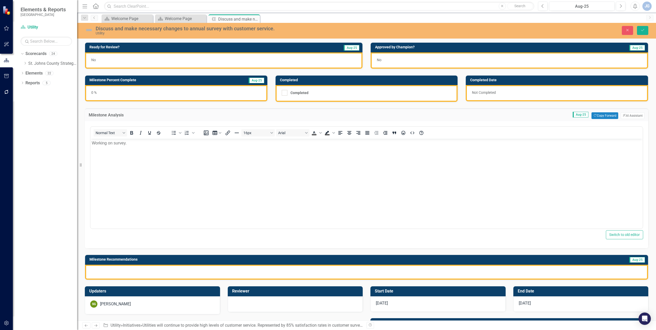
click at [176, 275] on div at bounding box center [366, 272] width 563 height 15
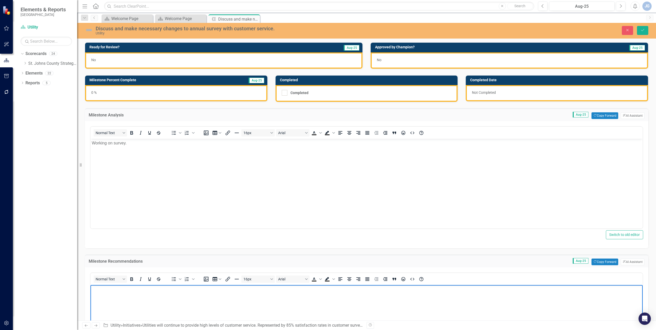
click at [176, 294] on body "Rich Text Area. Press ALT-0 for help." at bounding box center [366, 323] width 552 height 77
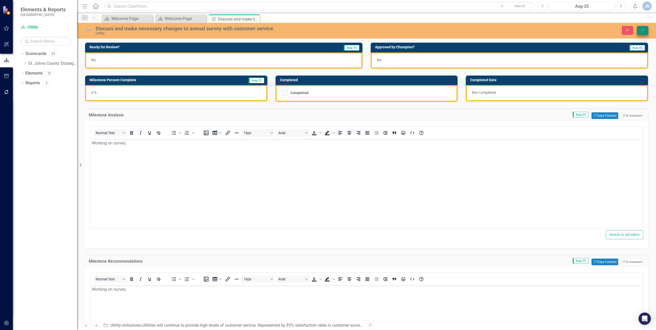
click at [642, 31] on icon "Save" at bounding box center [642, 30] width 5 height 4
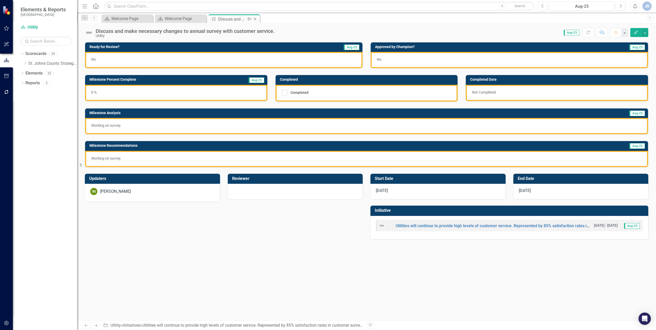
click at [256, 17] on icon "Close" at bounding box center [254, 19] width 5 height 4
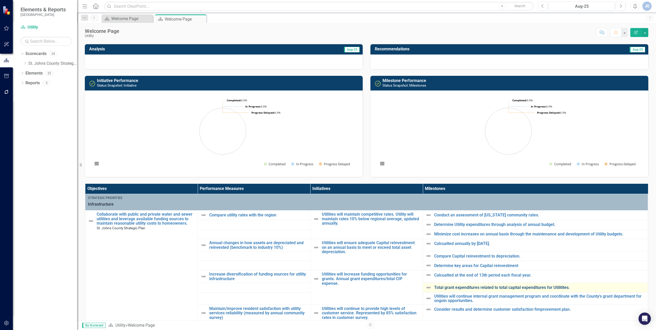
scroll to position [77, 0]
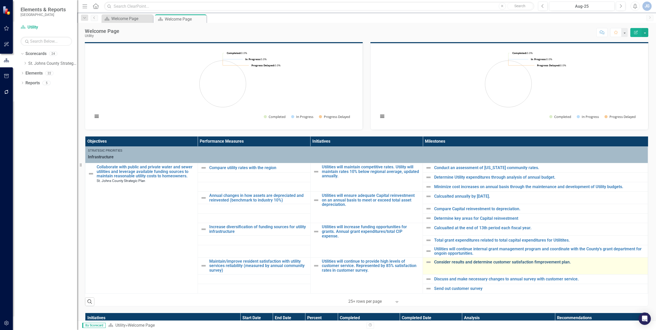
click at [456, 262] on link "Consider results and determine customer satisfaction fimprovement plan." at bounding box center [539, 262] width 211 height 5
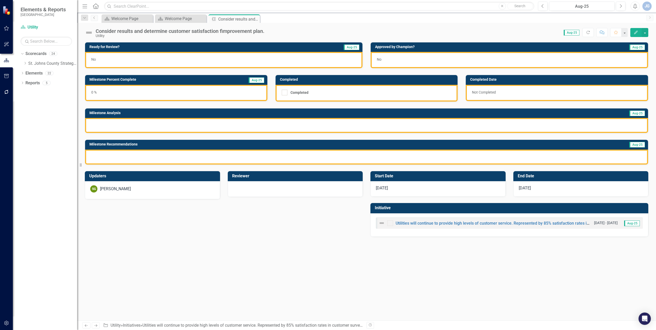
click at [129, 125] on div at bounding box center [366, 125] width 563 height 15
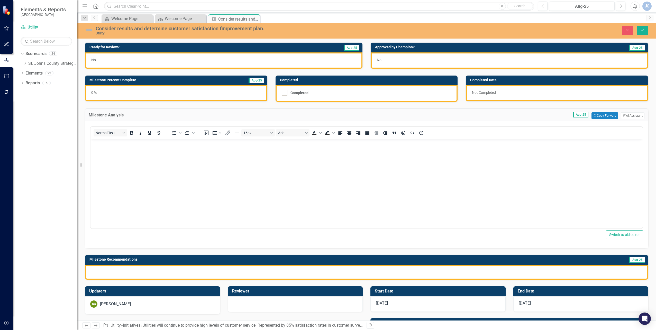
click at [131, 166] on body "Rich Text Area. Press ALT-0 for help." at bounding box center [366, 177] width 552 height 77
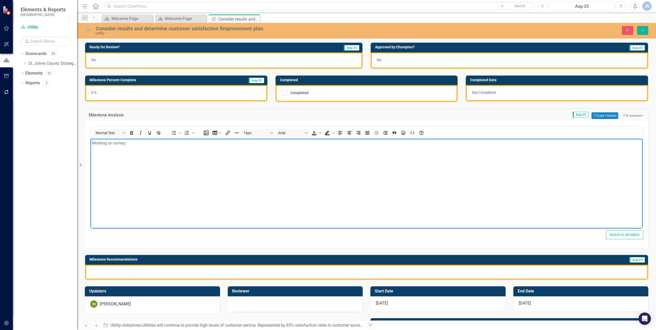
click at [145, 276] on div at bounding box center [366, 272] width 563 height 15
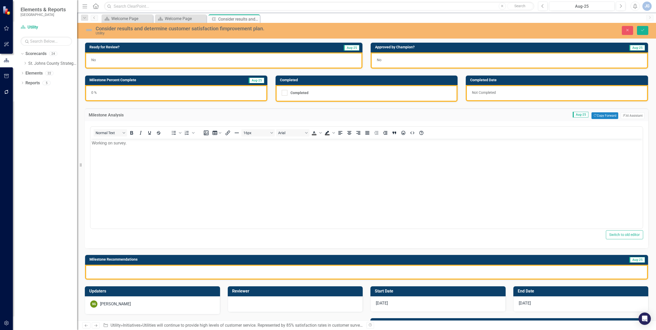
click at [145, 276] on div at bounding box center [366, 272] width 563 height 15
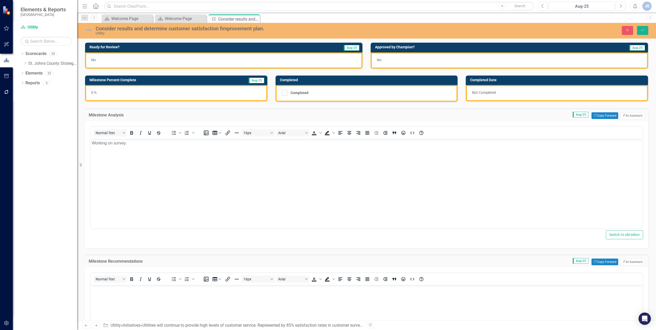
click at [159, 293] on body "Rich Text Area. Press ALT-0 for help." at bounding box center [366, 323] width 552 height 77
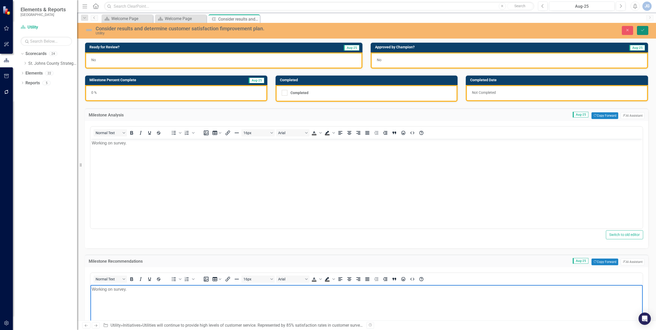
click at [641, 33] on button "Save" at bounding box center [642, 30] width 11 height 9
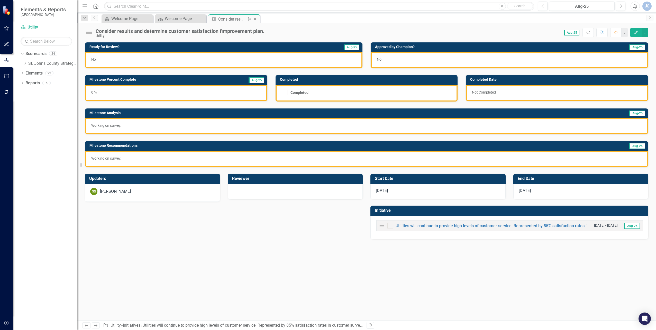
click at [256, 19] on icon "Close" at bounding box center [254, 19] width 5 height 4
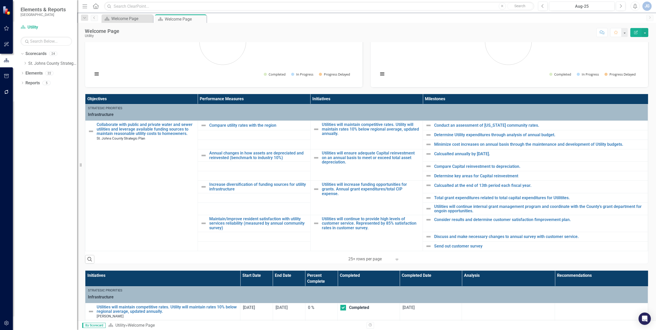
scroll to position [129, 0]
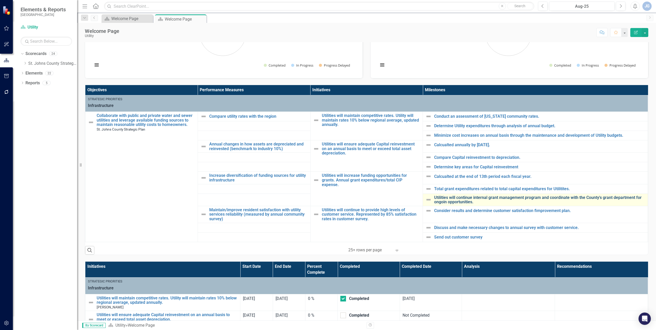
click at [454, 196] on link "Utilities will continue internal grant management program and coordinate with t…" at bounding box center [539, 199] width 211 height 9
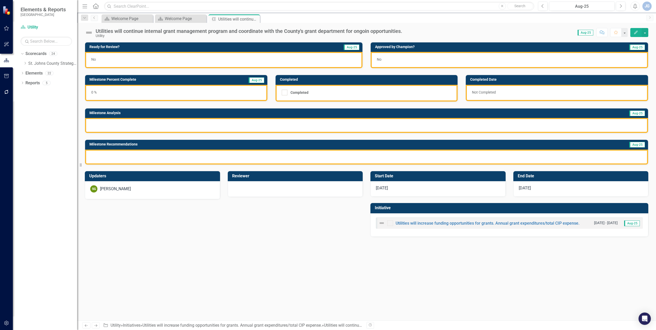
click at [185, 126] on div at bounding box center [366, 125] width 563 height 15
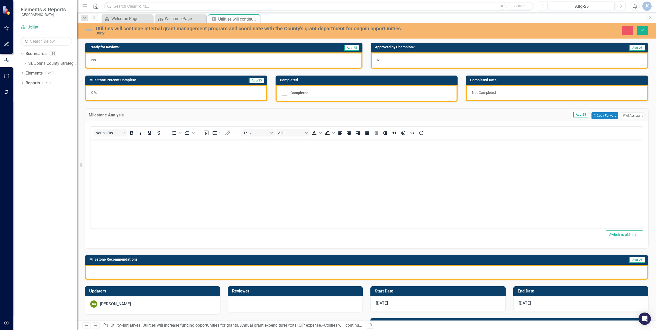
click at [185, 126] on div "Normal Text To open the popup, press Shift+Enter To open the popup, press Shift…" at bounding box center [366, 177] width 553 height 103
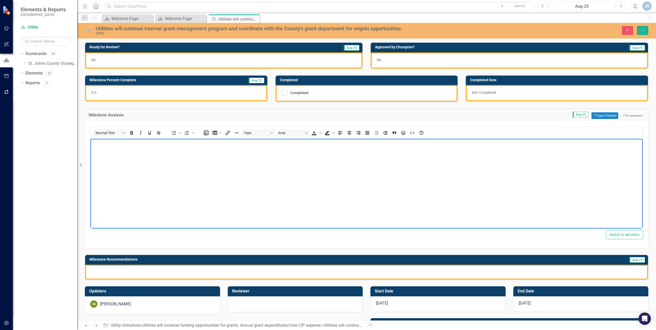
click at [171, 162] on body "Rich Text Area. Press ALT-0 for help." at bounding box center [366, 177] width 552 height 77
drag, startPoint x: 171, startPoint y: 162, endPoint x: 56, endPoint y: 143, distance: 116.5
click at [90, 143] on html "Waiting for FY25 numbers." at bounding box center [366, 177] width 552 height 77
copy p "Waiting for FY25 numbers."
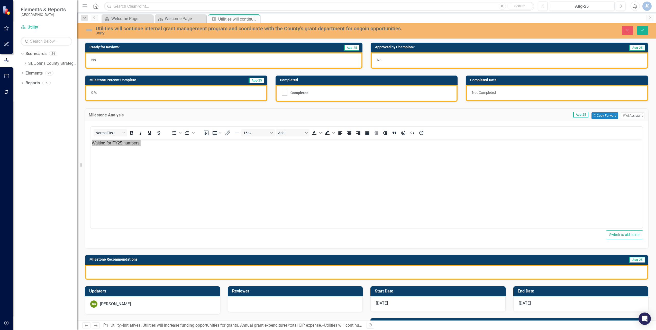
drag, startPoint x: 223, startPoint y: 268, endPoint x: 222, endPoint y: 271, distance: 3.5
click at [222, 268] on div at bounding box center [366, 272] width 563 height 15
click at [221, 274] on div at bounding box center [366, 272] width 563 height 15
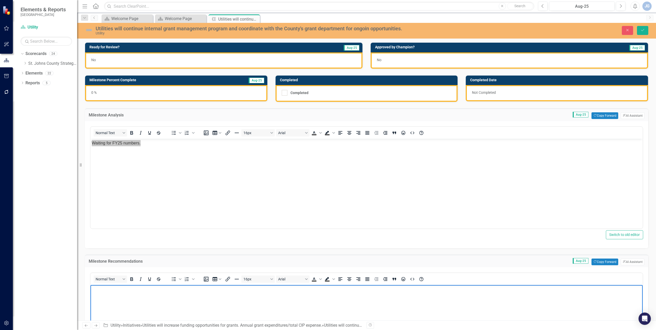
click at [204, 301] on body "Rich Text Area. Press ALT-0 for help." at bounding box center [366, 323] width 552 height 77
click at [640, 31] on icon "Save" at bounding box center [642, 30] width 5 height 4
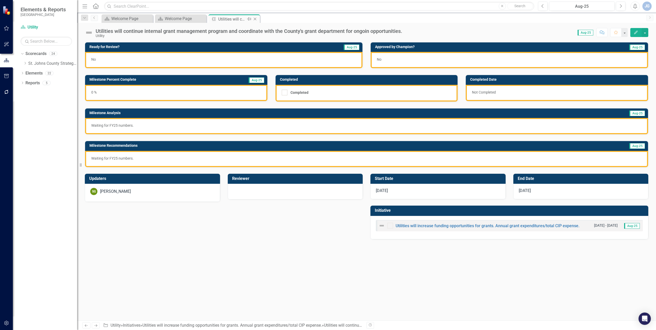
click at [255, 19] on icon at bounding box center [255, 19] width 3 height 3
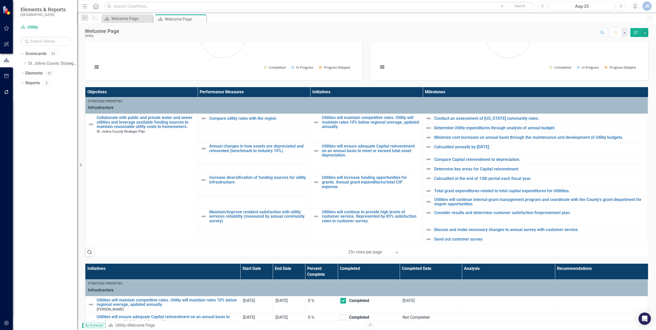
scroll to position [129, 0]
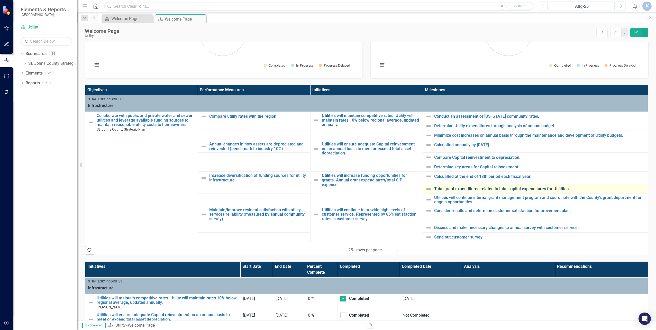
click at [449, 189] on link "Total grant expenditures related to total capital expenditures for Utilitites." at bounding box center [539, 189] width 211 height 5
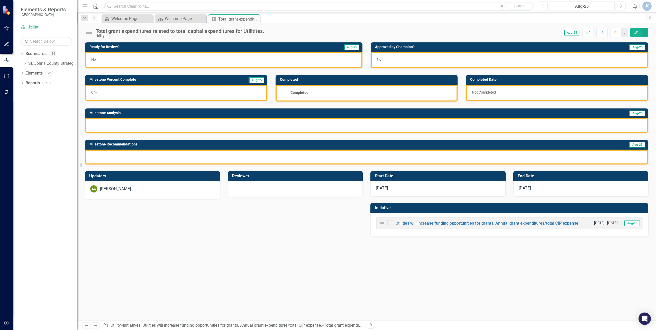
click at [136, 127] on div at bounding box center [366, 125] width 563 height 15
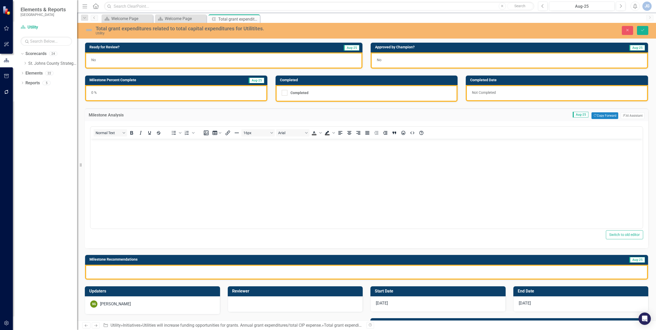
click at [133, 158] on body "Rich Text Area. Press ALT-0 for help." at bounding box center [366, 177] width 552 height 77
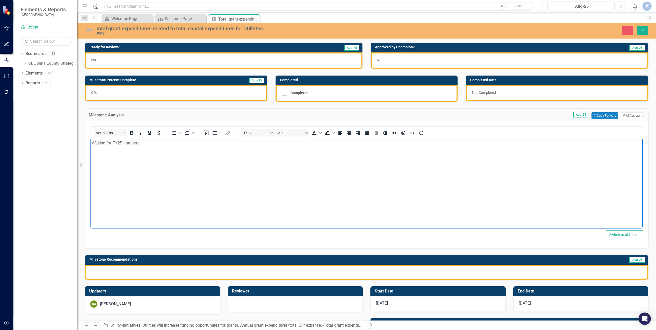
click at [148, 275] on div at bounding box center [366, 272] width 563 height 15
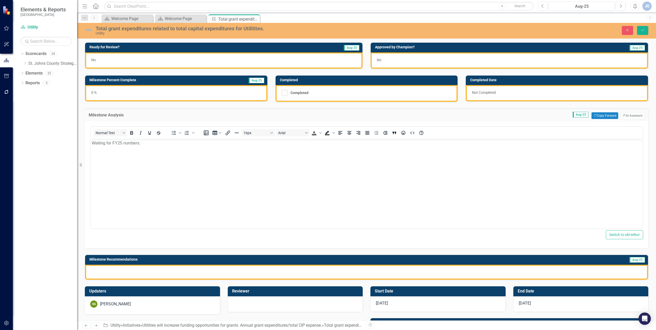
click at [148, 275] on div at bounding box center [366, 272] width 563 height 15
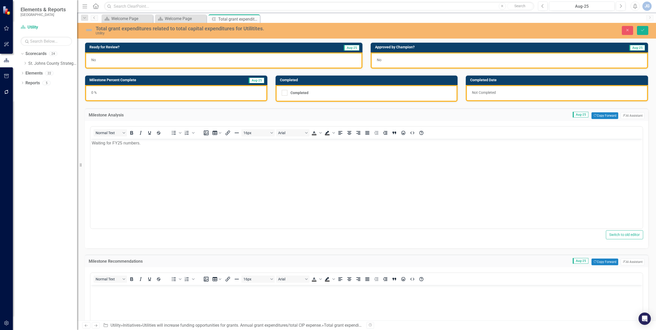
click at [154, 298] on body "Rich Text Area. Press ALT-0 for help." at bounding box center [366, 323] width 552 height 77
click at [643, 32] on button "Save" at bounding box center [642, 30] width 11 height 9
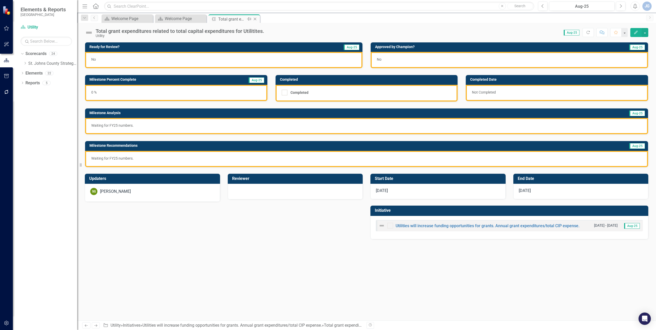
click at [258, 19] on div "Close" at bounding box center [255, 19] width 6 height 6
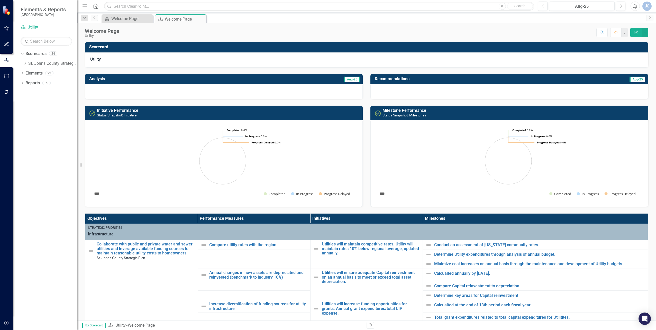
scroll to position [77, 0]
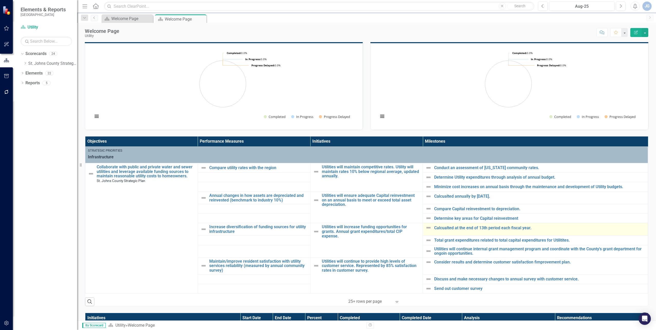
click at [444, 231] on div "Calcualted at the end of 13th period each fiscal year." at bounding box center [535, 228] width 220 height 6
click at [446, 229] on link "Calcualted at the end of 13th period each fiscal year." at bounding box center [539, 228] width 211 height 5
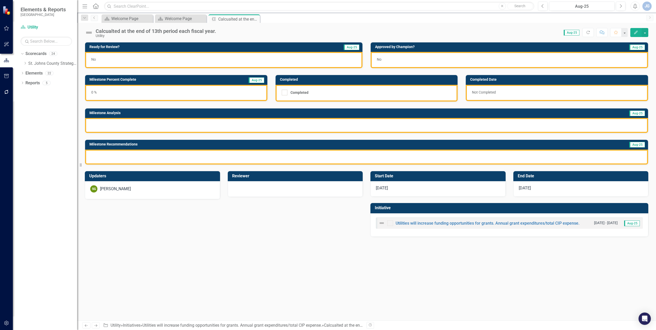
click at [147, 125] on div at bounding box center [366, 125] width 563 height 15
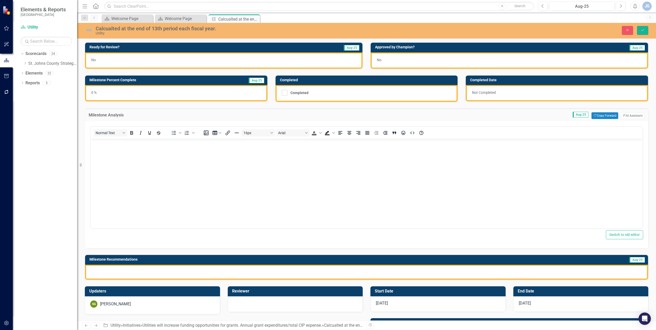
drag, startPoint x: 144, startPoint y: 154, endPoint x: 147, endPoint y: 162, distance: 8.2
click at [144, 154] on body "Rich Text Area. Press ALT-0 for help." at bounding box center [366, 177] width 552 height 77
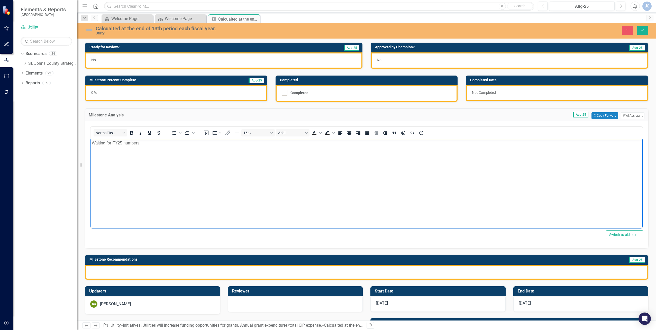
click at [175, 273] on div at bounding box center [366, 272] width 563 height 15
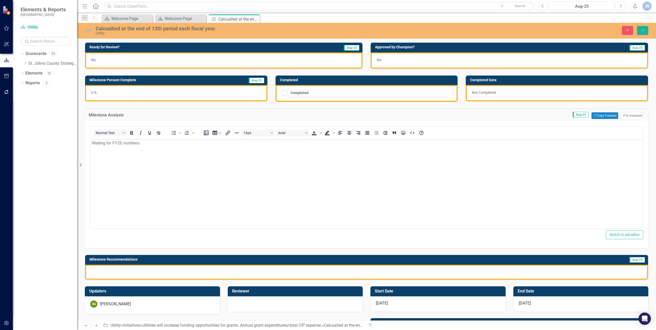
click at [175, 273] on div at bounding box center [366, 272] width 563 height 15
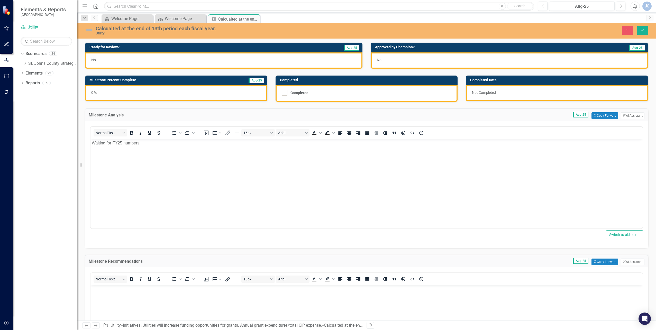
click at [185, 292] on p "Rich Text Area. Press ALT-0 for help." at bounding box center [367, 289] width 550 height 6
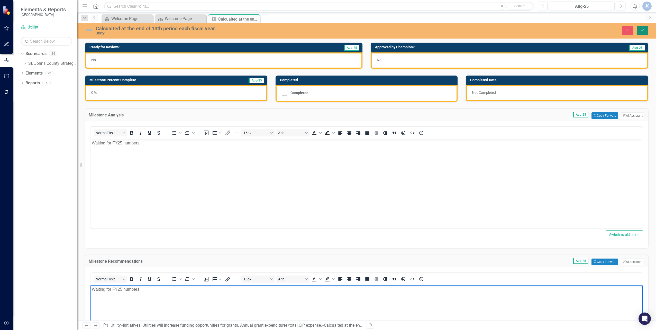
click at [639, 31] on button "Save" at bounding box center [642, 30] width 11 height 9
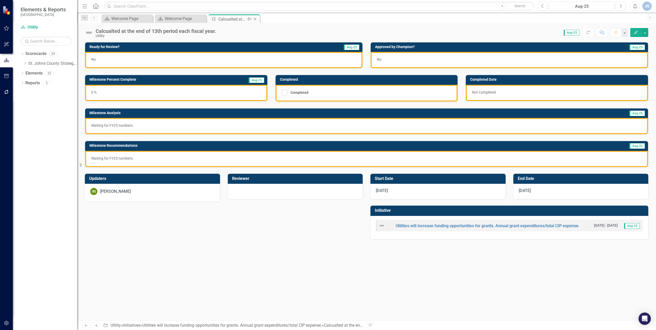
click at [257, 19] on icon "Close" at bounding box center [254, 19] width 5 height 4
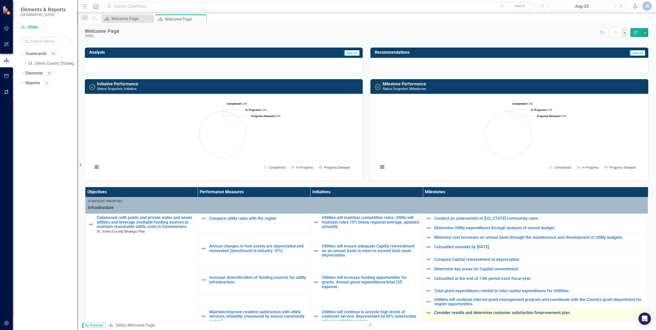
scroll to position [51, 0]
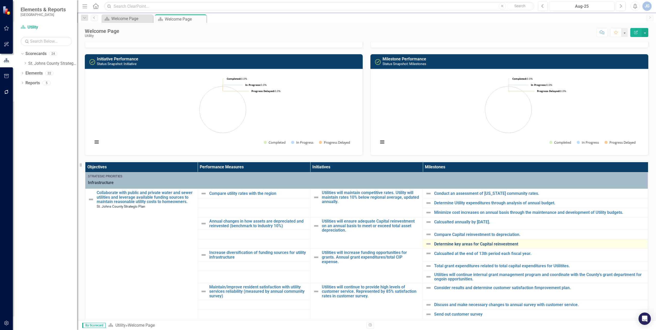
click at [445, 243] on link "Determine key areas for Capital reinvestment" at bounding box center [539, 244] width 211 height 5
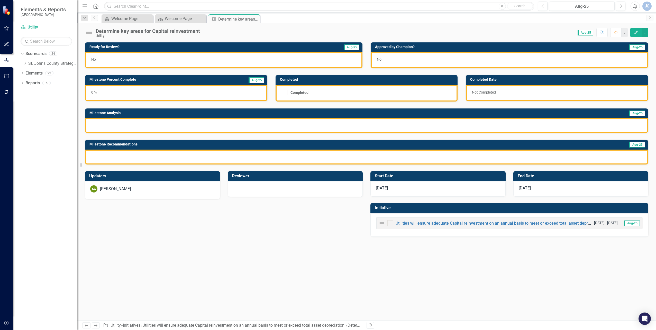
click at [138, 124] on div at bounding box center [366, 125] width 563 height 15
click at [131, 126] on div at bounding box center [366, 125] width 563 height 15
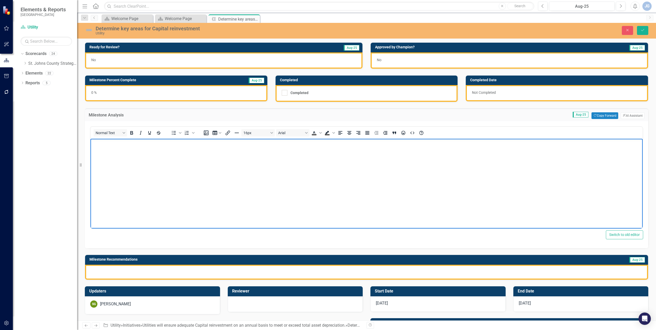
click at [128, 154] on body "Rich Text Area. Press ALT-0 for help." at bounding box center [366, 177] width 552 height 77
drag, startPoint x: 144, startPoint y: 144, endPoint x: 18, endPoint y: 128, distance: 127.3
click at [90, 139] on html "Waiting for FY25 numbers." at bounding box center [366, 177] width 552 height 77
copy p "Waiting for FY25 numbers."
click at [118, 274] on div at bounding box center [366, 272] width 563 height 15
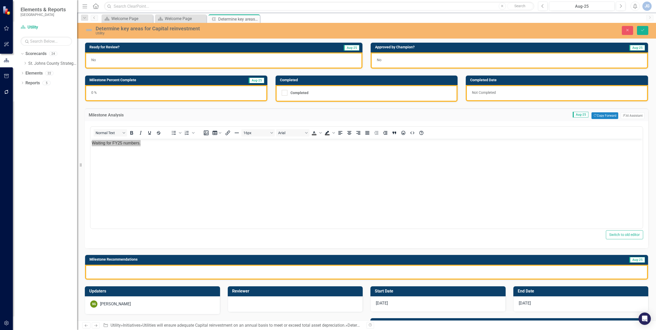
click at [118, 276] on div at bounding box center [366, 272] width 563 height 15
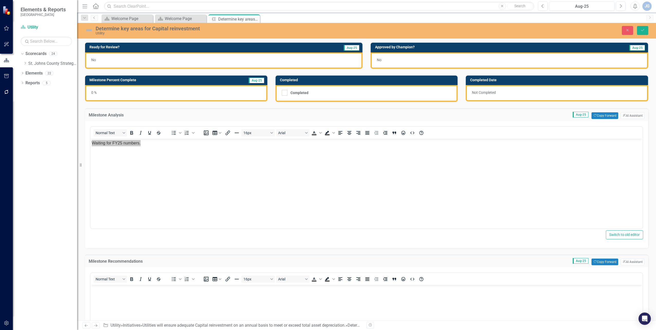
click at [121, 293] on body "Rich Text Area. Press ALT-0 for help." at bounding box center [366, 323] width 552 height 77
click at [642, 27] on button "Save" at bounding box center [642, 30] width 11 height 9
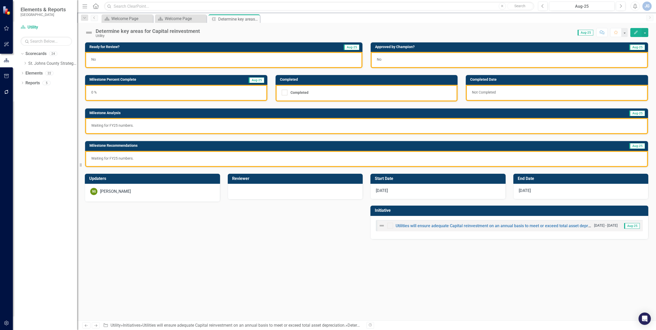
click at [253, 59] on div "No" at bounding box center [223, 60] width 277 height 16
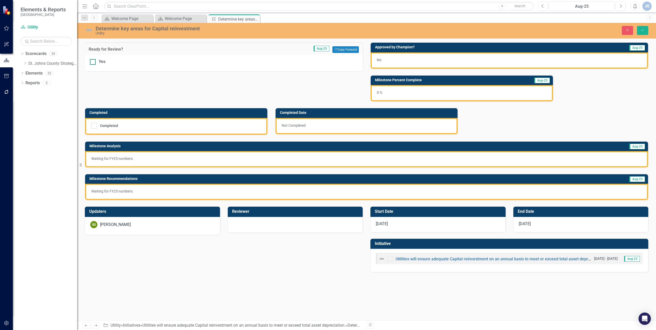
click at [93, 61] on input "Yes" at bounding box center [91, 60] width 3 height 3
checkbox input "true"
click at [645, 30] on button "Save" at bounding box center [642, 30] width 11 height 9
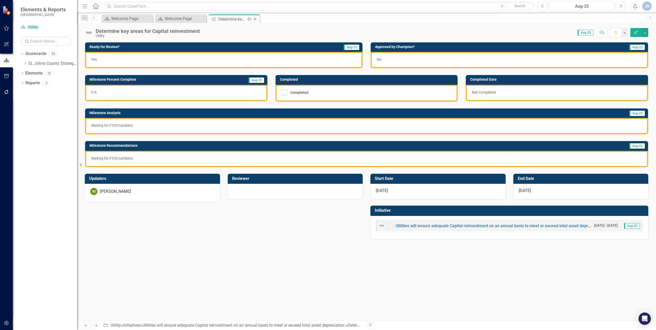
click at [254, 18] on icon "Close" at bounding box center [254, 19] width 5 height 4
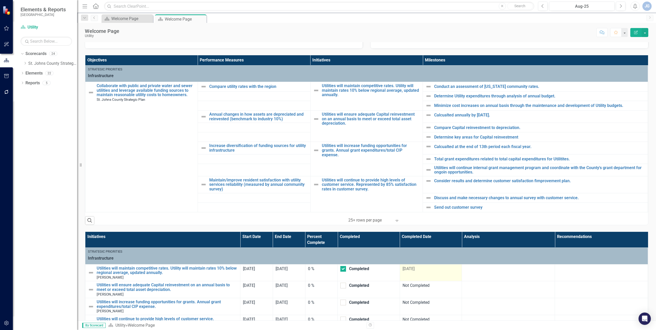
scroll to position [192, 0]
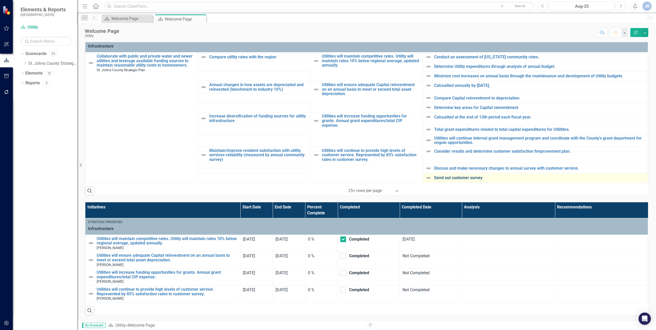
click at [447, 176] on link "Send out customer survey" at bounding box center [539, 178] width 211 height 5
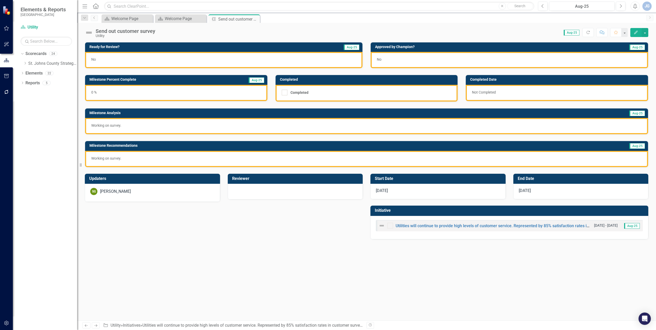
click at [119, 58] on div "No" at bounding box center [223, 60] width 277 height 16
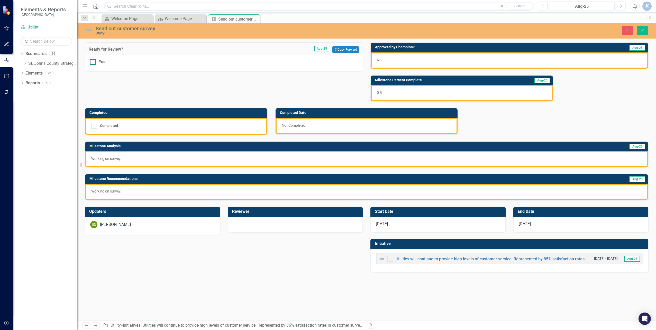
click at [93, 60] on input "Yes" at bounding box center [91, 60] width 3 height 3
checkbox input "true"
click at [643, 28] on icon "Save" at bounding box center [642, 30] width 5 height 4
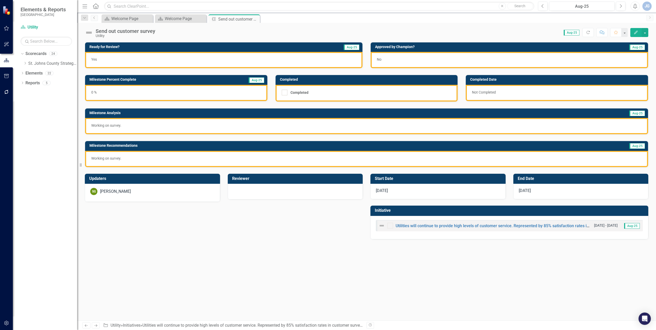
click at [0, 0] on icon "Close" at bounding box center [0, 0] width 0 height 0
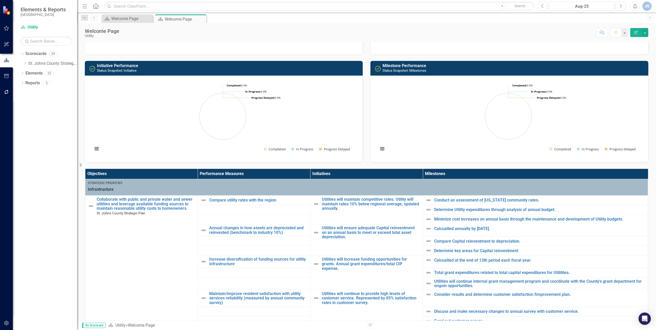
scroll to position [103, 0]
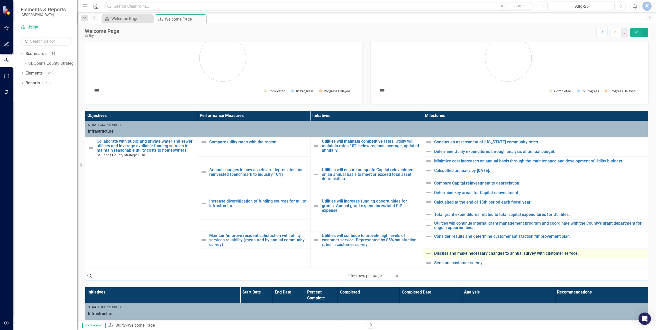
click at [452, 256] on link "Discuss and make necessary changes to annual survey with customer service." at bounding box center [539, 253] width 211 height 5
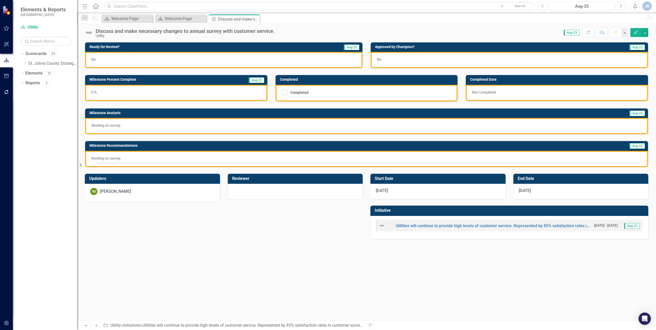
click at [180, 61] on div "No" at bounding box center [223, 60] width 277 height 16
click at [171, 61] on div "No" at bounding box center [223, 60] width 277 height 16
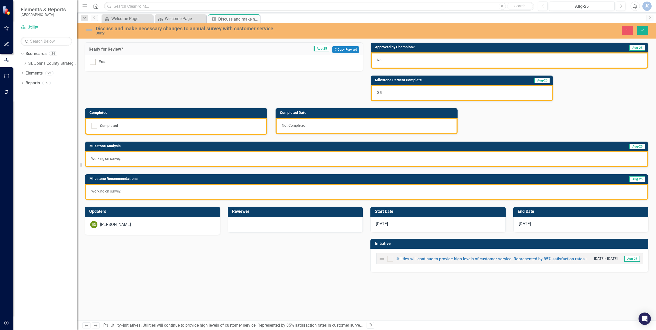
click at [171, 61] on div "Yes" at bounding box center [224, 62] width 268 height 6
click at [93, 61] on input "Yes" at bounding box center [91, 60] width 3 height 3
checkbox input "true"
click at [646, 30] on button "Save" at bounding box center [642, 30] width 11 height 9
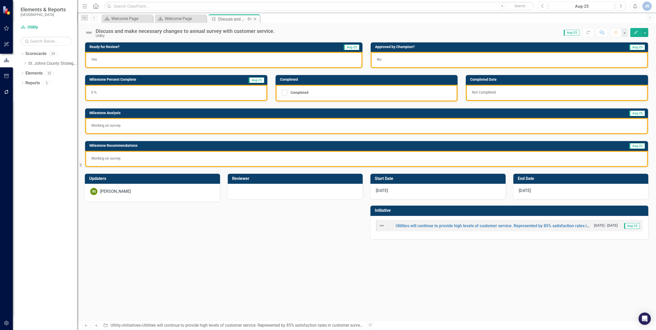
click at [257, 20] on icon "Close" at bounding box center [254, 19] width 5 height 4
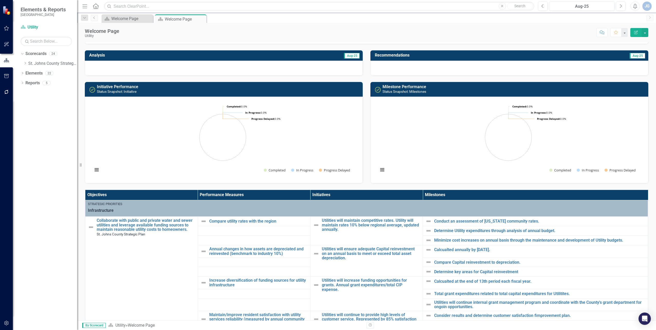
scroll to position [154, 0]
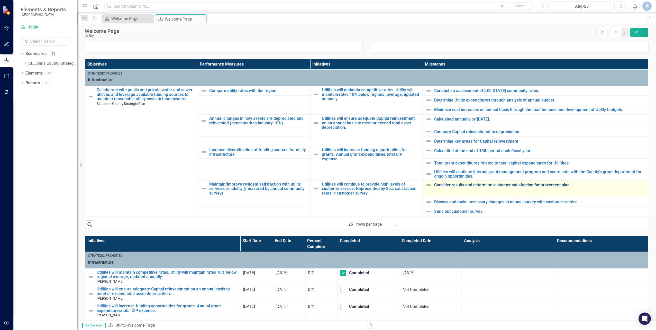
click at [450, 183] on link "Consider results and determine customer satisfaction fimprovement plan." at bounding box center [539, 185] width 211 height 5
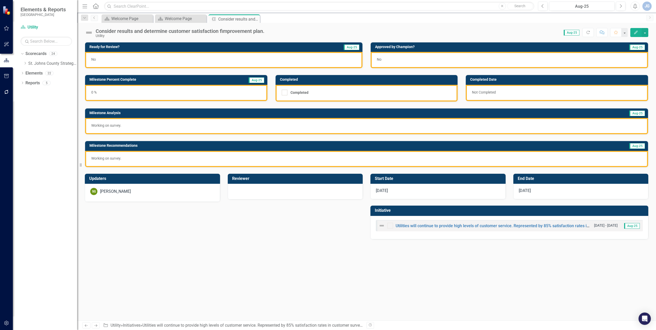
click at [177, 61] on div "No" at bounding box center [223, 60] width 277 height 16
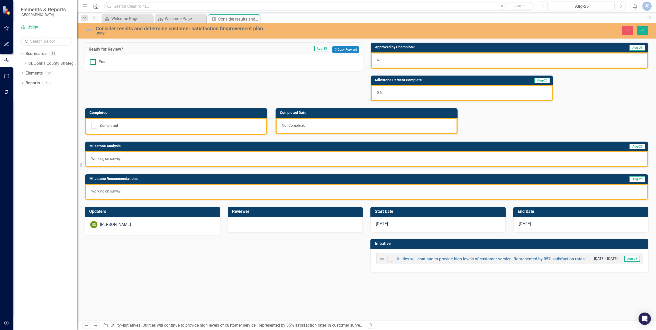
click at [97, 61] on div "Yes" at bounding box center [224, 62] width 268 height 6
click at [93, 61] on input "Yes" at bounding box center [91, 60] width 3 height 3
checkbox input "true"
click at [642, 32] on icon "Save" at bounding box center [642, 30] width 5 height 4
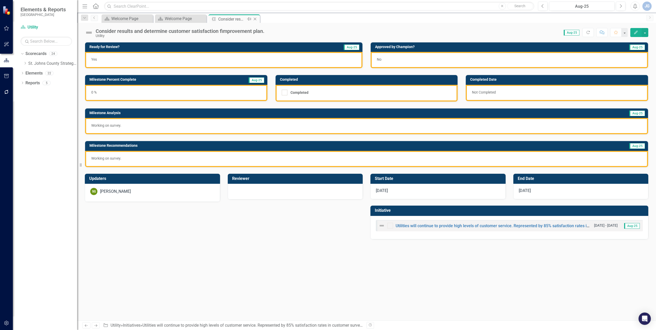
click at [256, 19] on icon "Close" at bounding box center [254, 19] width 5 height 4
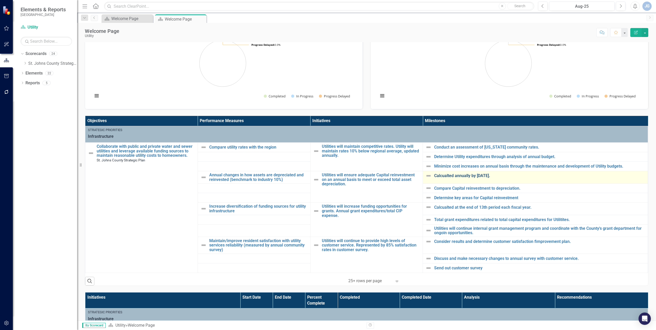
scroll to position [129, 0]
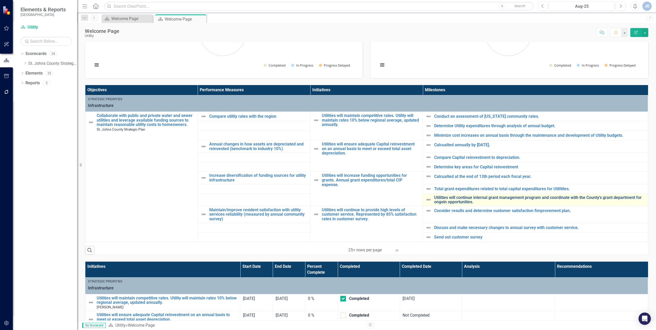
click at [454, 199] on link "Utilities will continue internal grant management program and coordinate with t…" at bounding box center [539, 199] width 211 height 9
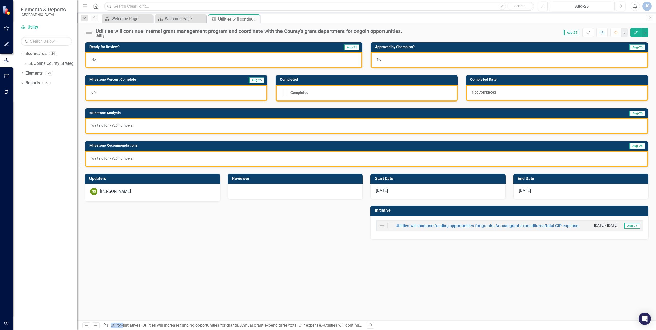
click at [183, 61] on div "No" at bounding box center [223, 60] width 277 height 16
click at [115, 57] on div "No" at bounding box center [223, 60] width 277 height 16
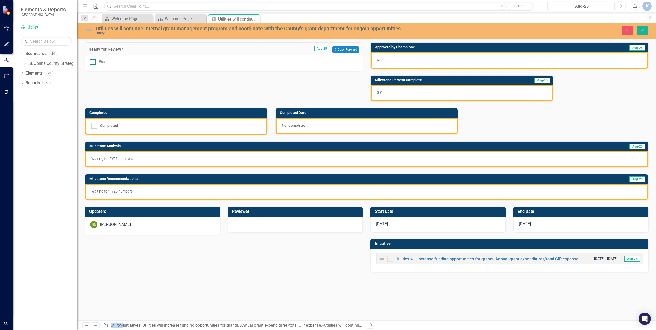
drag, startPoint x: 115, startPoint y: 57, endPoint x: 96, endPoint y: 63, distance: 19.2
click at [96, 63] on div "Yes" at bounding box center [224, 62] width 268 height 6
click at [93, 62] on input "Yes" at bounding box center [91, 60] width 3 height 3
checkbox input "true"
click at [637, 28] on div "Close Save" at bounding box center [535, 30] width 233 height 9
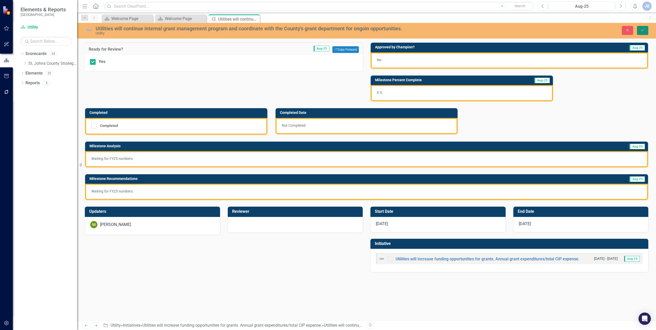
click at [644, 29] on icon "Save" at bounding box center [642, 30] width 5 height 4
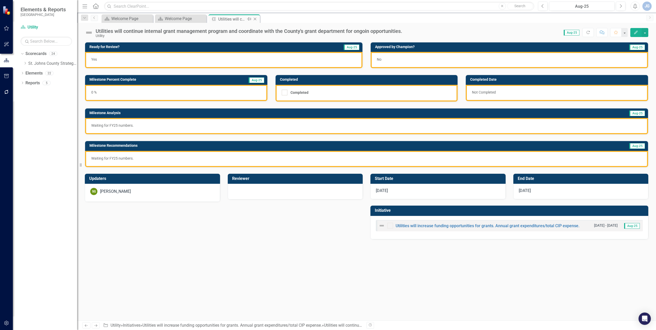
click at [256, 20] on icon "Close" at bounding box center [254, 19] width 5 height 4
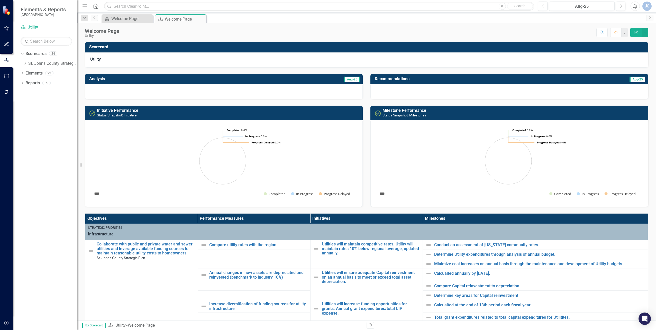
scroll to position [129, 0]
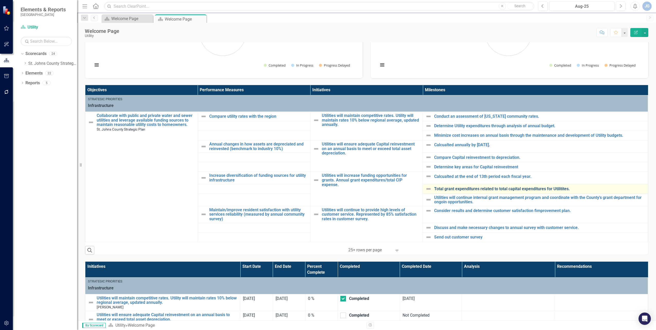
click at [449, 189] on link "Total grant expenditures related to total capital expenditures for Utilitites." at bounding box center [539, 189] width 211 height 5
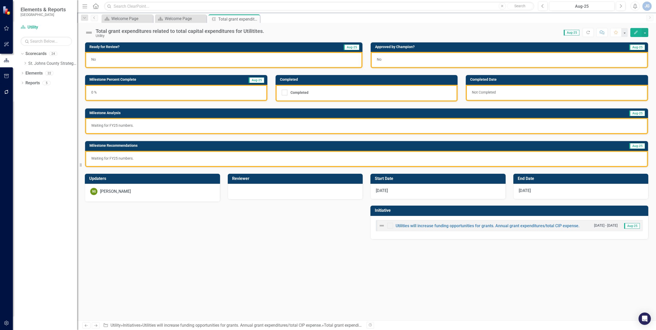
click at [143, 58] on div "No" at bounding box center [223, 60] width 277 height 16
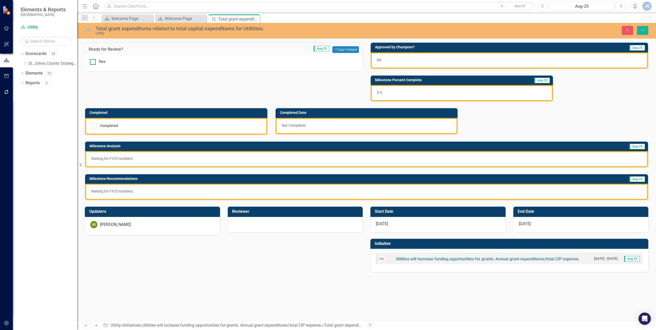
click at [95, 63] on div at bounding box center [93, 62] width 6 height 6
click at [93, 62] on input "Yes" at bounding box center [91, 60] width 3 height 3
checkbox input "true"
click at [643, 31] on icon "Save" at bounding box center [642, 30] width 5 height 4
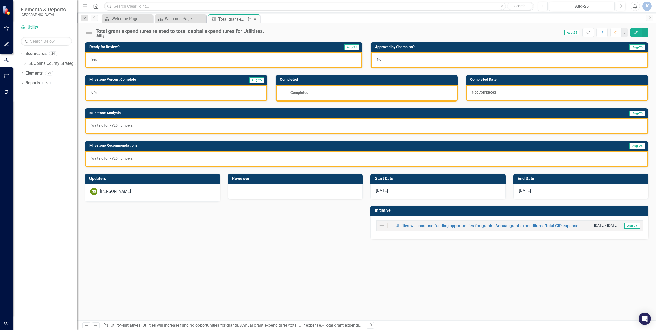
click at [256, 19] on icon "Close" at bounding box center [254, 19] width 5 height 4
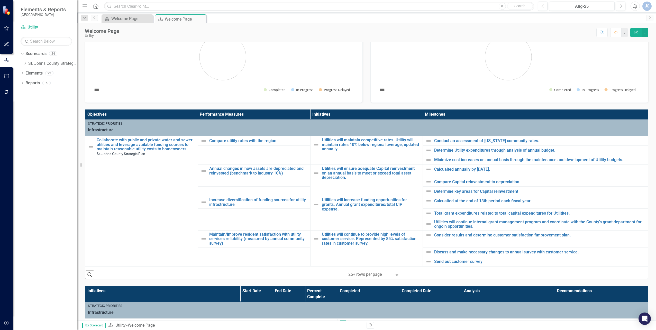
scroll to position [154, 0]
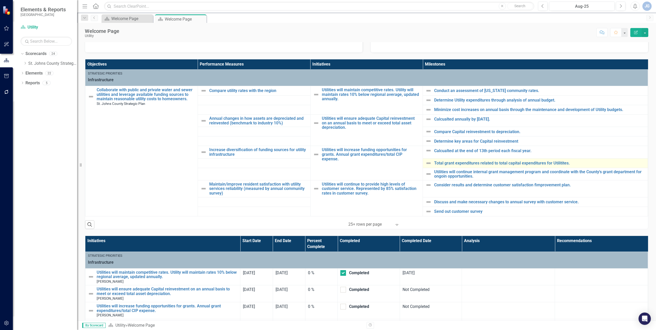
click at [443, 167] on td "Total grant expenditures related to total capital expenditures for Utilitites. …" at bounding box center [535, 163] width 225 height 10
click at [442, 165] on link "Total grant expenditures related to total capital expenditures for Utilitites." at bounding box center [539, 163] width 211 height 5
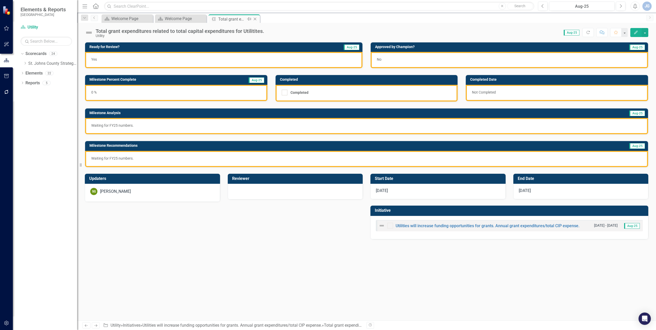
click at [259, 20] on div "Milestone Total grant expenditures related to total capital expenditures for Ut…" at bounding box center [233, 18] width 51 height 8
click at [256, 20] on icon "Close" at bounding box center [254, 19] width 5 height 4
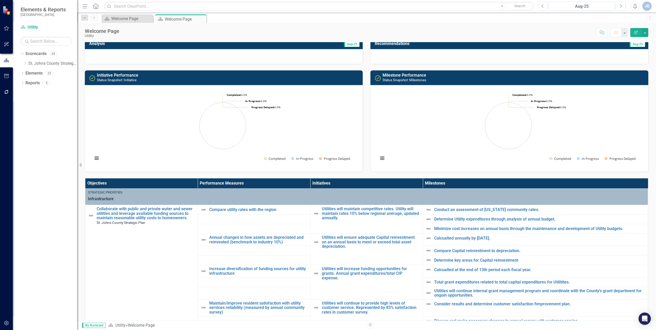
scroll to position [103, 0]
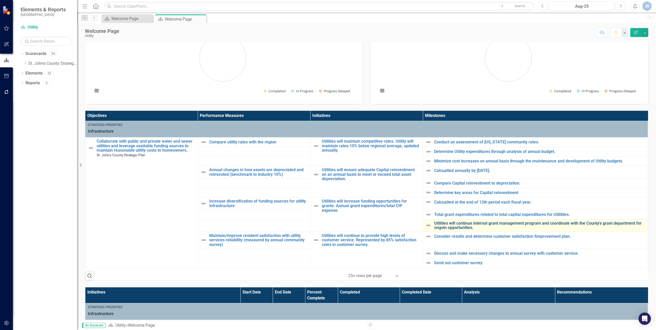
click at [442, 226] on link "Utilities will continue internal grant management program and coordinate with t…" at bounding box center [539, 225] width 211 height 9
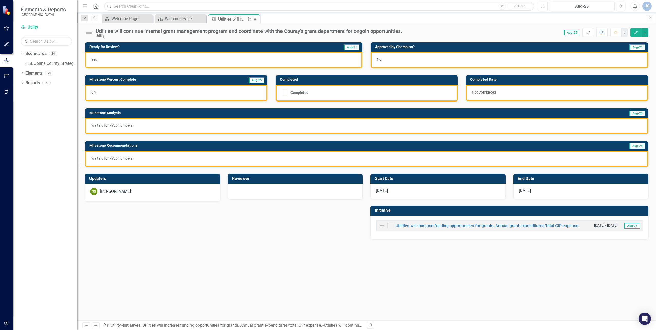
click at [255, 18] on icon "Close" at bounding box center [254, 19] width 5 height 4
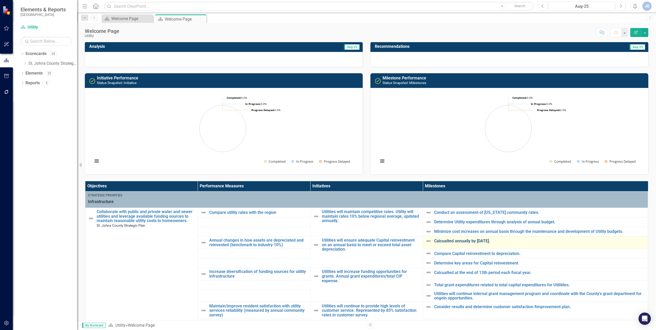
scroll to position [103, 0]
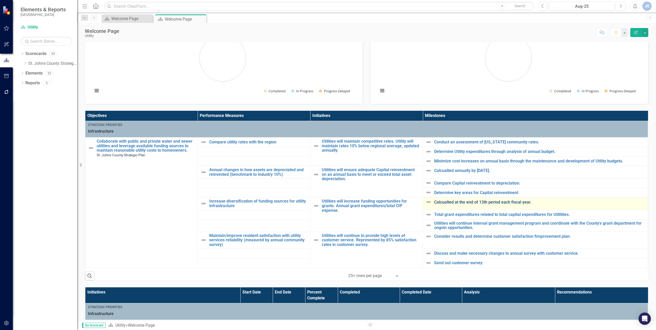
click at [444, 203] on link "Calcualted at the end of 13th period each fiscal year." at bounding box center [539, 202] width 211 height 5
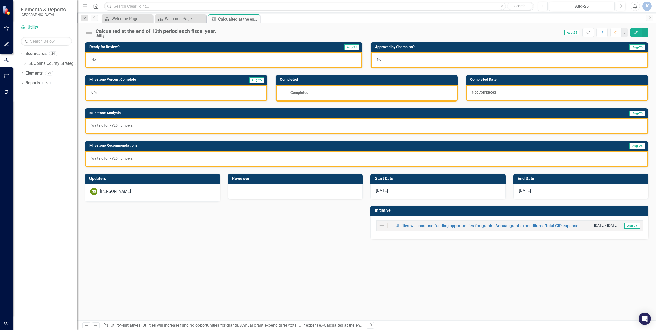
click at [170, 58] on div "No" at bounding box center [223, 60] width 277 height 16
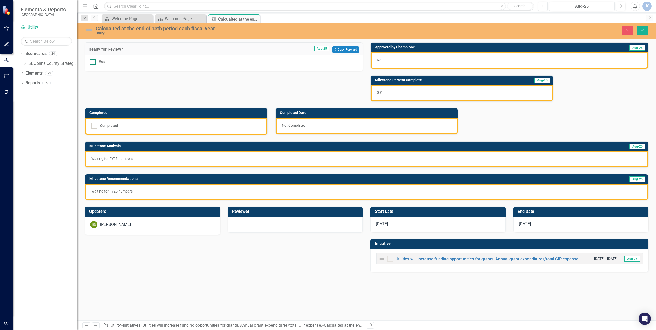
click at [95, 65] on div at bounding box center [93, 62] width 6 height 6
click at [93, 62] on input "Yes" at bounding box center [91, 60] width 3 height 3
checkbox input "true"
click at [643, 30] on icon "Save" at bounding box center [642, 30] width 5 height 4
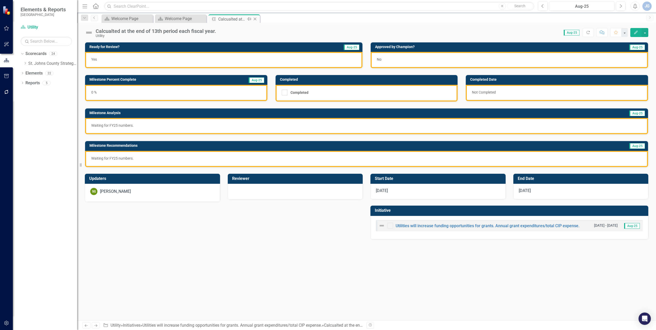
click at [256, 19] on icon "Close" at bounding box center [254, 19] width 5 height 4
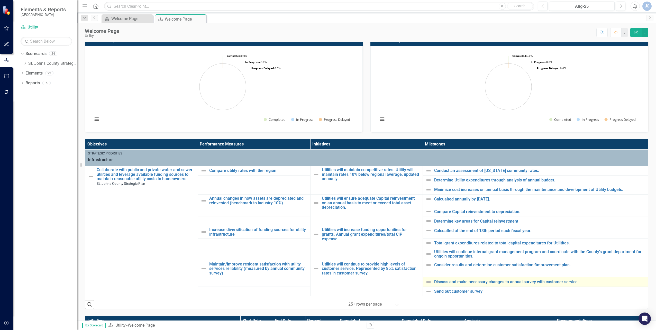
scroll to position [77, 0]
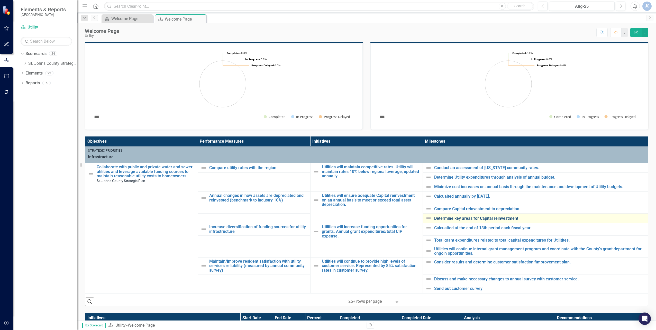
click at [442, 219] on link "Determine key areas for Capital reinvestment" at bounding box center [539, 218] width 211 height 5
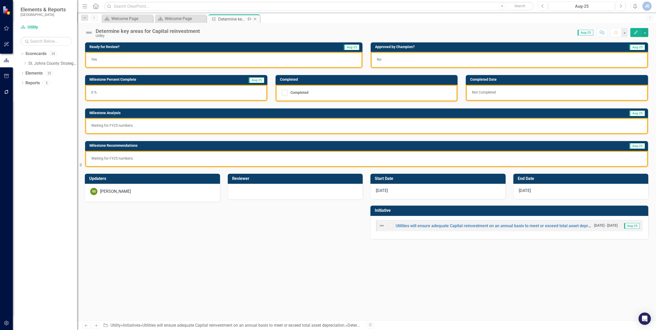
click at [254, 19] on icon "Close" at bounding box center [254, 19] width 5 height 4
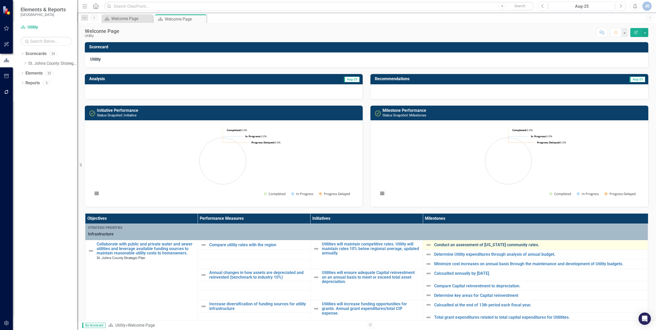
scroll to position [51, 0]
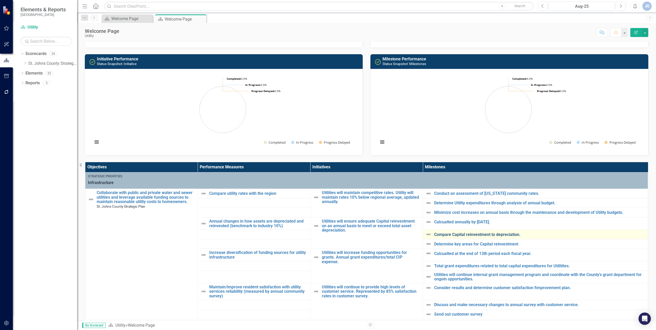
click at [447, 237] on link "Compare Capital reinvestment to depreciation." at bounding box center [539, 234] width 211 height 5
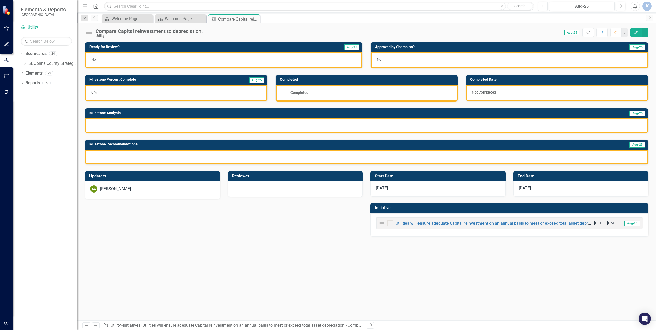
click at [165, 58] on div "No" at bounding box center [223, 60] width 277 height 16
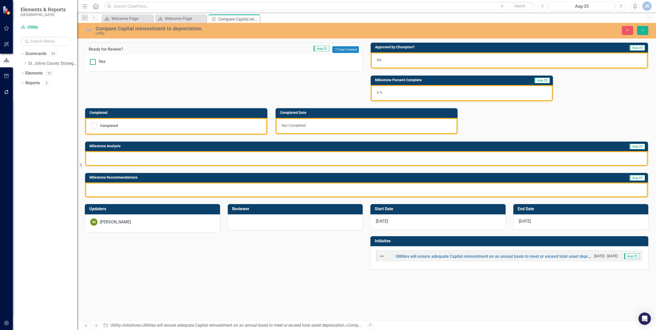
click at [94, 61] on div at bounding box center [93, 62] width 6 height 6
click at [93, 61] on input "Yes" at bounding box center [91, 60] width 3 height 3
checkbox input "true"
click at [640, 32] on button "Save" at bounding box center [642, 30] width 11 height 9
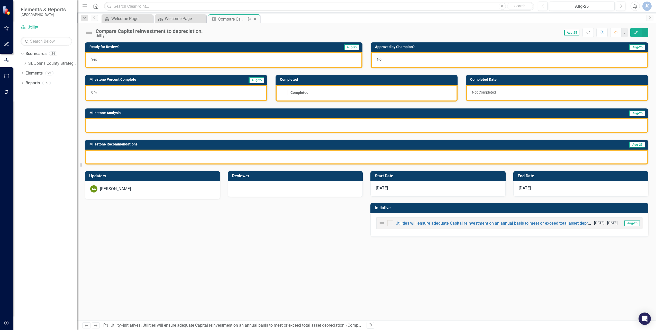
click at [256, 19] on icon at bounding box center [255, 19] width 3 height 3
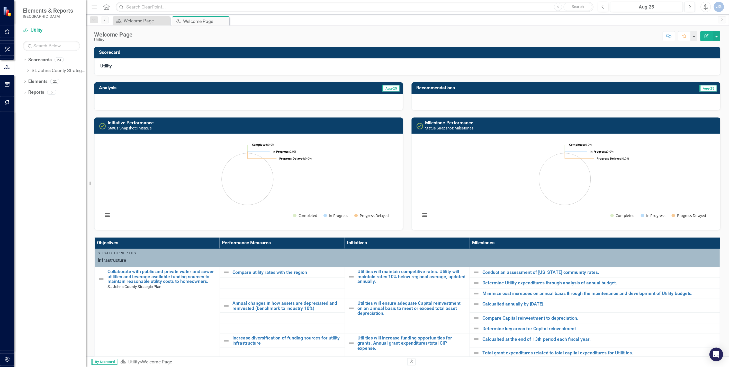
scroll to position [154, 0]
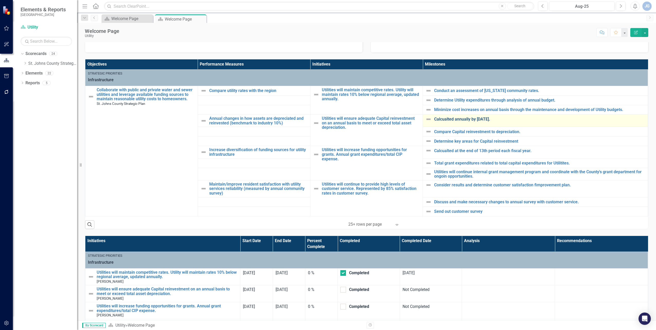
click at [447, 117] on link "Calcualted annually by [DATE]." at bounding box center [539, 119] width 211 height 5
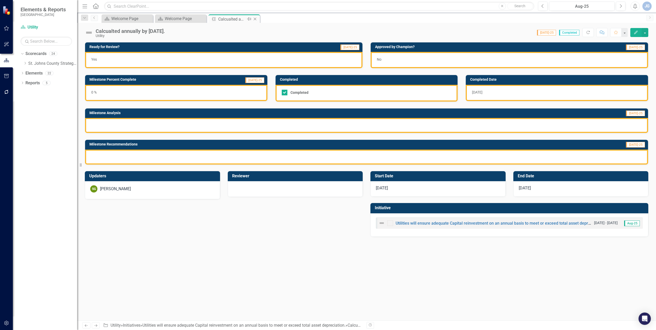
click at [258, 21] on icon "Close" at bounding box center [254, 19] width 5 height 4
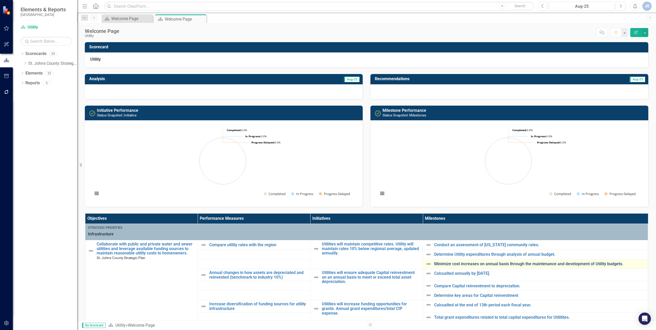
click at [456, 263] on link "Minimize cost increases on annual basis through the maintenance and development…" at bounding box center [539, 264] width 211 height 5
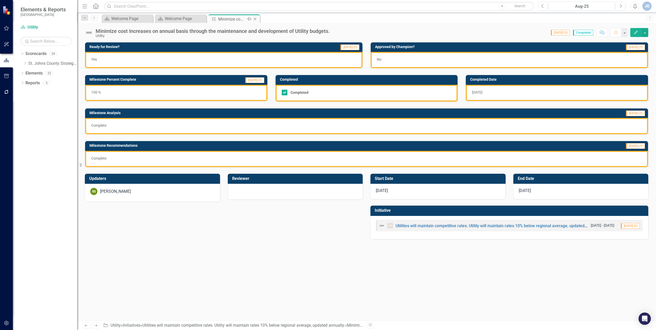
click at [256, 18] on icon at bounding box center [255, 19] width 3 height 3
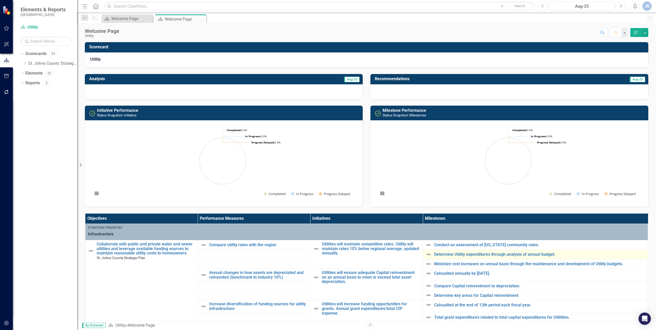
click at [454, 257] on div "Determine Utility expenditures through analysis of annual budget." at bounding box center [535, 254] width 220 height 6
click at [453, 256] on link "Determine Utility expenditures through analysis of annual budget." at bounding box center [539, 254] width 211 height 5
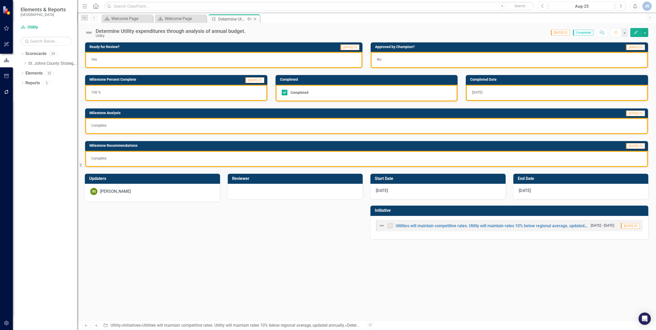
click at [254, 20] on icon "Close" at bounding box center [254, 19] width 5 height 4
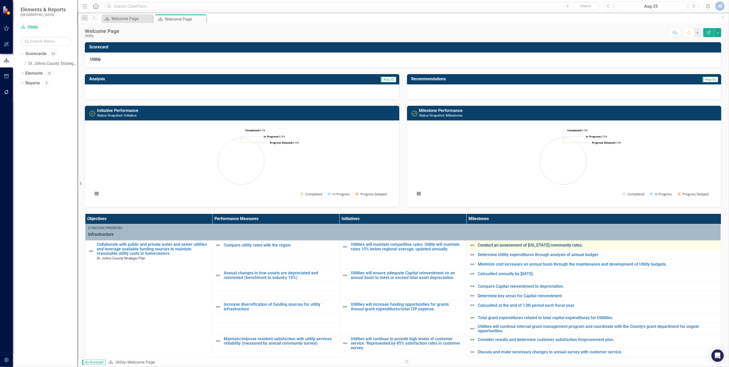
click at [497, 246] on link "Conduct an assessment of [US_STATE] community rates." at bounding box center [598, 245] width 240 height 5
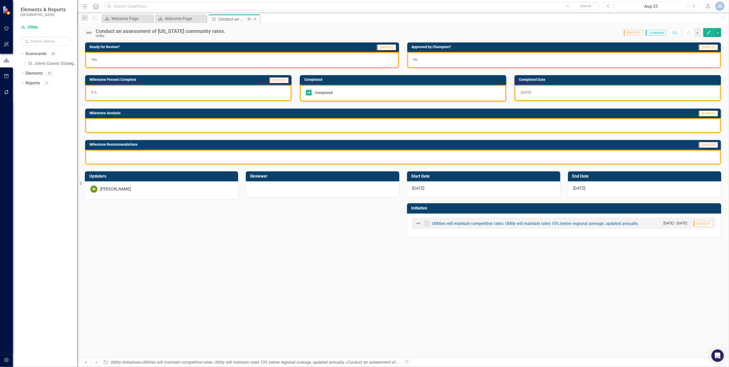
click at [256, 19] on icon "Close" at bounding box center [254, 19] width 5 height 4
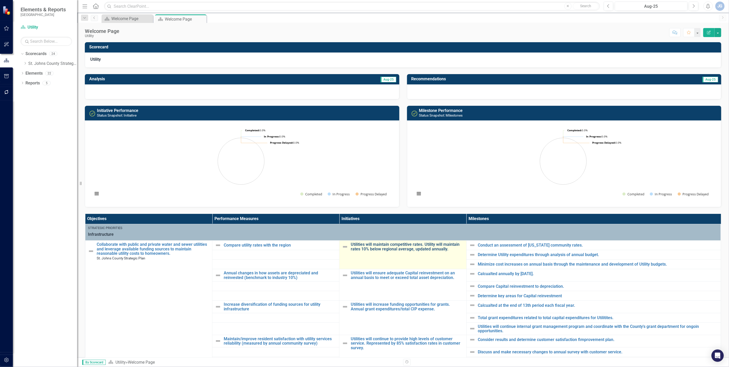
click at [385, 251] on link "Utilities will maintain competitive rates. Utility will maintain rates 10% belo…" at bounding box center [407, 246] width 113 height 9
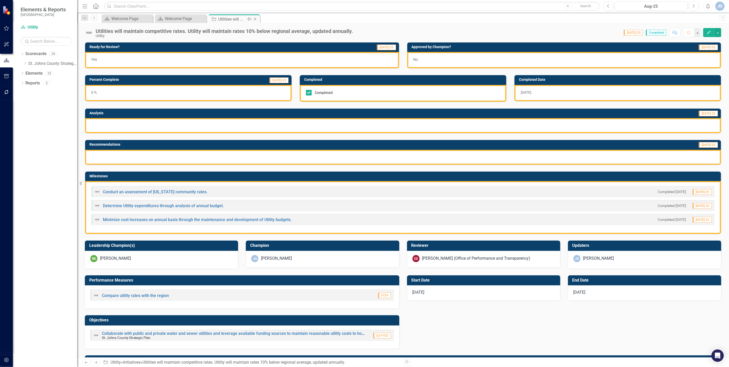
click at [253, 20] on icon "Close" at bounding box center [254, 19] width 5 height 4
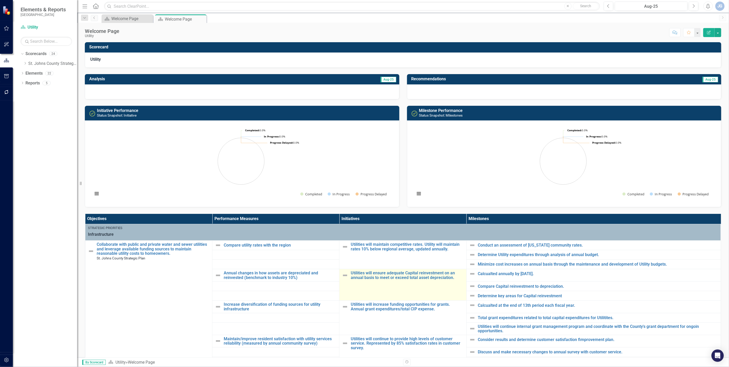
click at [361, 281] on td "Utilities will ensure adequate Capital reinvestment on an annual basis to meet …" at bounding box center [402, 284] width 127 height 31
click at [361, 279] on link "Utilities will ensure adequate Capital reinvestment on an annual basis to meet …" at bounding box center [407, 274] width 113 height 9
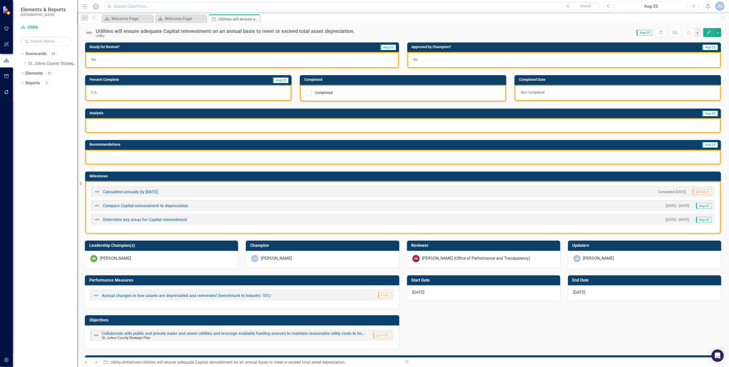
click at [196, 63] on div "No" at bounding box center [242, 60] width 314 height 16
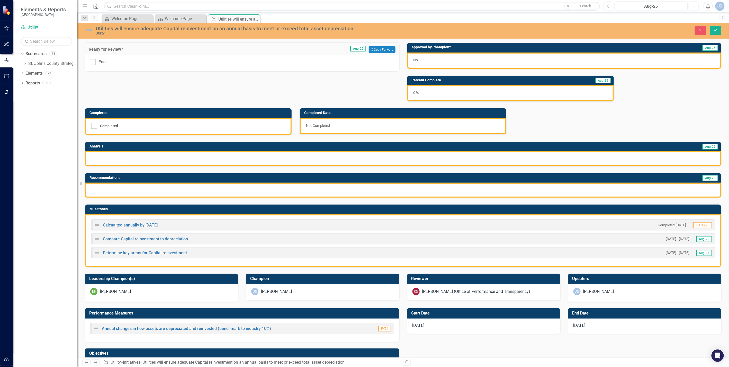
drag, startPoint x: 97, startPoint y: 60, endPoint x: 197, endPoint y: 71, distance: 100.3
click at [97, 60] on div "Yes" at bounding box center [242, 62] width 304 height 6
click at [93, 60] on input "Yes" at bounding box center [91, 60] width 3 height 3
checkbox input "true"
click at [656, 29] on button "Save" at bounding box center [715, 30] width 11 height 9
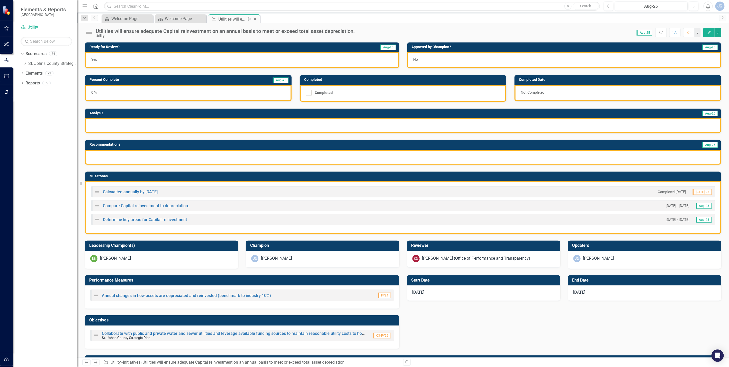
click at [254, 19] on icon "Close" at bounding box center [254, 19] width 5 height 4
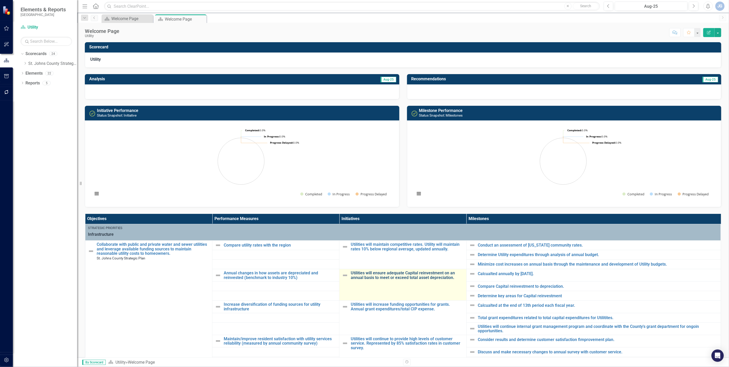
click at [386, 277] on link "Utilities will ensure adequate Capital reinvestment on an annual basis to meet …" at bounding box center [407, 274] width 113 height 9
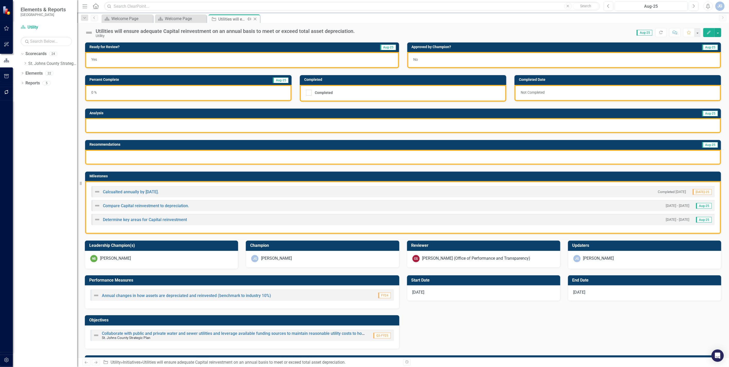
click at [254, 18] on icon "Close" at bounding box center [254, 19] width 5 height 4
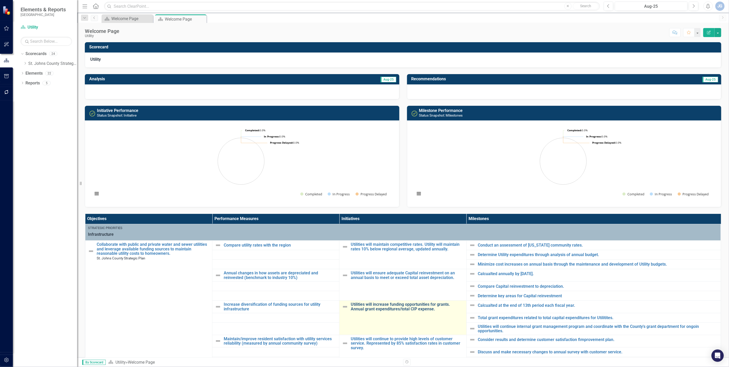
click at [372, 311] on link "Utilities will increase funding opportunities for grants. Annual grant expendit…" at bounding box center [407, 306] width 113 height 9
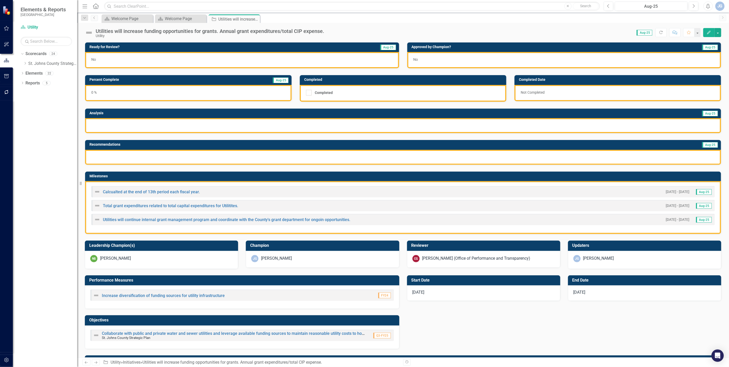
click at [201, 55] on div "No" at bounding box center [242, 60] width 314 height 16
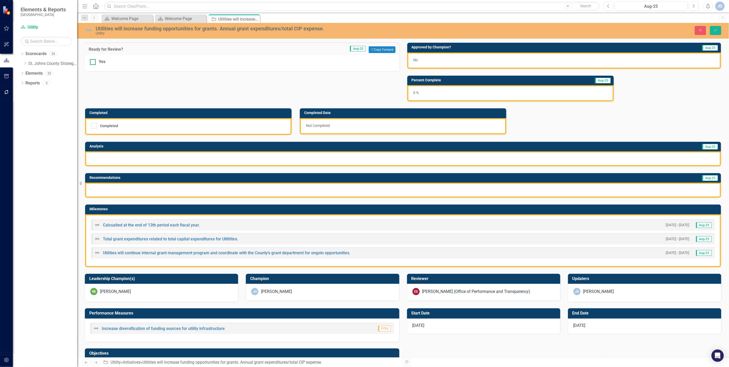
click at [94, 61] on div at bounding box center [93, 62] width 6 height 6
click at [93, 61] on input "Yes" at bounding box center [91, 60] width 3 height 3
checkbox input "true"
click at [656, 33] on div "Close Save" at bounding box center [593, 30] width 264 height 9
click at [656, 31] on icon "Save" at bounding box center [715, 30] width 5 height 4
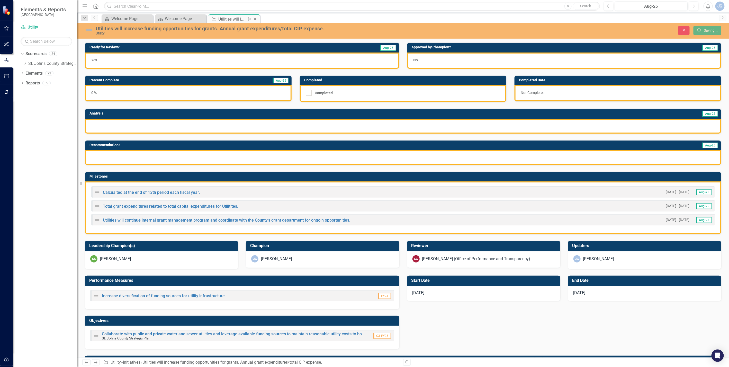
click at [254, 18] on icon at bounding box center [255, 19] width 3 height 3
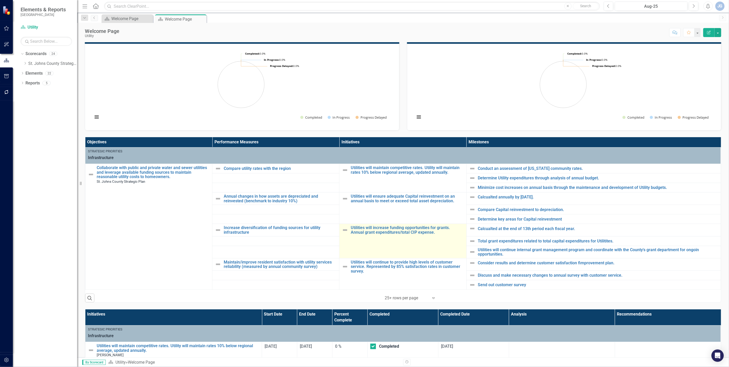
scroll to position [86, 0]
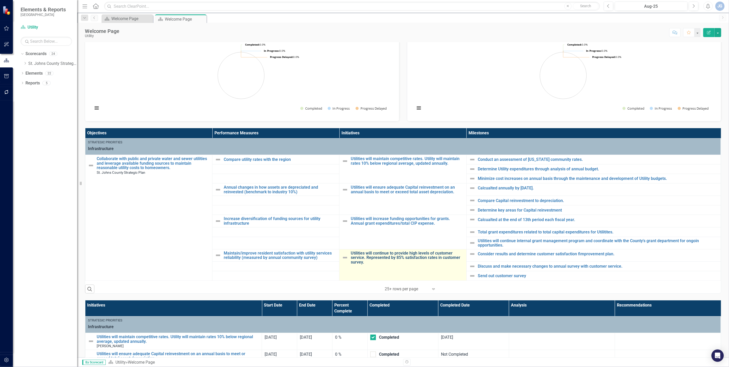
click at [415, 255] on link "Utilities will continue to provide high levels of customer service. Represented…" at bounding box center [407, 258] width 113 height 14
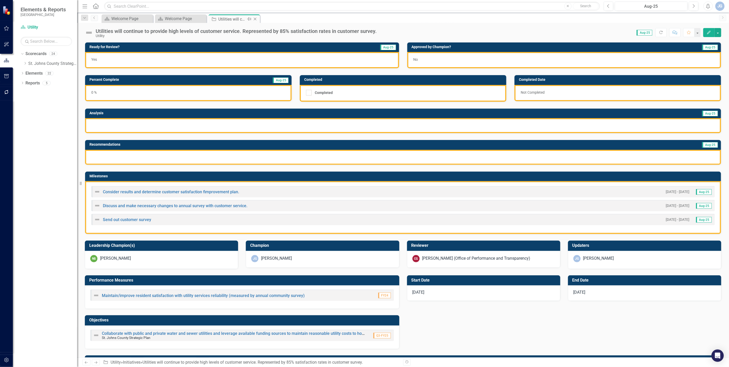
click at [254, 17] on icon "Close" at bounding box center [254, 19] width 5 height 4
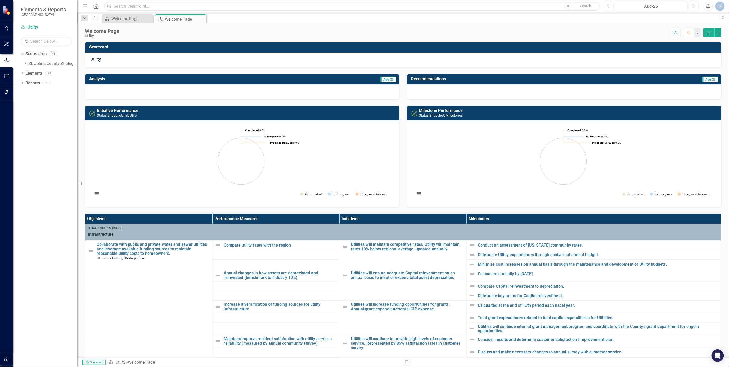
scroll to position [114, 0]
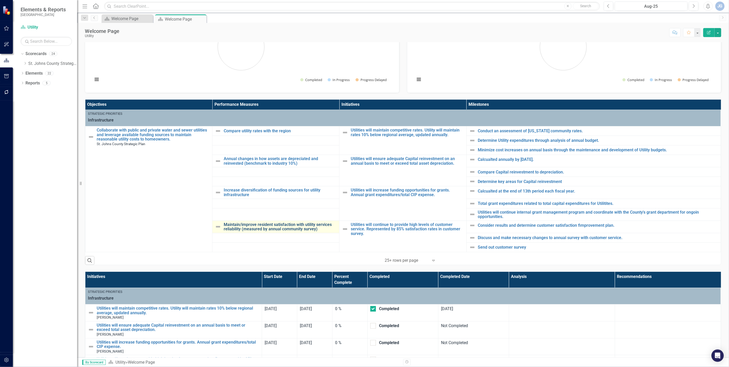
click at [284, 224] on link "Maintain/improve resident satisfaction with utility services reliability (measu…" at bounding box center [280, 226] width 113 height 9
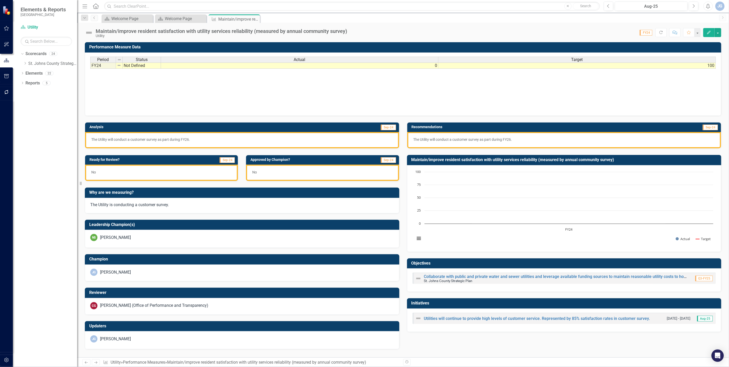
click at [160, 174] on div "No" at bounding box center [161, 173] width 153 height 16
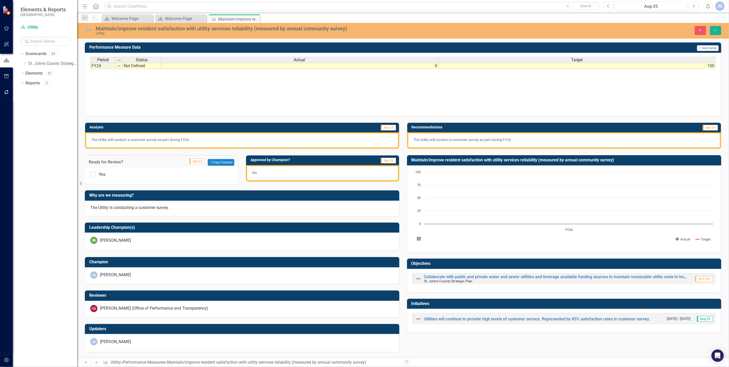
click at [98, 177] on div "Yes" at bounding box center [161, 176] width 153 height 16
click at [93, 173] on div at bounding box center [93, 175] width 6 height 6
click at [93, 173] on input "Yes" at bounding box center [91, 173] width 3 height 3
checkbox input "true"
click at [656, 31] on icon "Save" at bounding box center [715, 30] width 5 height 4
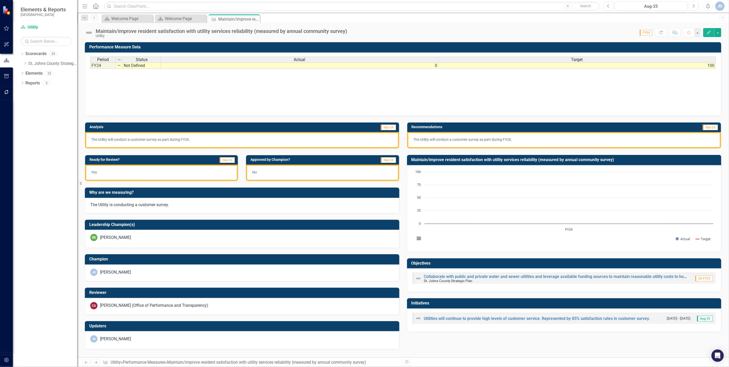
click at [354, 172] on div "No" at bounding box center [322, 173] width 153 height 16
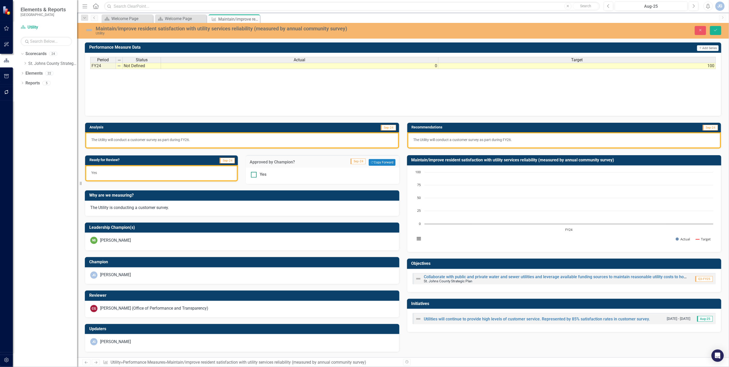
click at [254, 176] on div at bounding box center [254, 175] width 6 height 6
click at [254, 175] on input "Yes" at bounding box center [252, 173] width 3 height 3
checkbox input "true"
click at [656, 30] on icon "Save" at bounding box center [715, 30] width 5 height 4
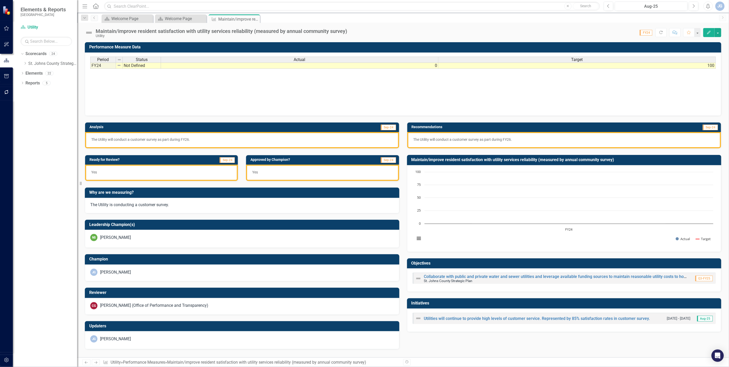
drag, startPoint x: 253, startPoint y: 17, endPoint x: 255, endPoint y: 20, distance: 2.9
click at [0, 0] on icon at bounding box center [0, 0] width 0 height 0
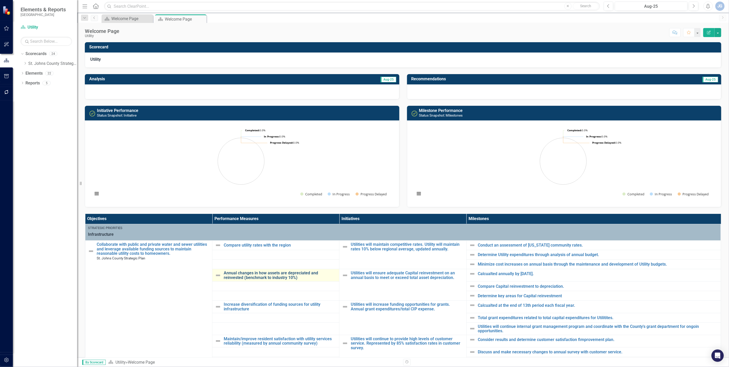
click at [257, 274] on link "Annual changes in how assets are depreciated and reinvested (benchmark to indus…" at bounding box center [280, 274] width 113 height 9
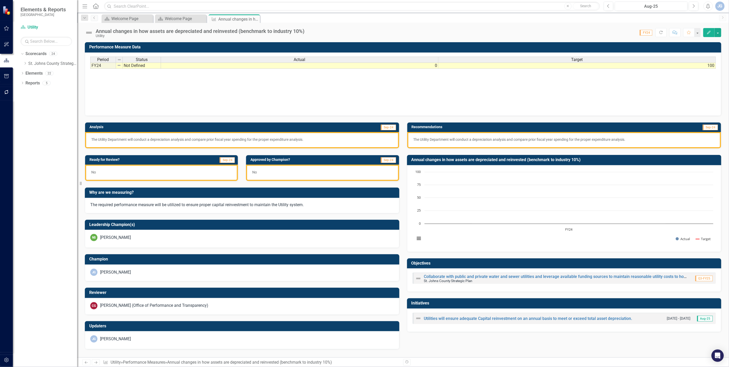
click at [173, 176] on div "No" at bounding box center [161, 173] width 153 height 16
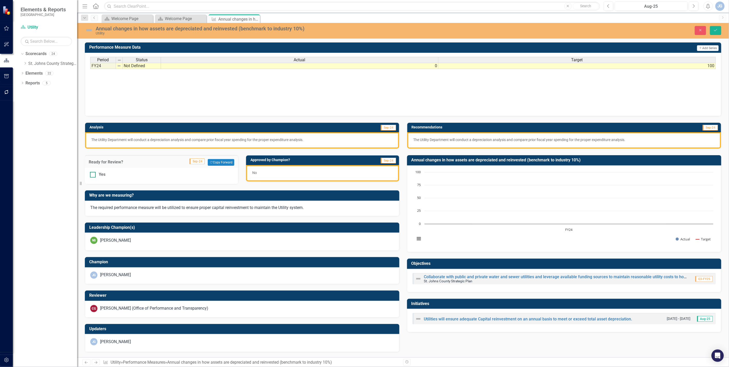
click at [96, 176] on div "Yes" at bounding box center [161, 174] width 143 height 6
click at [93, 175] on input "Yes" at bounding box center [91, 173] width 3 height 3
checkbox input "true"
click at [293, 173] on div "No" at bounding box center [322, 173] width 153 height 16
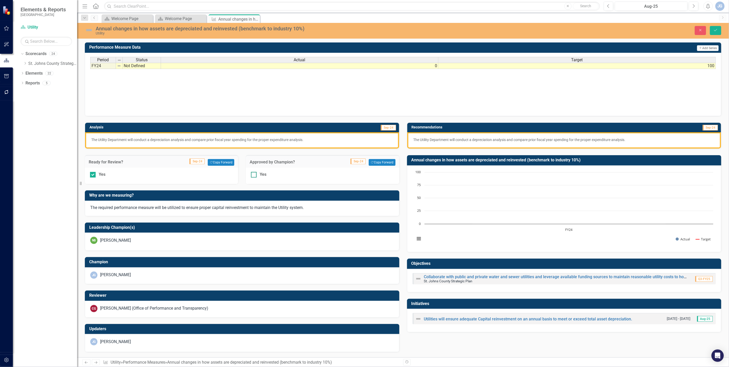
click at [255, 174] on div at bounding box center [254, 175] width 6 height 6
click at [254, 174] on input "Yes" at bounding box center [252, 173] width 3 height 3
checkbox input "true"
click at [656, 31] on icon "Save" at bounding box center [715, 30] width 5 height 4
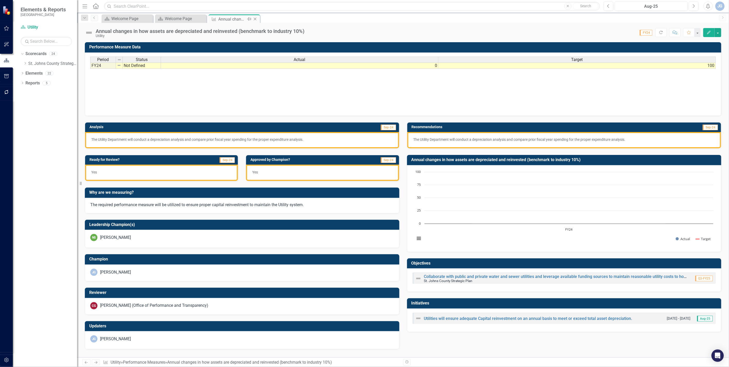
click at [255, 19] on icon "Close" at bounding box center [254, 19] width 5 height 4
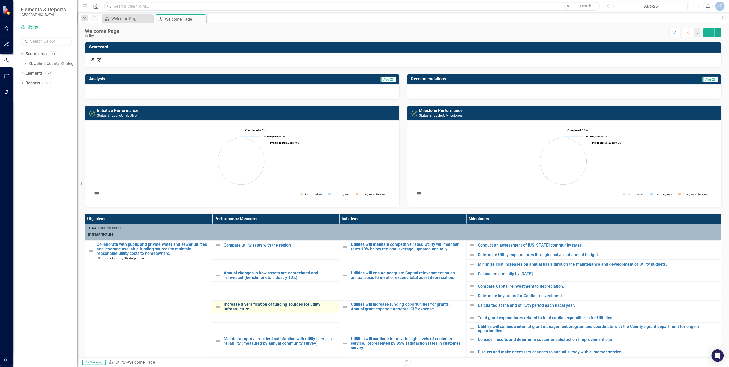
click at [293, 303] on link "Increase diversification of funding sources for utility infrastructure" at bounding box center [280, 306] width 113 height 9
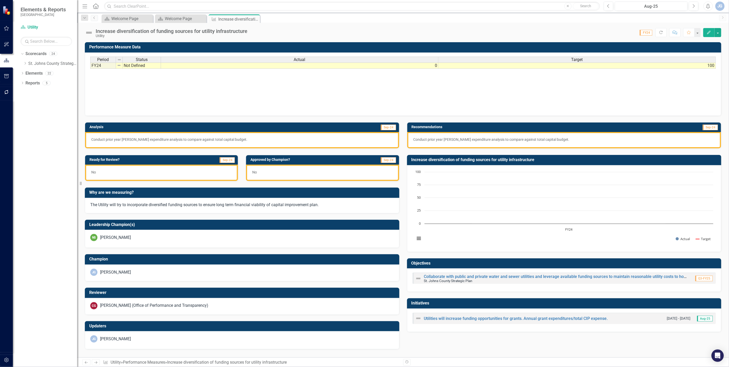
click at [125, 168] on div "No" at bounding box center [161, 173] width 153 height 16
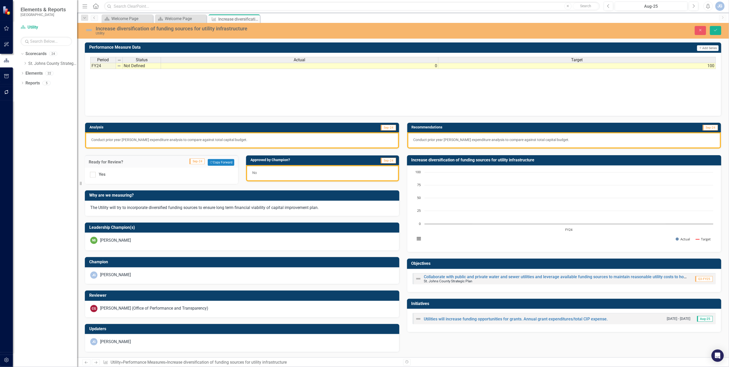
drag, startPoint x: 95, startPoint y: 175, endPoint x: 234, endPoint y: 177, distance: 138.8
click at [96, 175] on div "Yes" at bounding box center [161, 174] width 143 height 6
click at [93, 175] on input "Yes" at bounding box center [91, 173] width 3 height 3
checkbox input "true"
click at [312, 175] on div "No" at bounding box center [322, 173] width 153 height 16
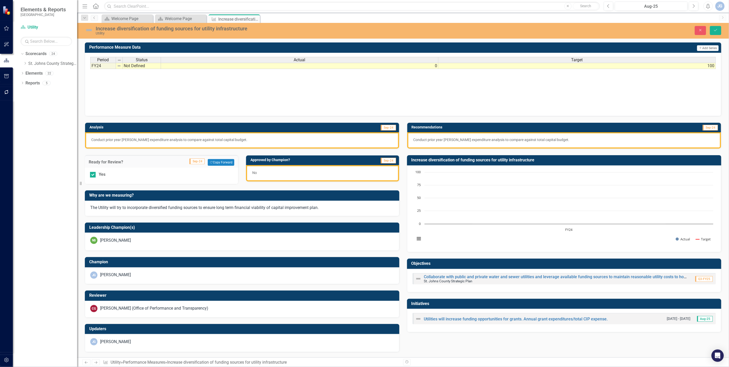
drag, startPoint x: 312, startPoint y: 175, endPoint x: 307, endPoint y: 178, distance: 6.0
click at [312, 176] on div "No" at bounding box center [322, 173] width 153 height 16
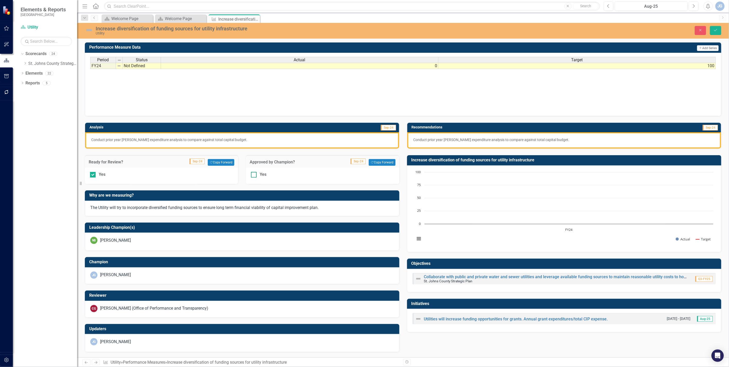
click at [253, 174] on input "Yes" at bounding box center [252, 173] width 3 height 3
checkbox input "true"
click at [656, 30] on button "Save" at bounding box center [715, 30] width 11 height 9
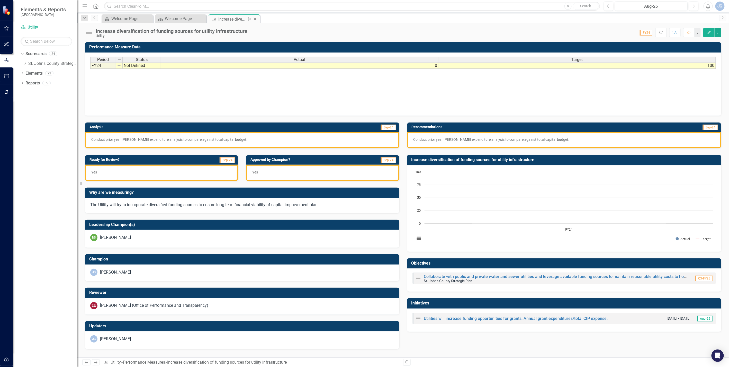
click at [256, 17] on icon "Close" at bounding box center [254, 19] width 5 height 4
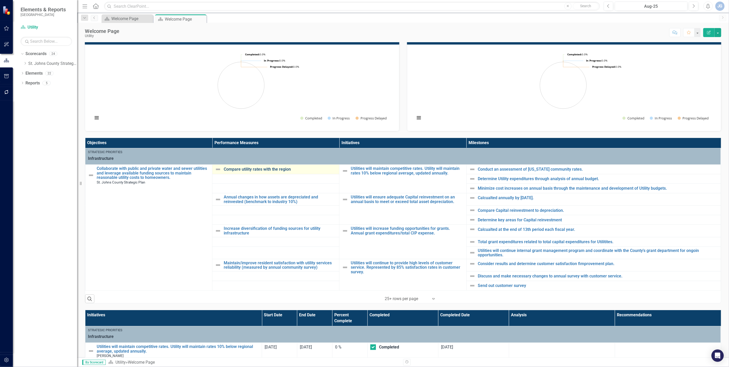
scroll to position [19, 0]
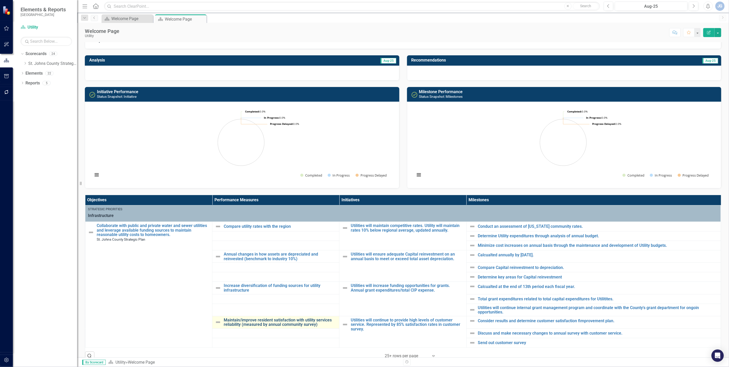
click at [257, 321] on link "Maintain/improve resident satisfaction with utility services reliability (measu…" at bounding box center [280, 321] width 113 height 9
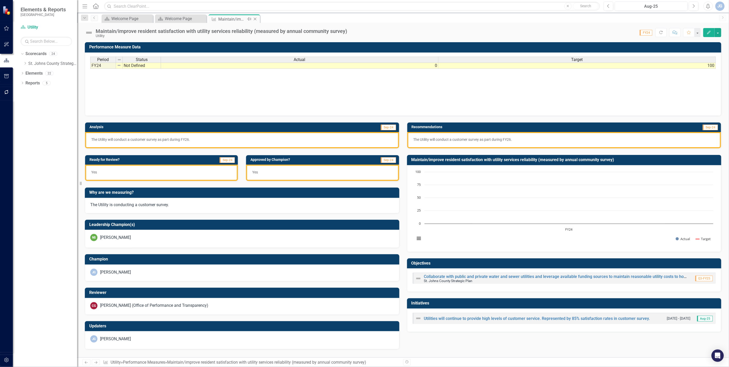
click at [254, 19] on icon at bounding box center [255, 19] width 3 height 3
